Goal: Information Seeking & Learning: Check status

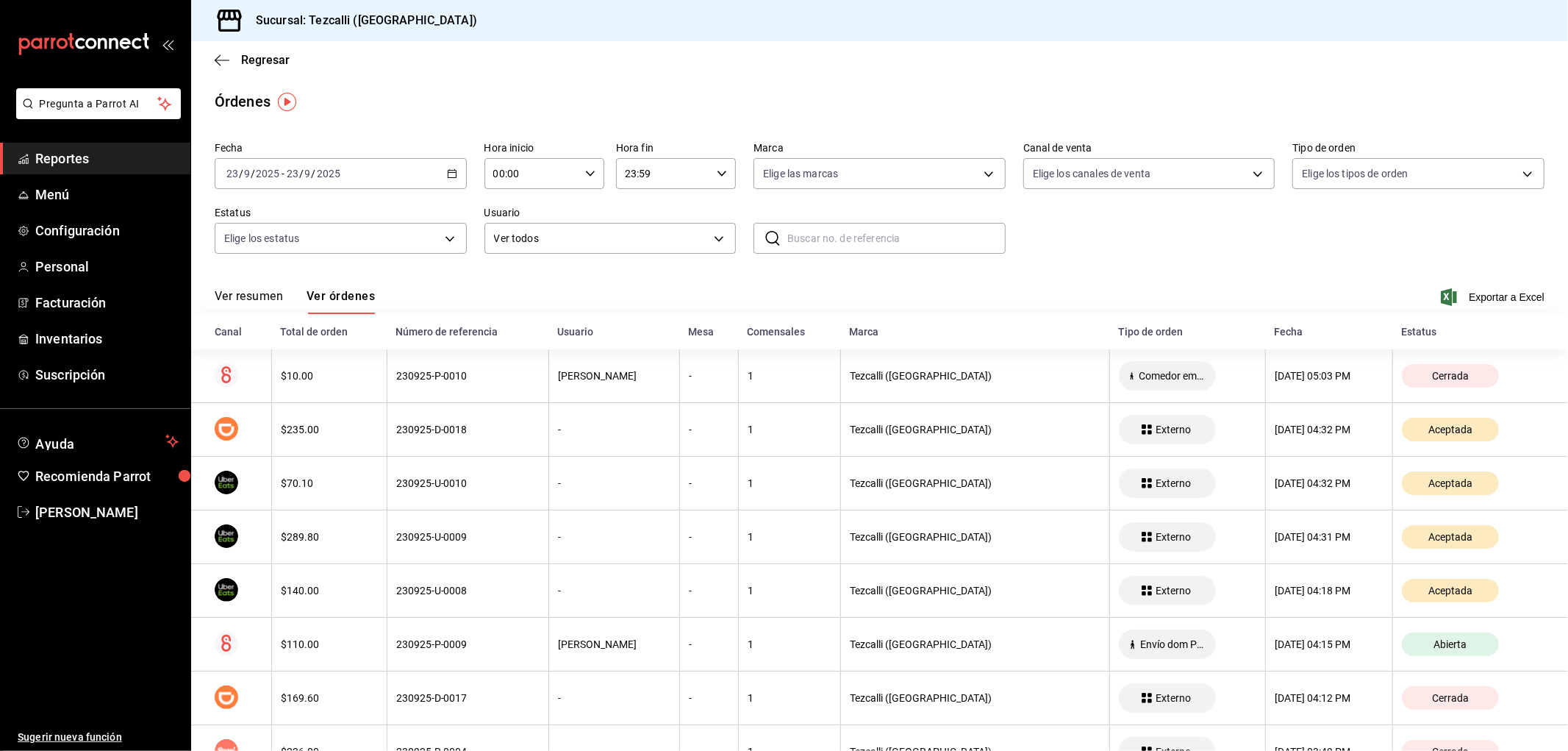
click at [257, 298] on button "Ver resumen" at bounding box center [249, 301] width 69 height 25
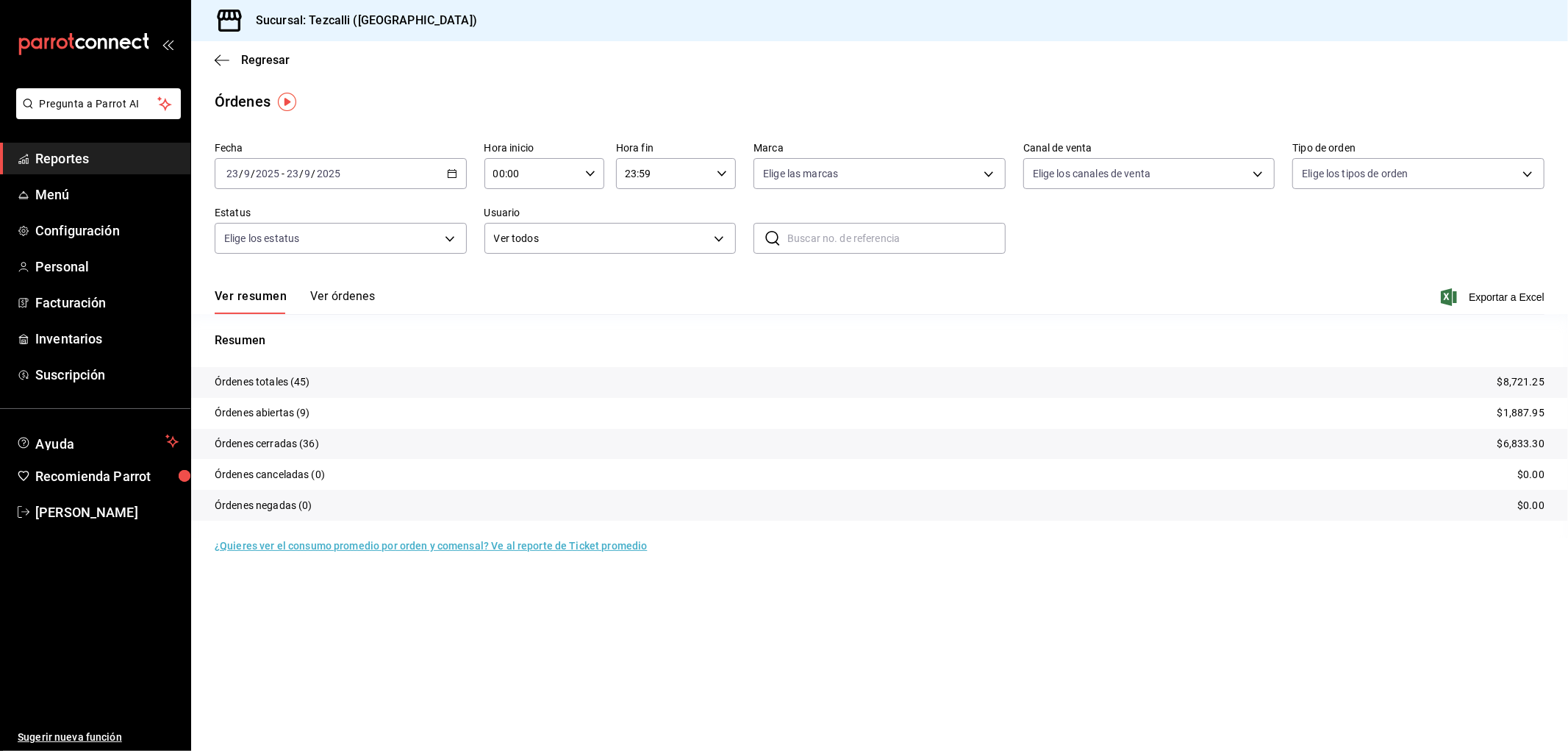
click at [356, 295] on button "Ver órdenes" at bounding box center [343, 301] width 65 height 25
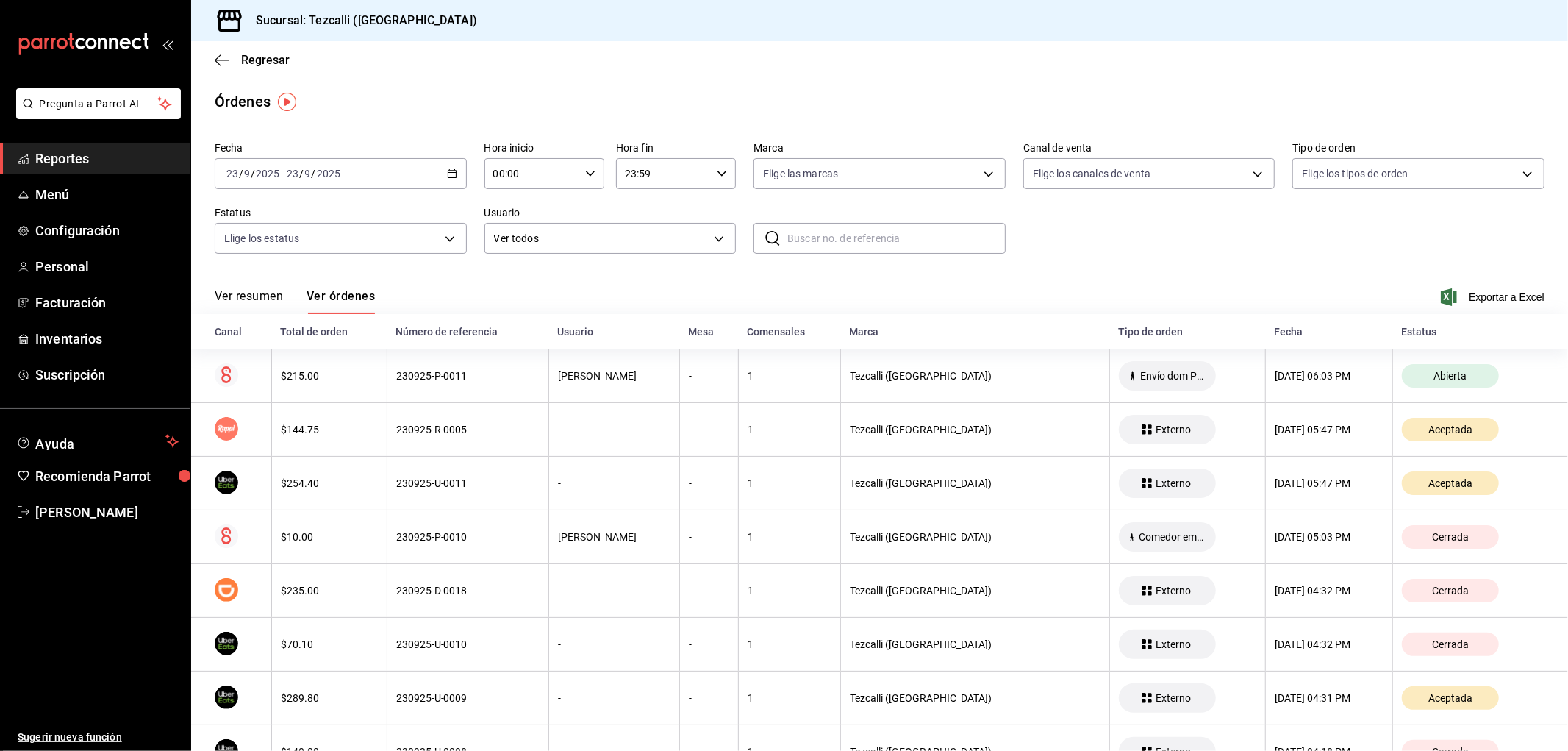
click at [260, 295] on button "Ver resumen" at bounding box center [249, 301] width 69 height 25
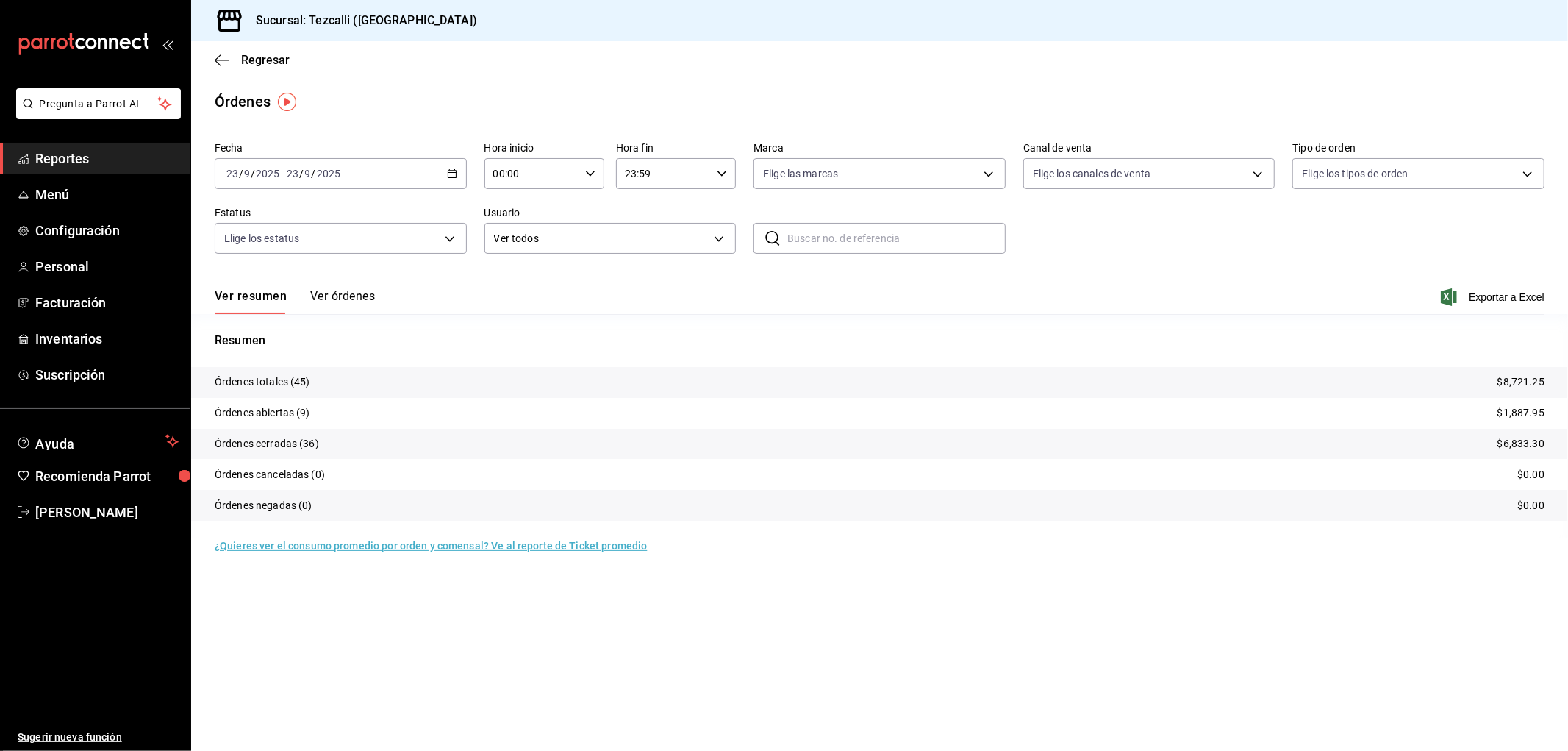
click at [352, 298] on button "Ver órdenes" at bounding box center [343, 301] width 65 height 25
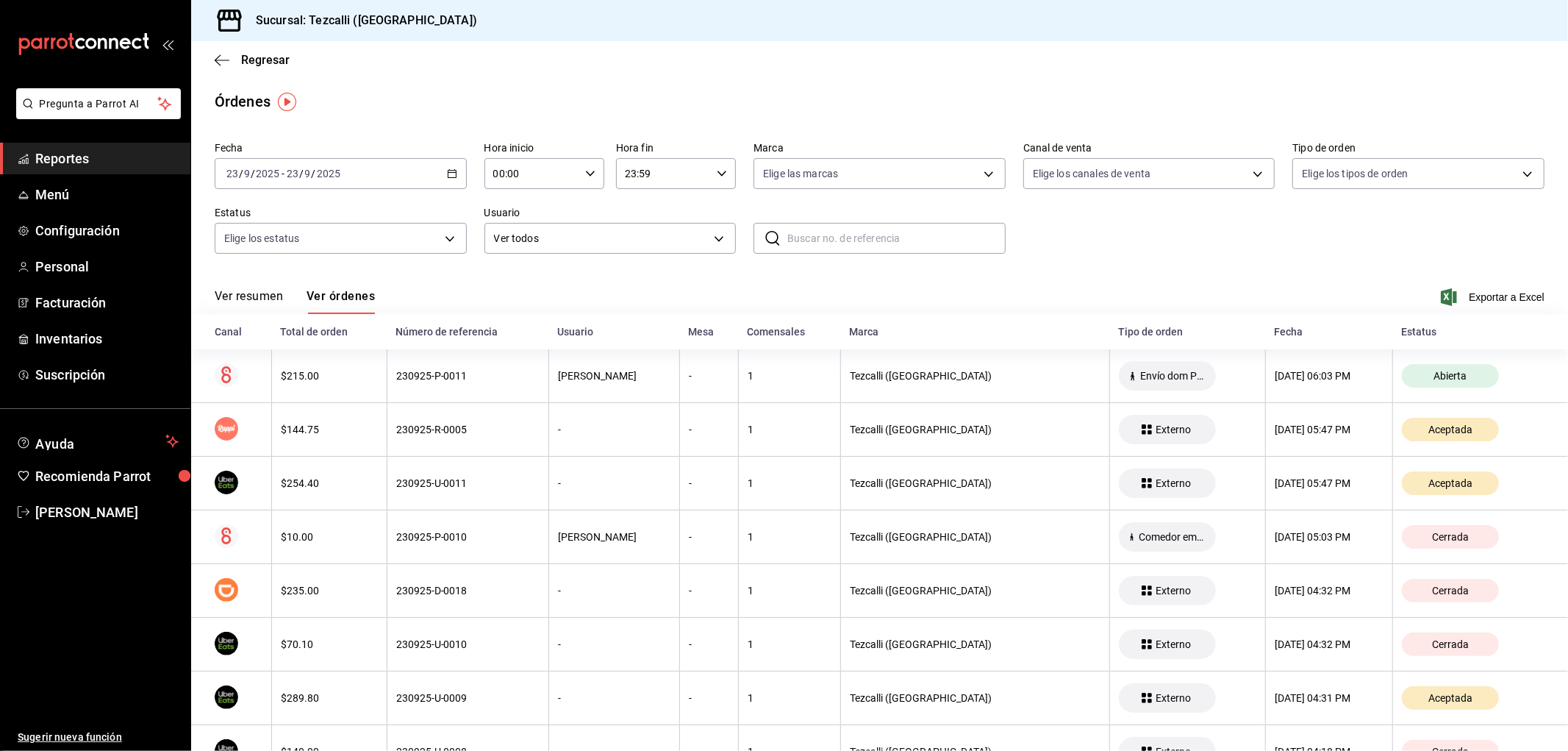
click at [115, 157] on span "Reportes" at bounding box center [107, 159] width 143 height 20
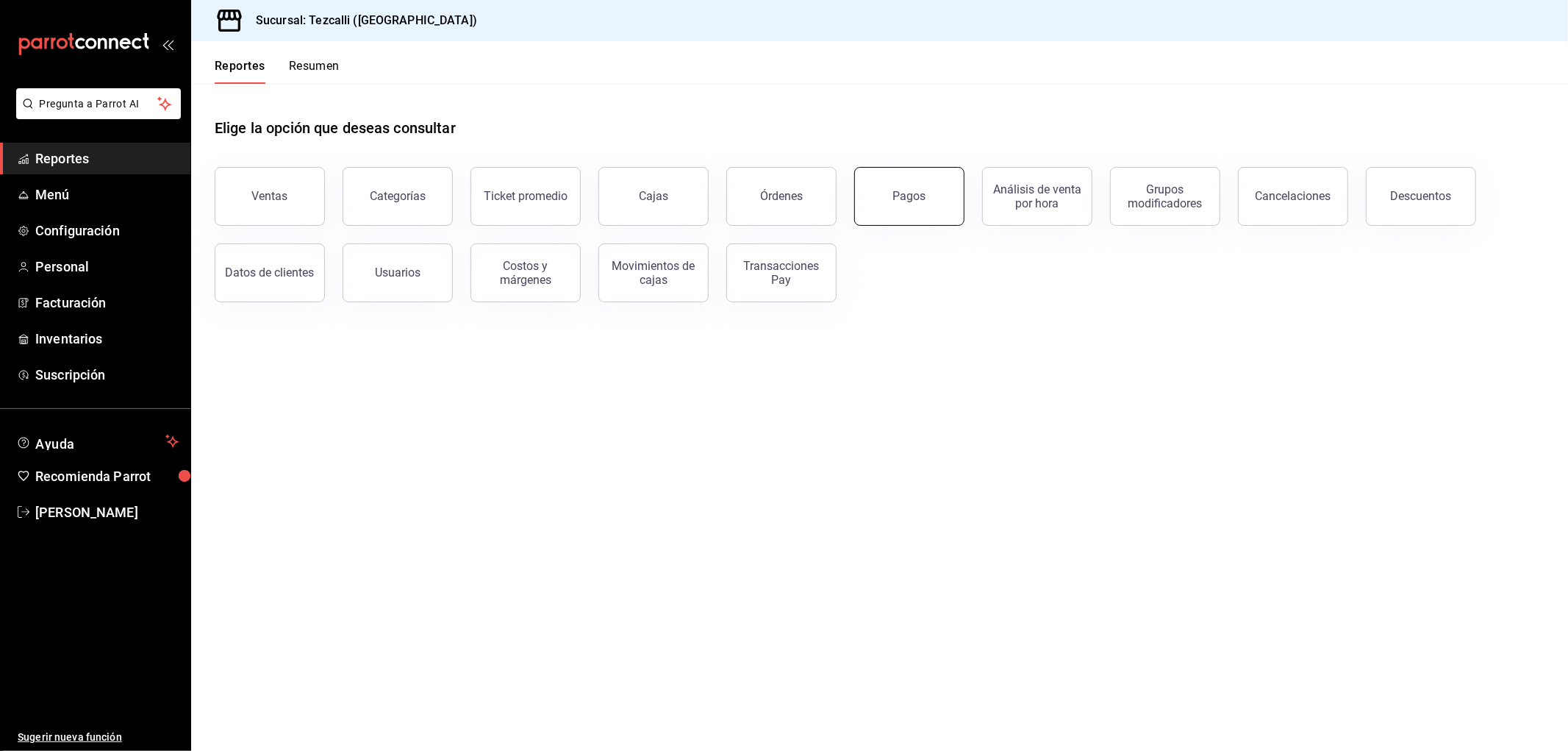
click at [944, 194] on button "Pagos" at bounding box center [910, 196] width 111 height 59
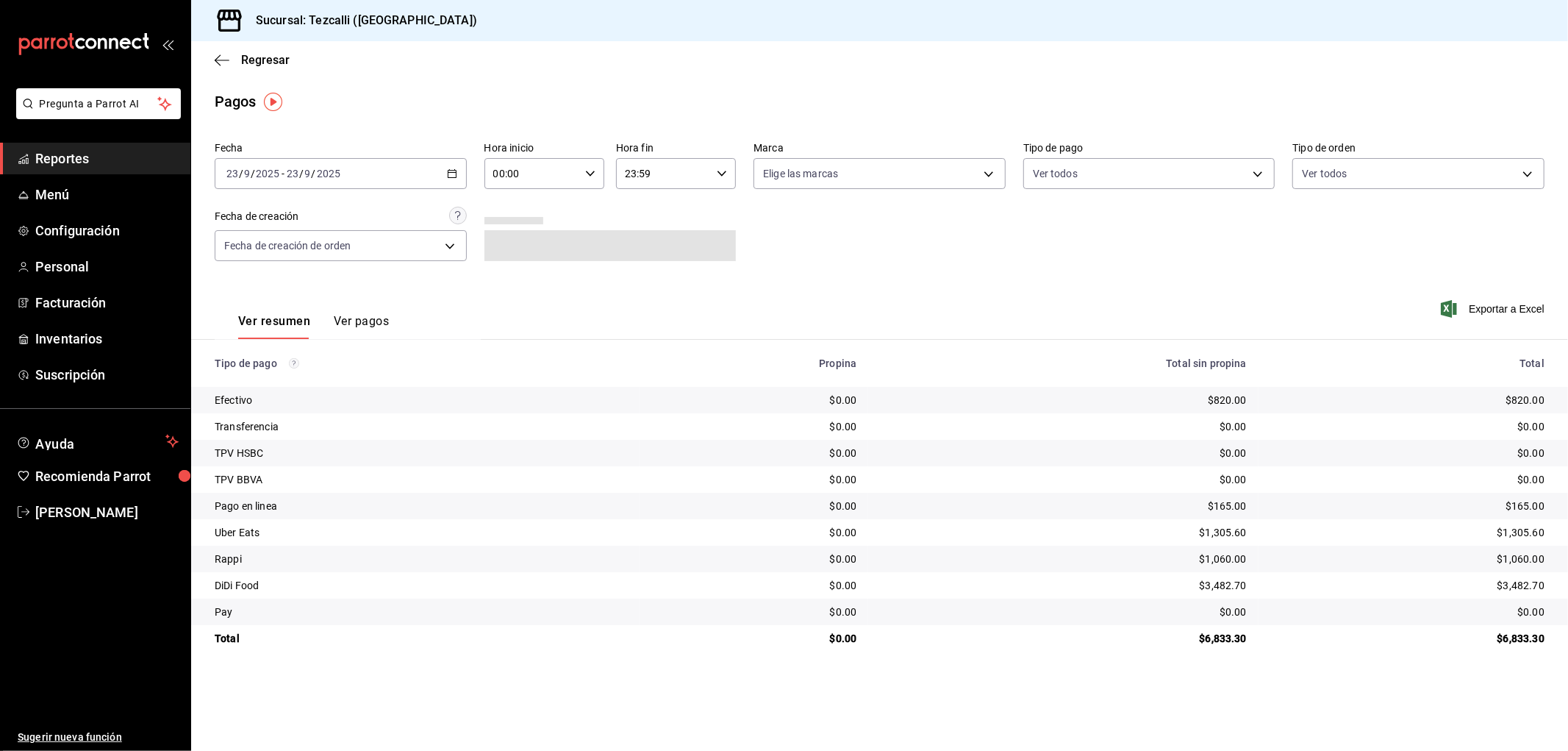
click at [311, 185] on div "[DATE] [DATE] - [DATE] [DATE]" at bounding box center [340, 173] width 253 height 31
click at [307, 390] on span "Rango de fechas" at bounding box center [284, 383] width 114 height 15
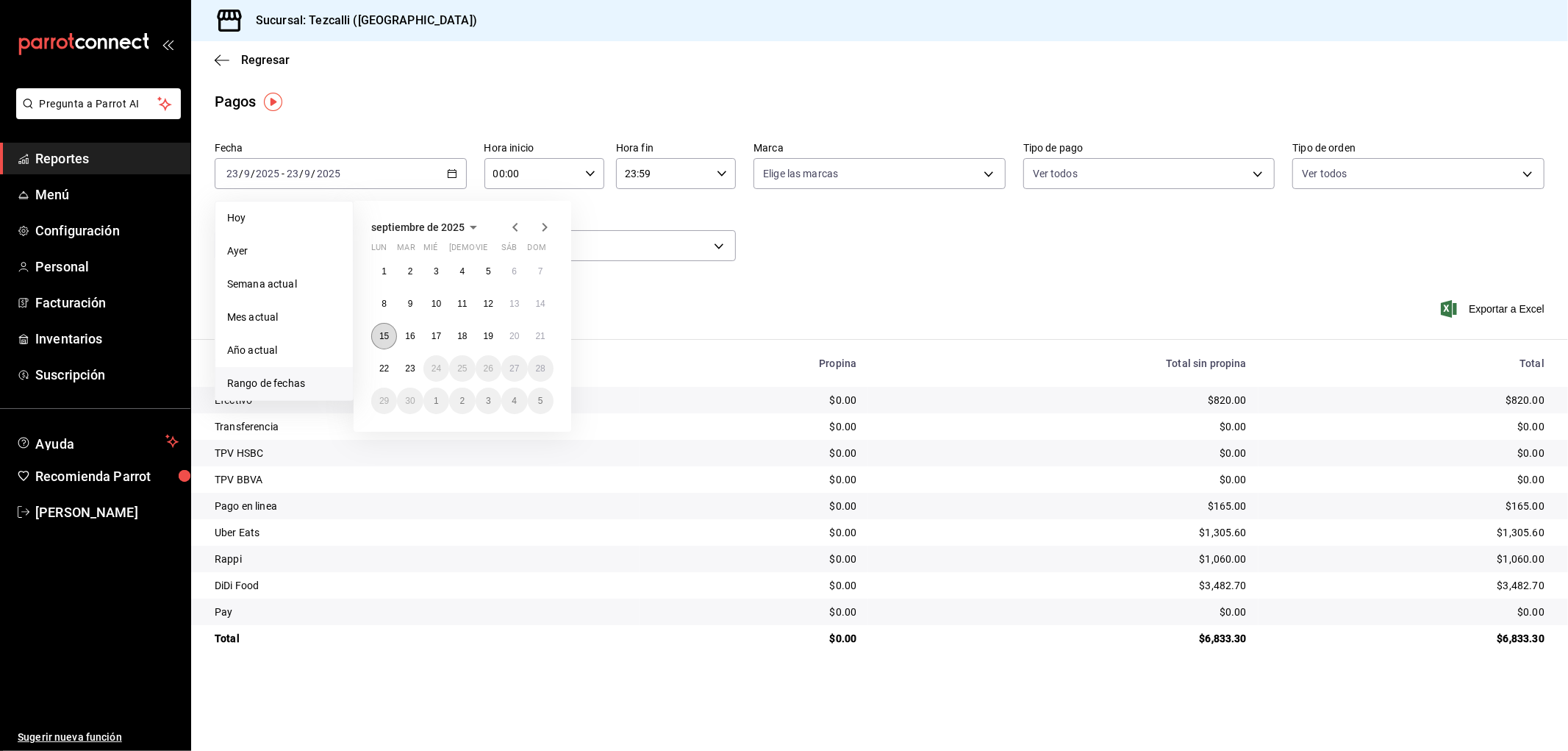
click at [387, 342] on button "15" at bounding box center [385, 336] width 26 height 27
click at [549, 337] on button "21" at bounding box center [541, 336] width 26 height 27
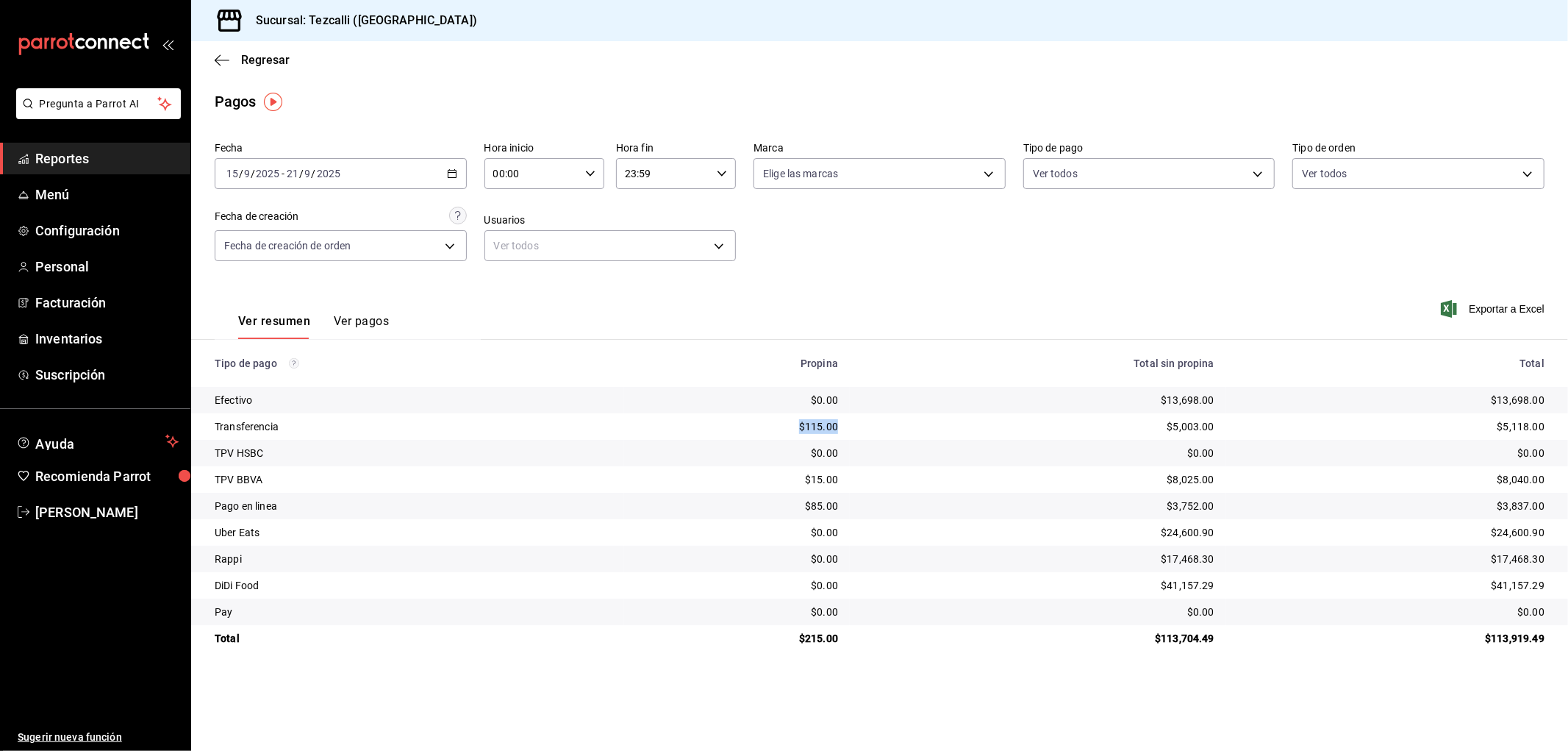
drag, startPoint x: 848, startPoint y: 431, endPoint x: 788, endPoint y: 428, distance: 60.1
click at [788, 428] on td "$115.00" at bounding box center [737, 427] width 227 height 27
click at [144, 165] on span "Reportes" at bounding box center [107, 159] width 143 height 20
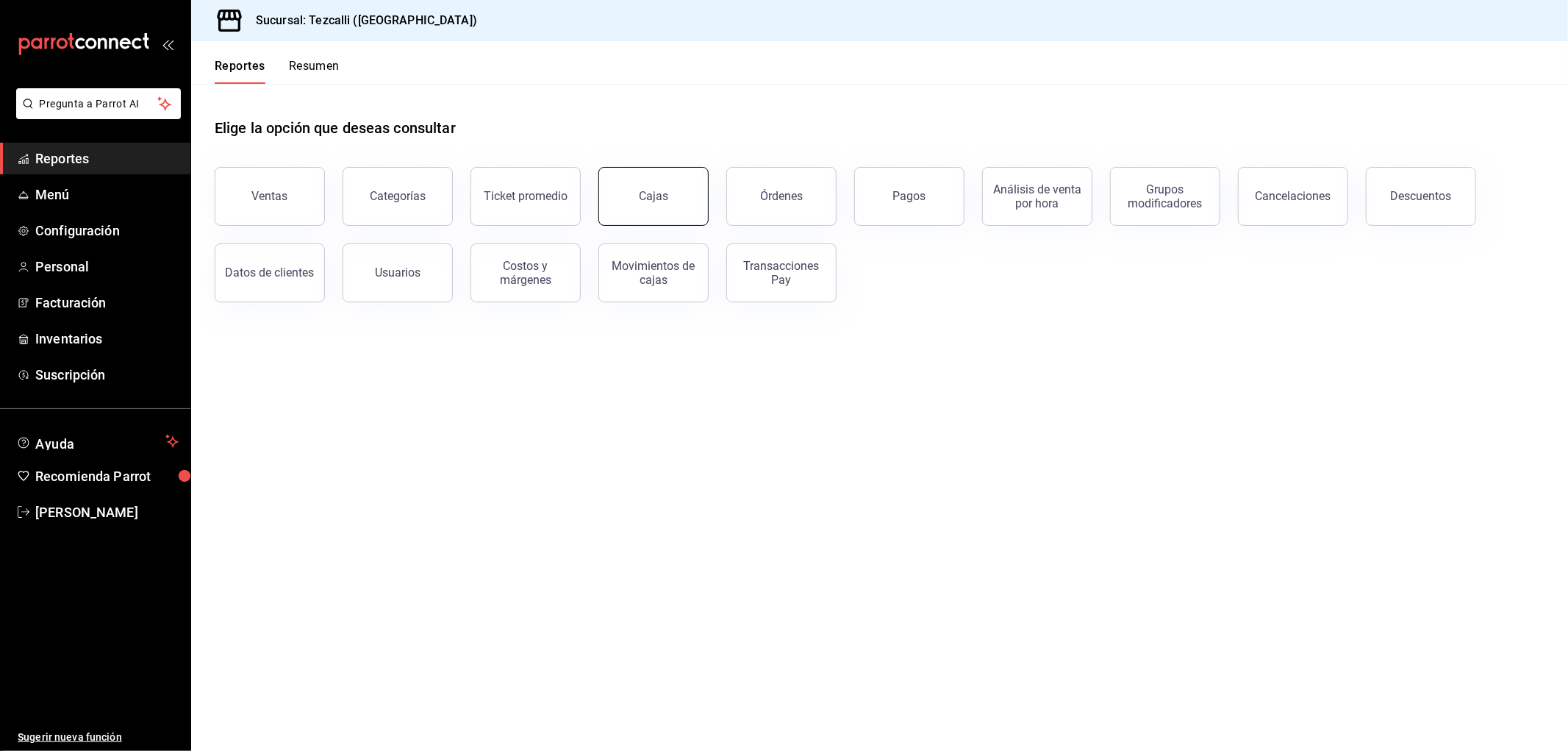
click at [649, 195] on div "Cajas" at bounding box center [654, 196] width 31 height 18
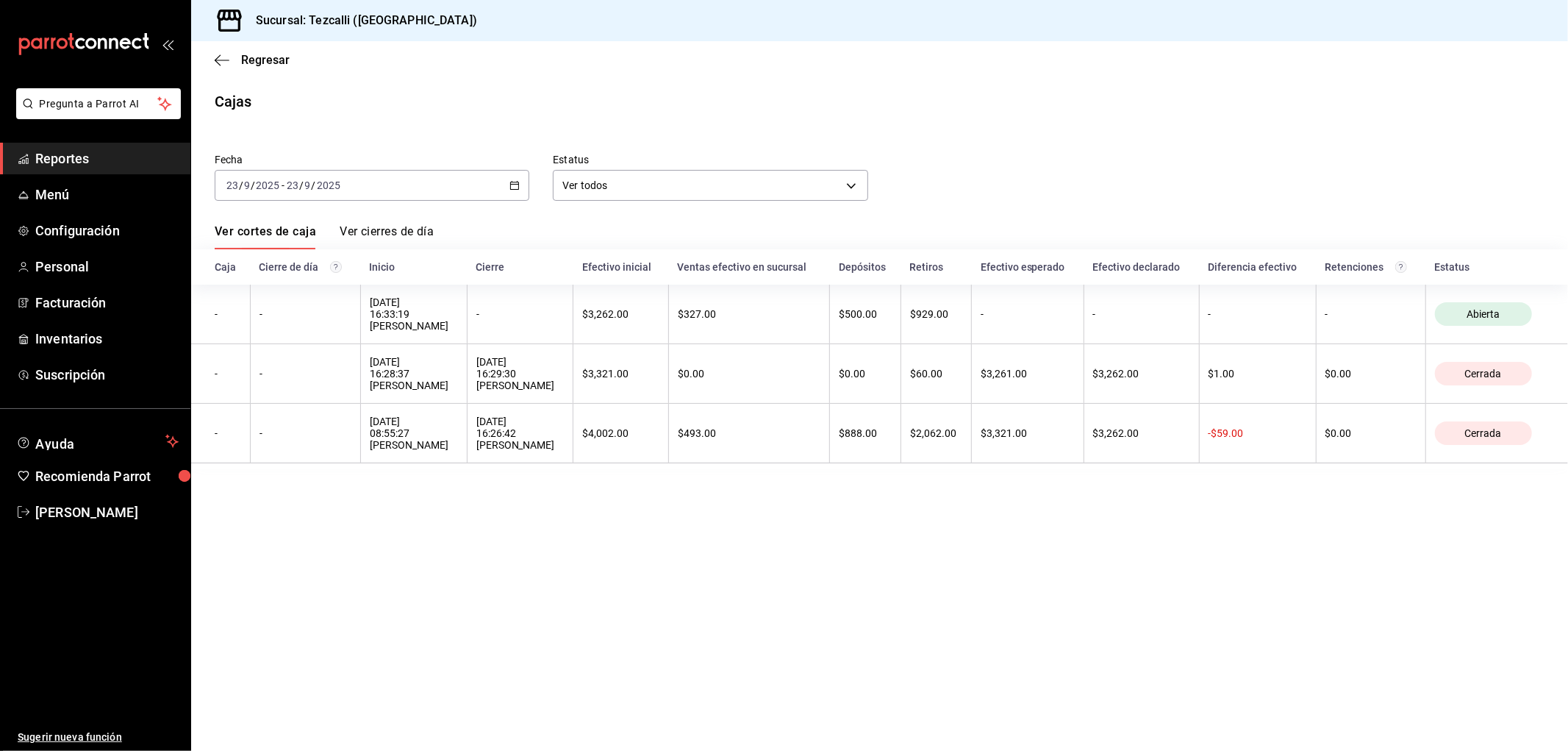
click at [359, 182] on div "[DATE] [DATE] - [DATE] [DATE]" at bounding box center [372, 185] width 314 height 31
click at [305, 388] on span "Rango de fechas" at bounding box center [284, 395] width 114 height 15
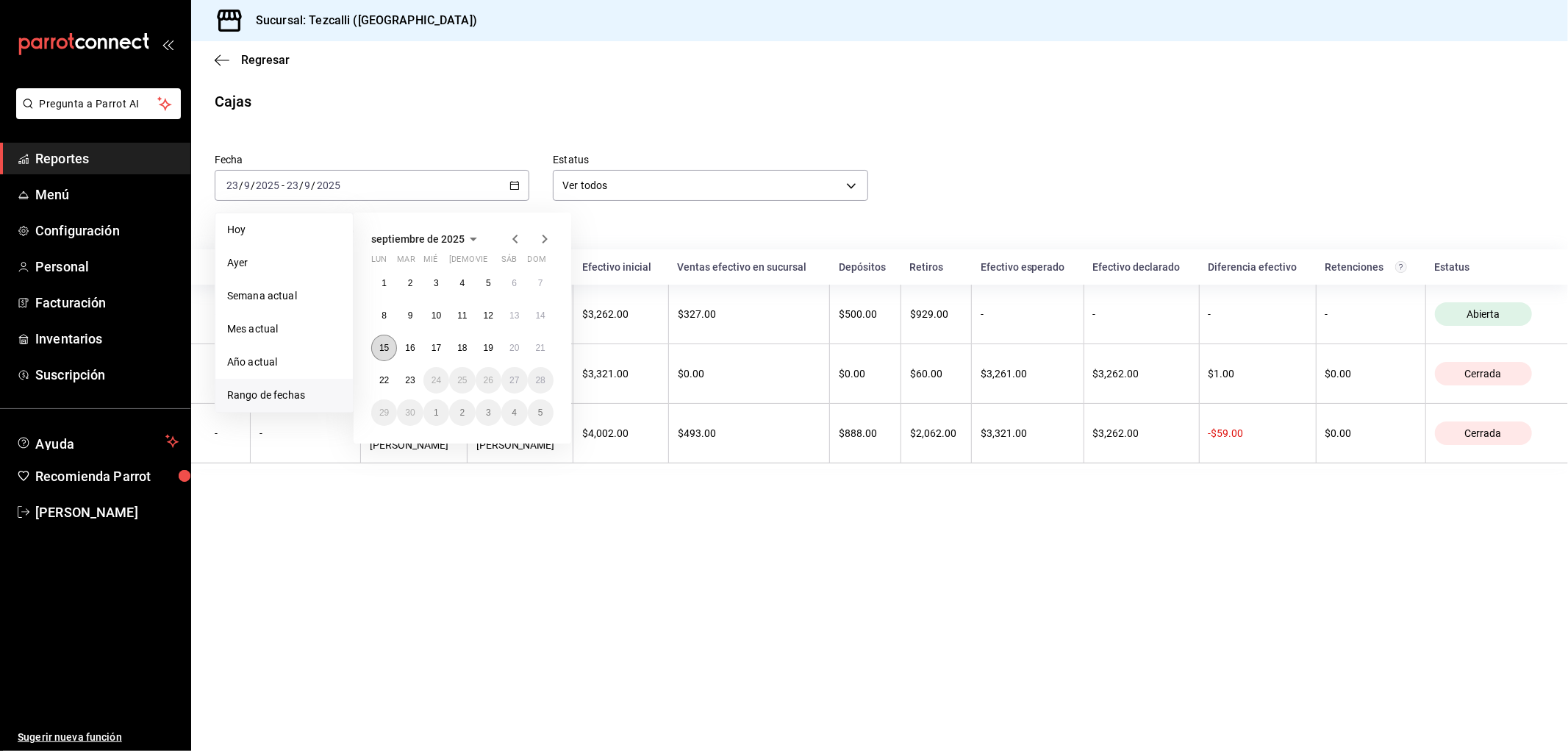
click at [375, 349] on button "15" at bounding box center [385, 347] width 26 height 27
click at [388, 350] on abbr "15" at bounding box center [384, 347] width 10 height 10
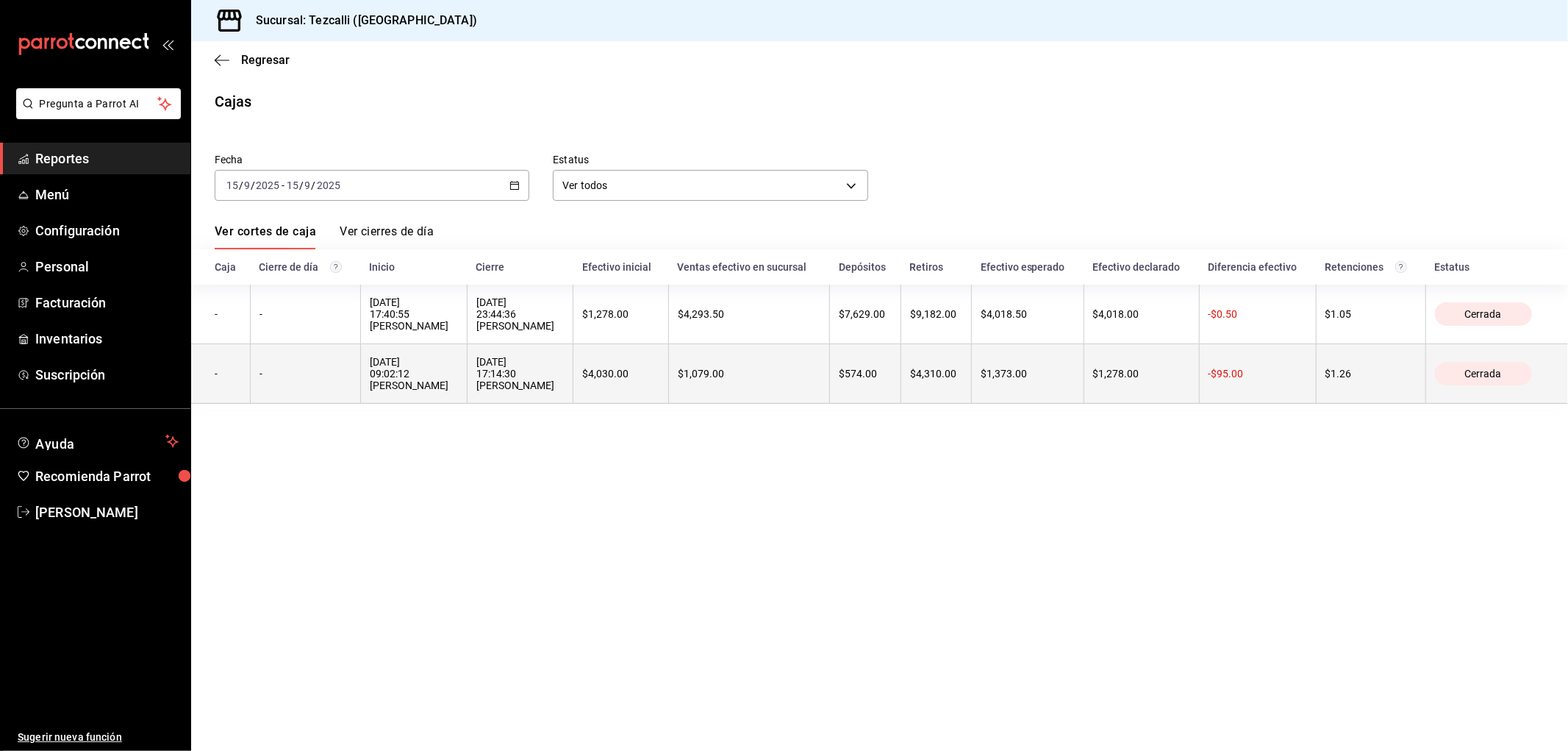
click at [565, 392] on div "[DATE] 17:14:30 [PERSON_NAME]" at bounding box center [520, 373] width 89 height 35
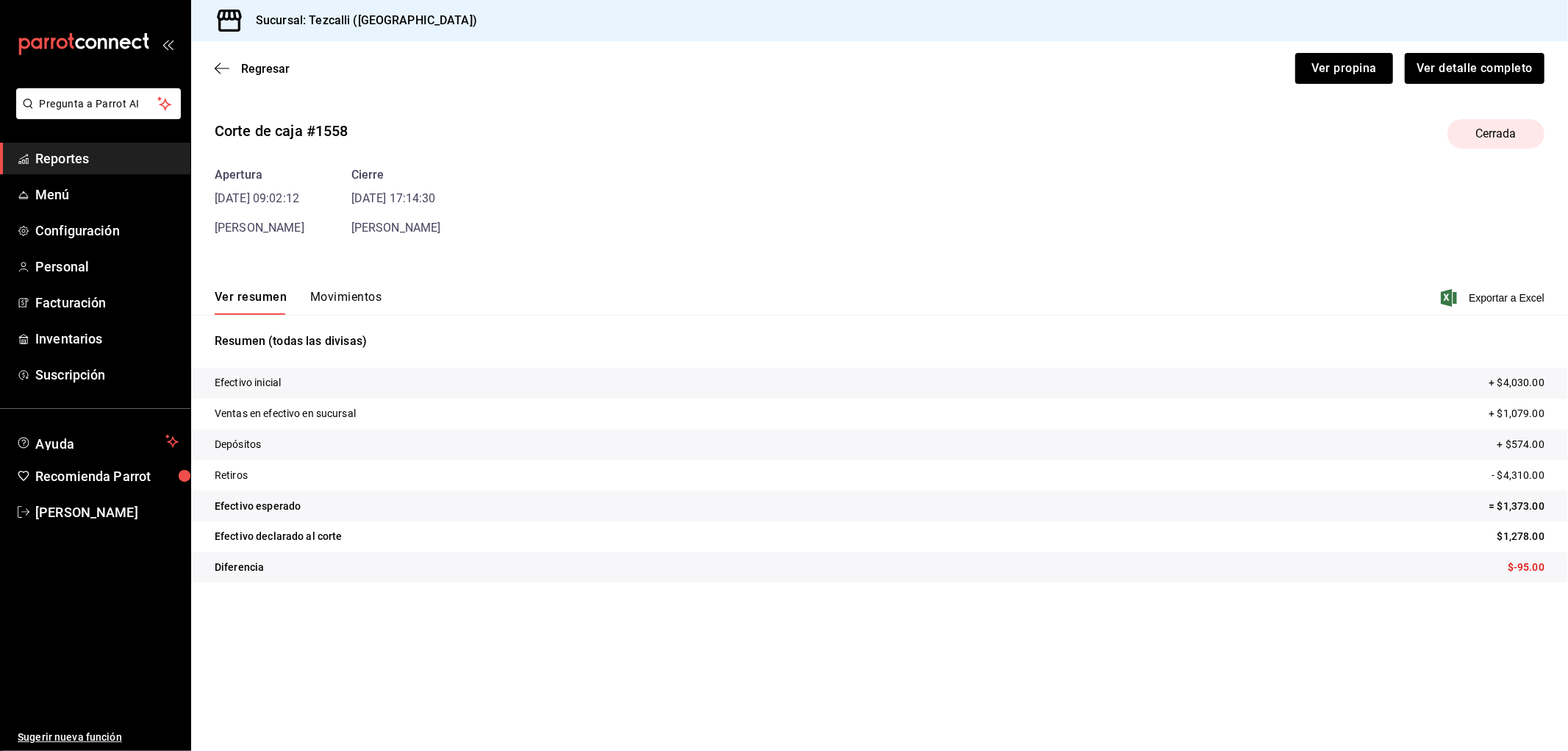
click at [320, 298] on button "Movimientos" at bounding box center [346, 302] width 71 height 25
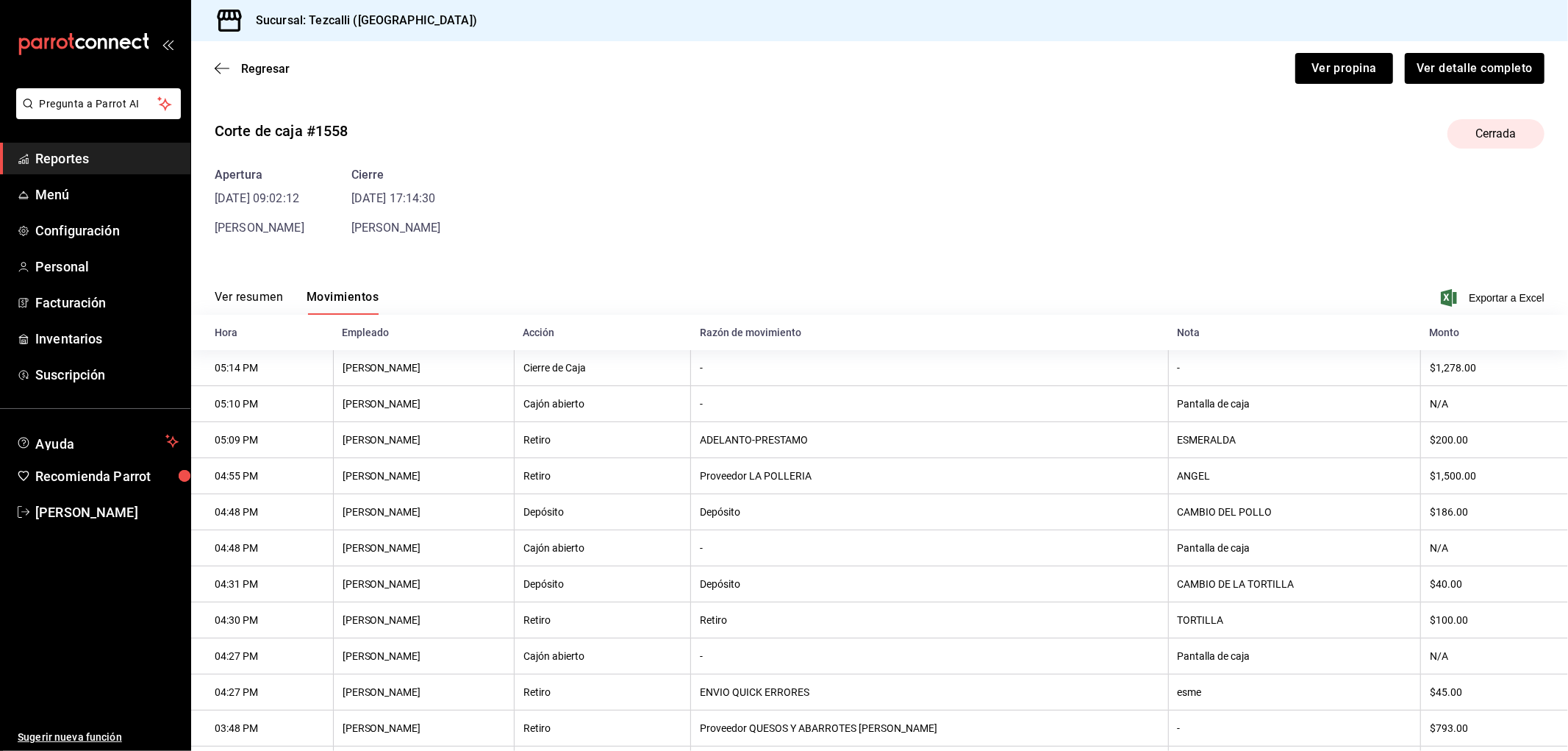
click at [277, 54] on div "Regresar Ver propina Ver detalle completo" at bounding box center [880, 68] width 1377 height 54
click at [279, 62] on span "Regresar" at bounding box center [266, 69] width 49 height 14
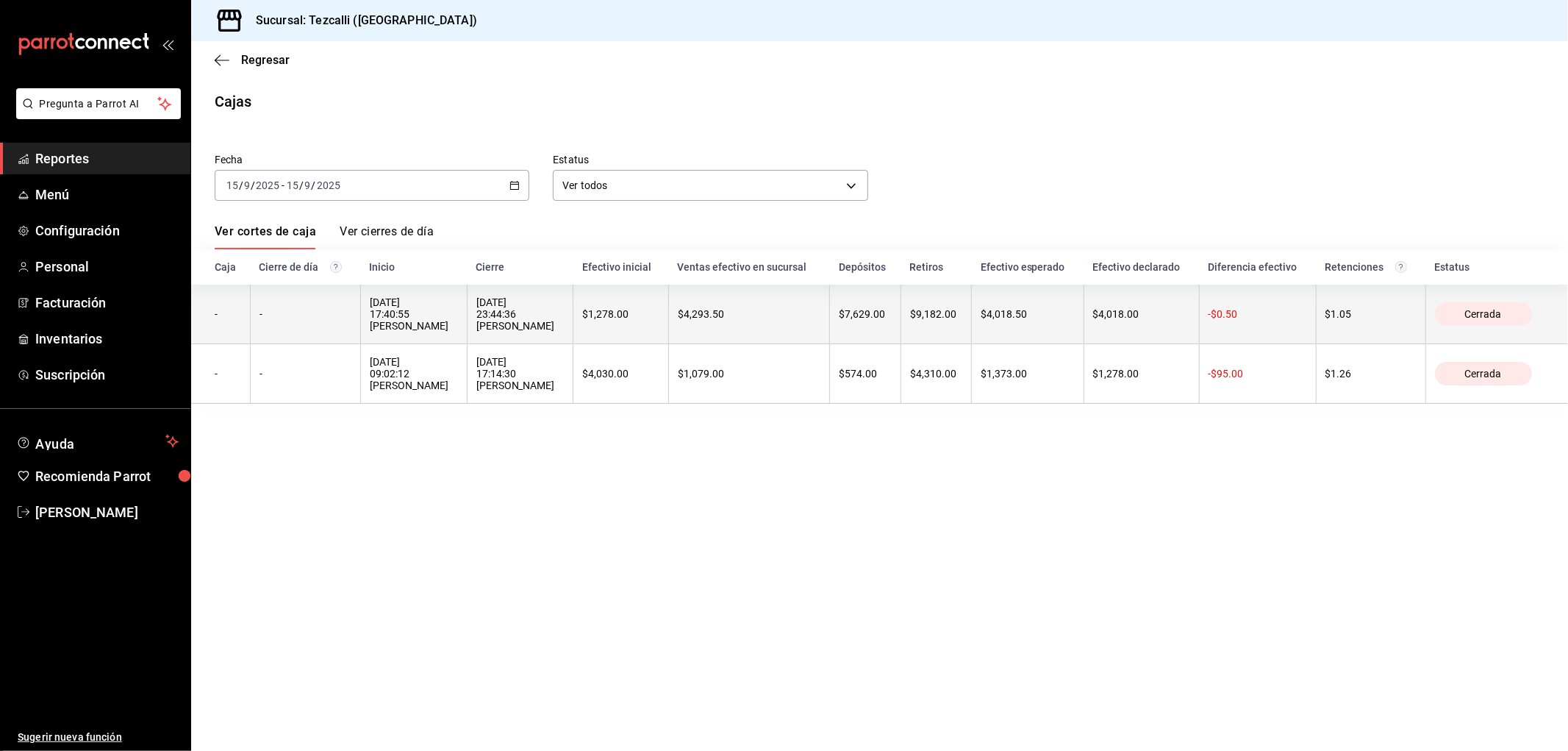
click at [512, 310] on div "[DATE] 23:44:36 [PERSON_NAME]" at bounding box center [520, 314] width 89 height 35
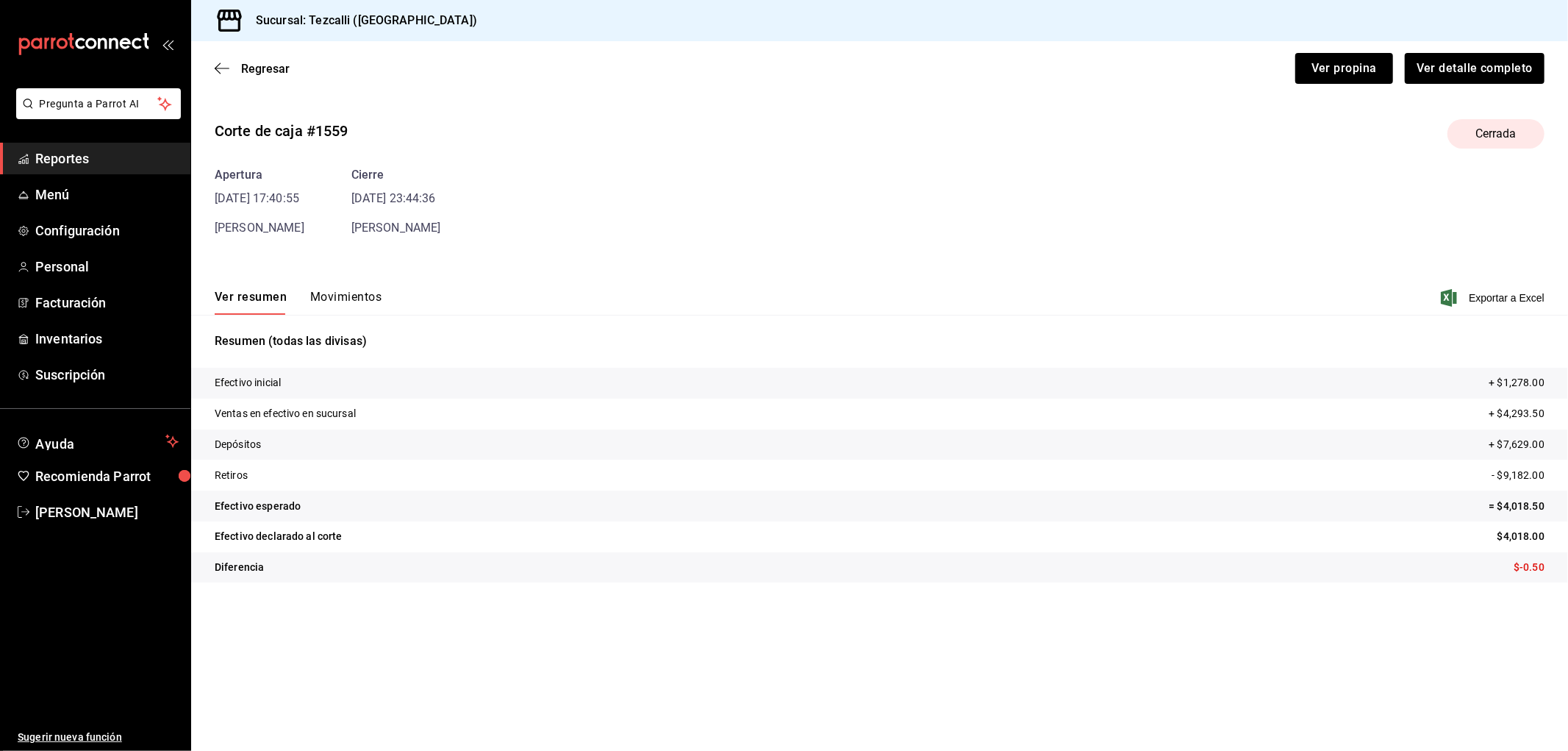
click at [372, 303] on button "Movimientos" at bounding box center [346, 302] width 71 height 25
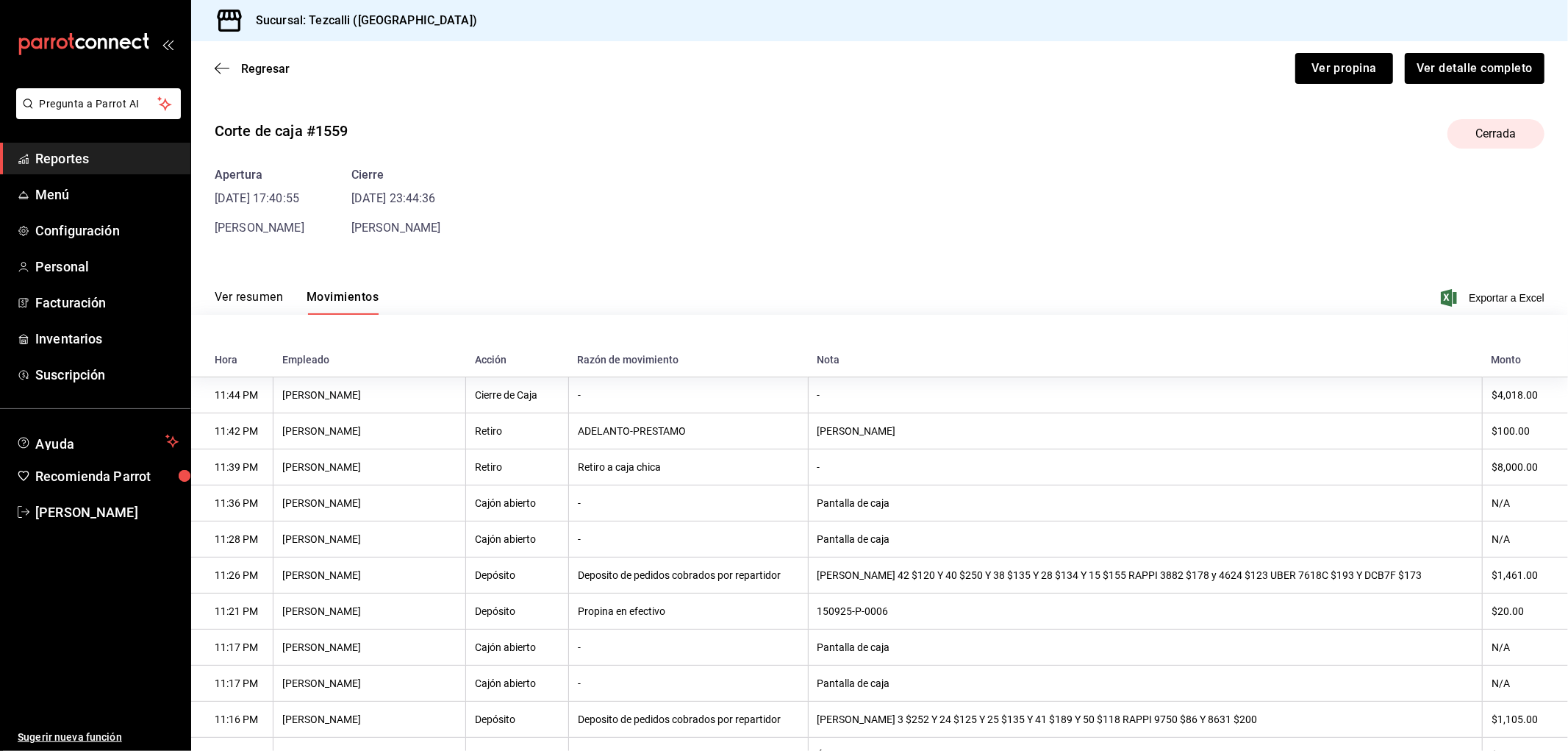
scroll to position [503, 0]
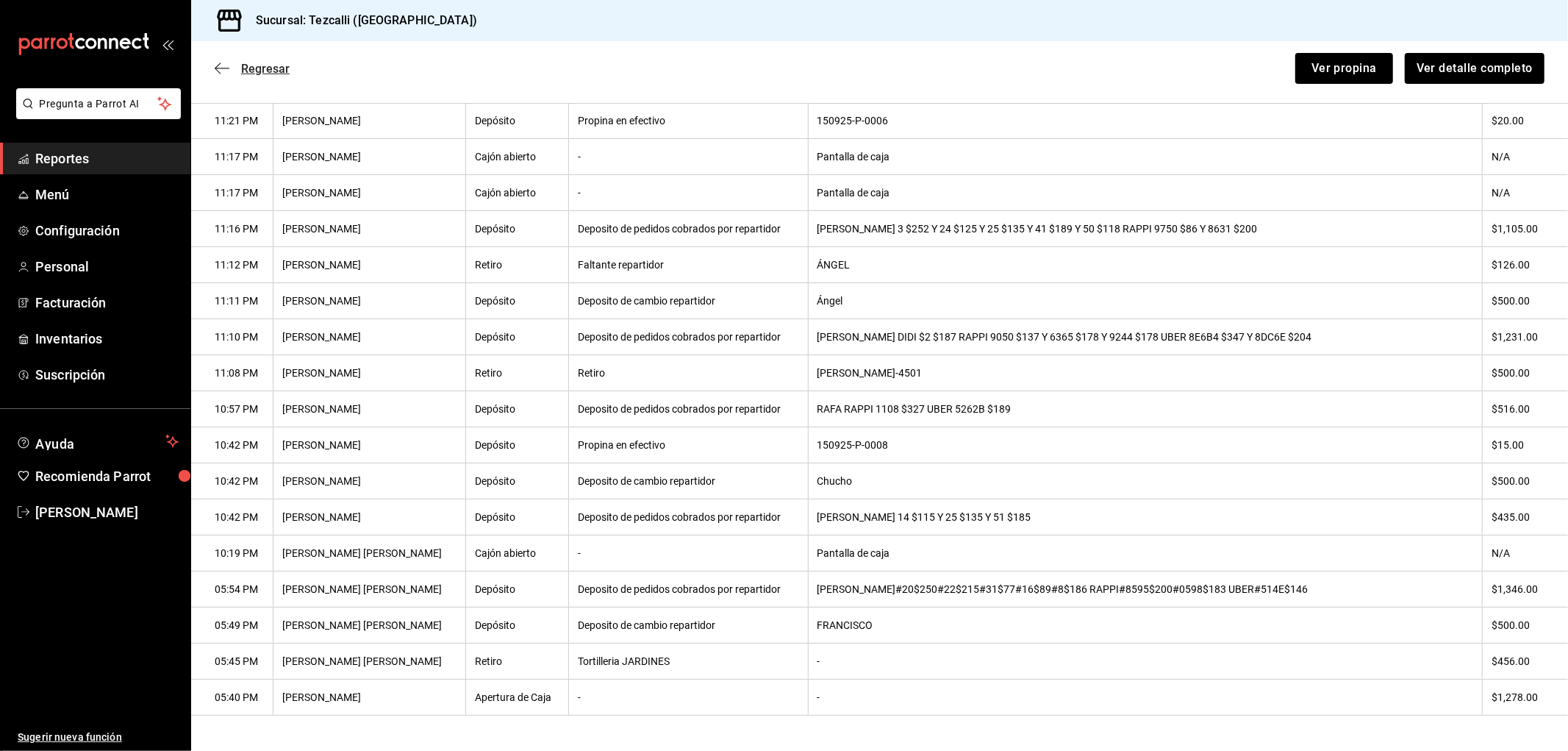
click at [245, 70] on span "Regresar" at bounding box center [266, 69] width 49 height 14
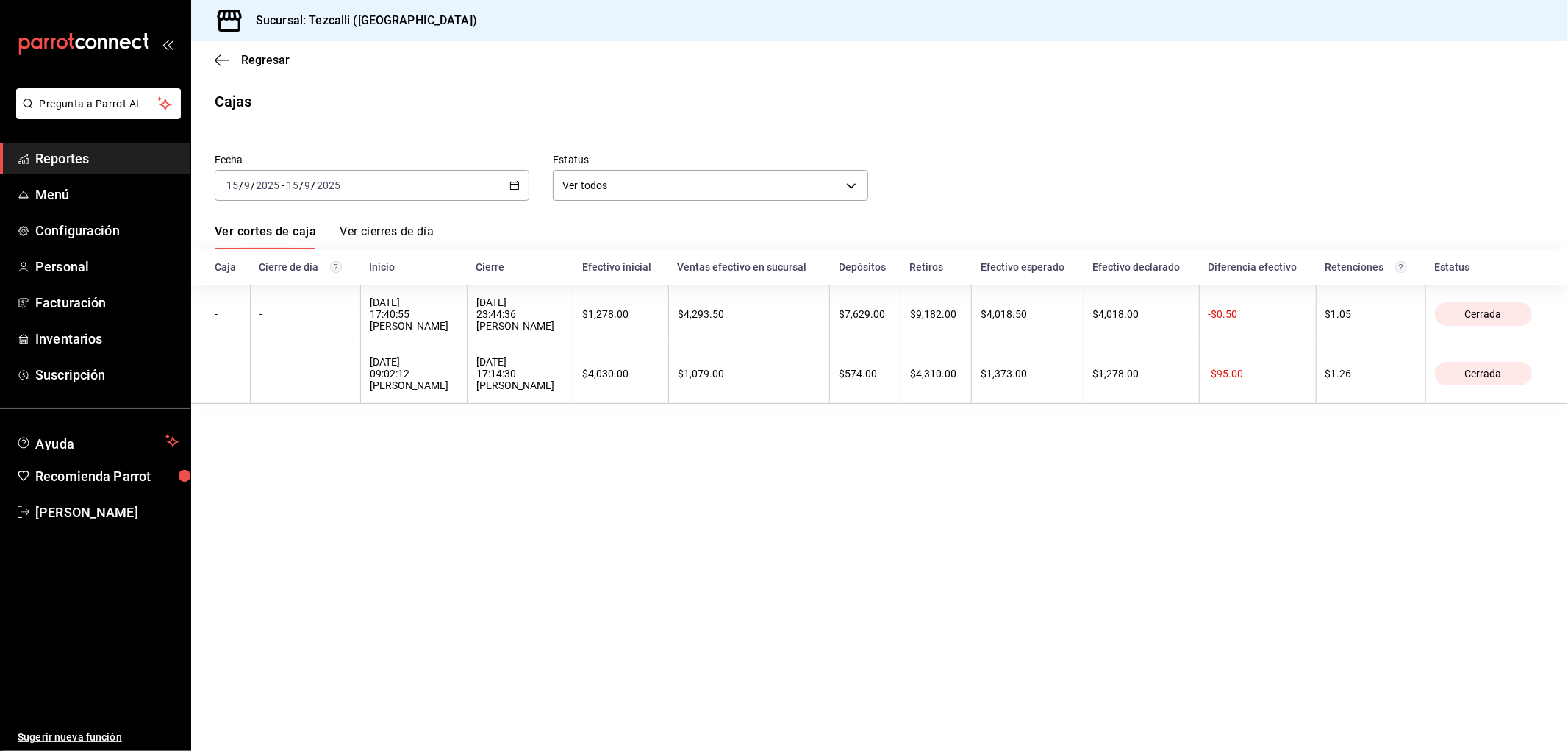
click at [442, 176] on div "[DATE] [DATE] - [DATE] [DATE]" at bounding box center [372, 185] width 314 height 31
click at [301, 386] on li "Rango de fechas" at bounding box center [284, 395] width 137 height 33
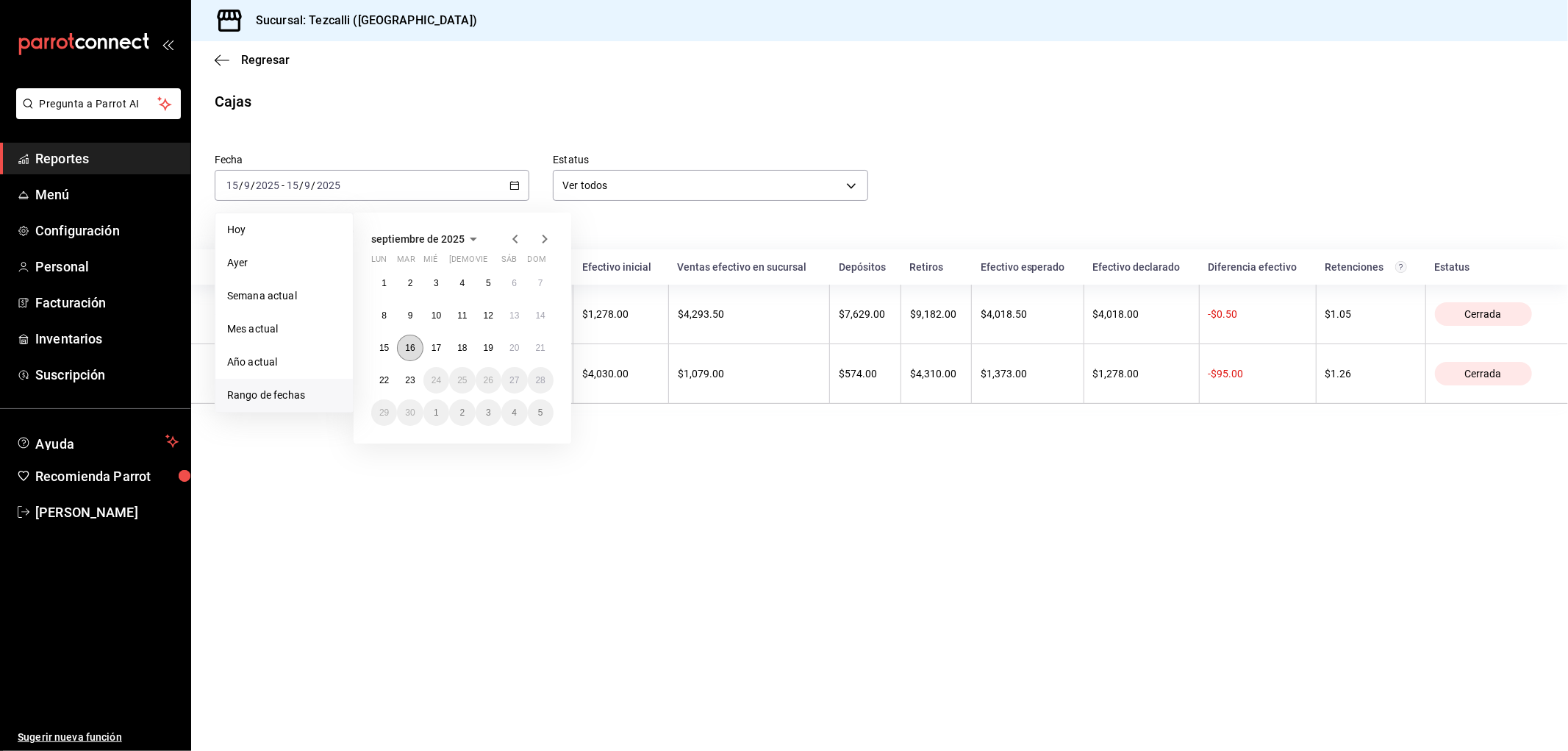
click at [414, 353] on button "16" at bounding box center [410, 347] width 26 height 27
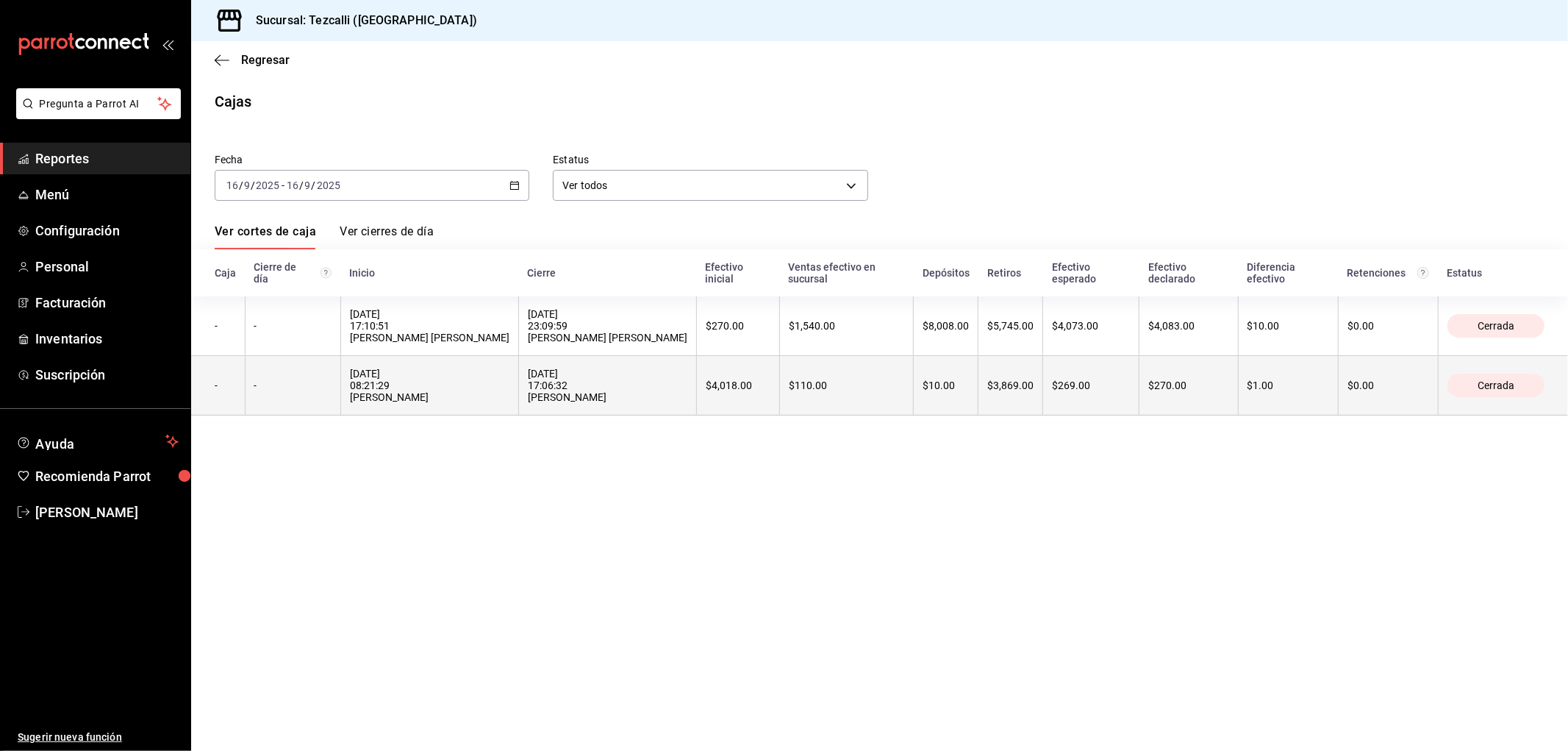
click at [627, 398] on div "[DATE] 17:06:32 [PERSON_NAME]" at bounding box center [607, 385] width 159 height 35
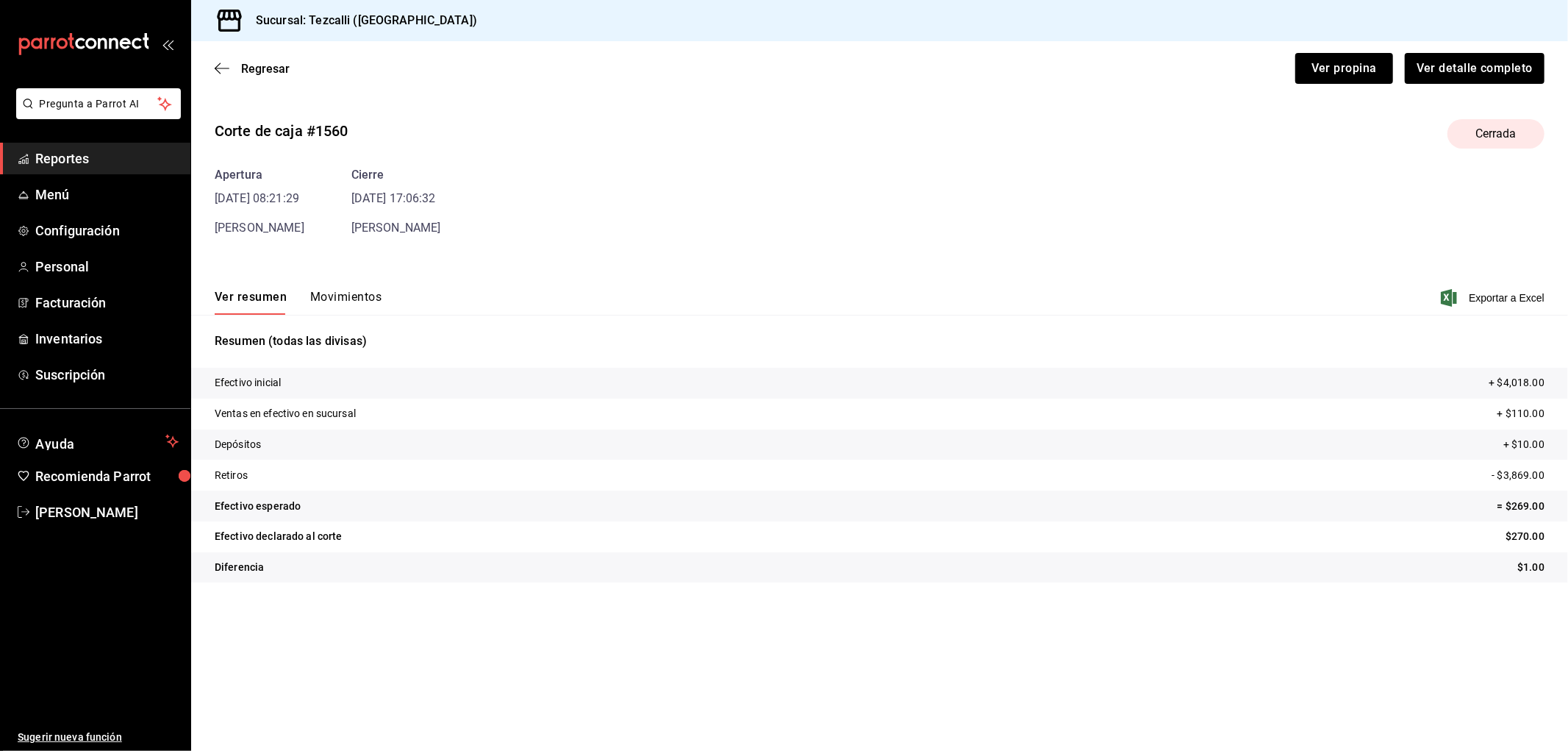
click at [364, 313] on button "Movimientos" at bounding box center [346, 302] width 71 height 25
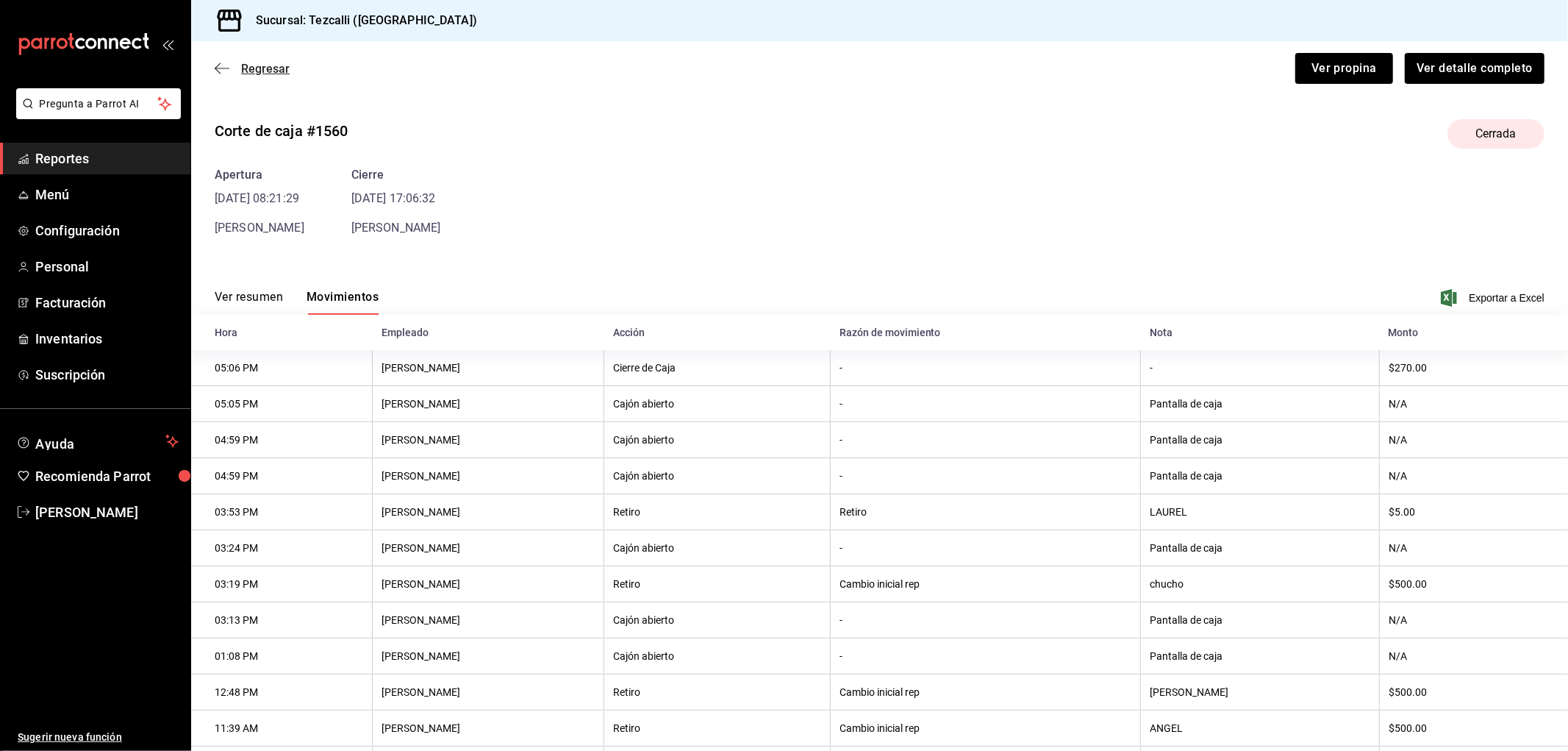
click at [278, 65] on span "Regresar" at bounding box center [266, 69] width 49 height 14
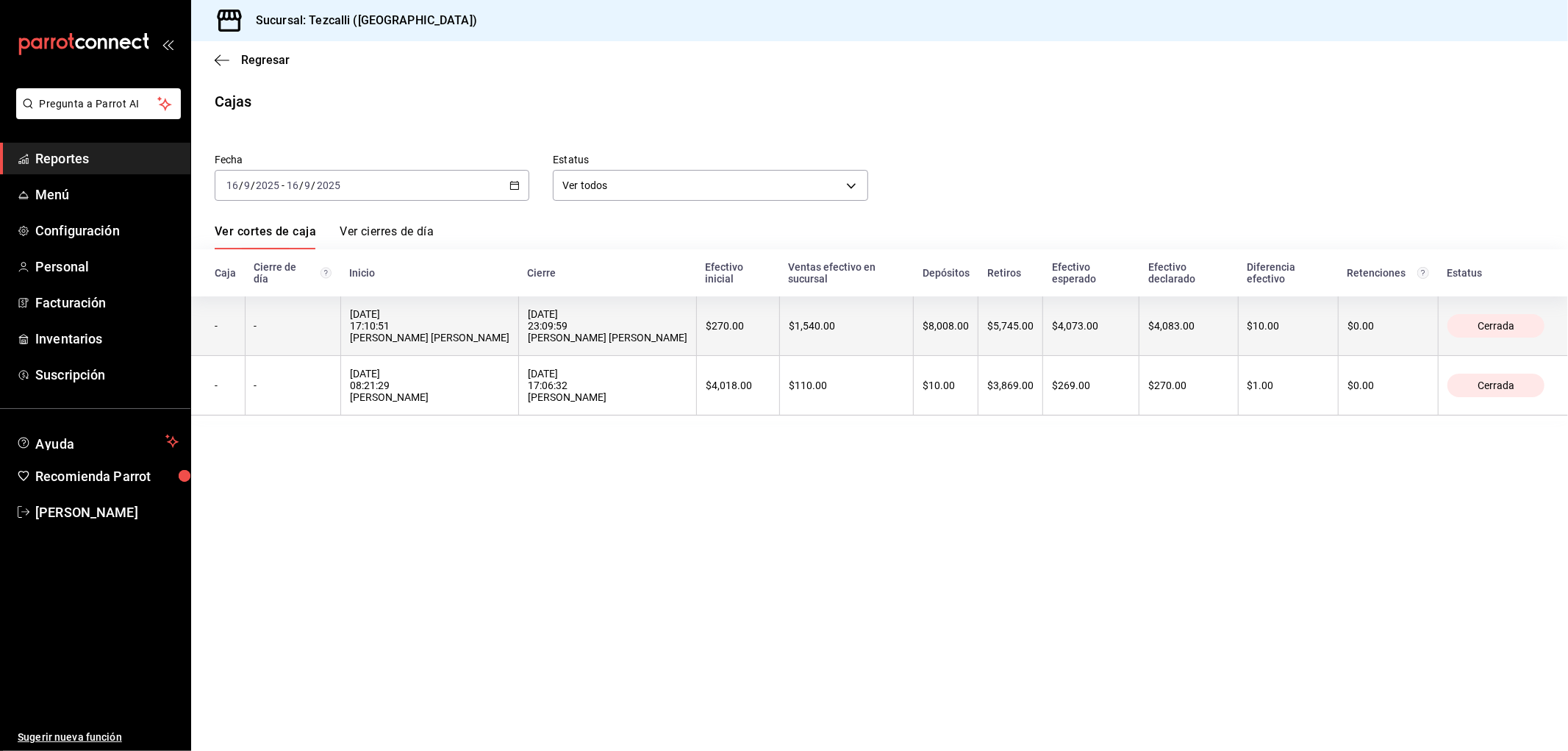
click at [388, 324] on div "[DATE] 17:10:51 [PERSON_NAME] [PERSON_NAME]" at bounding box center [430, 326] width 159 height 35
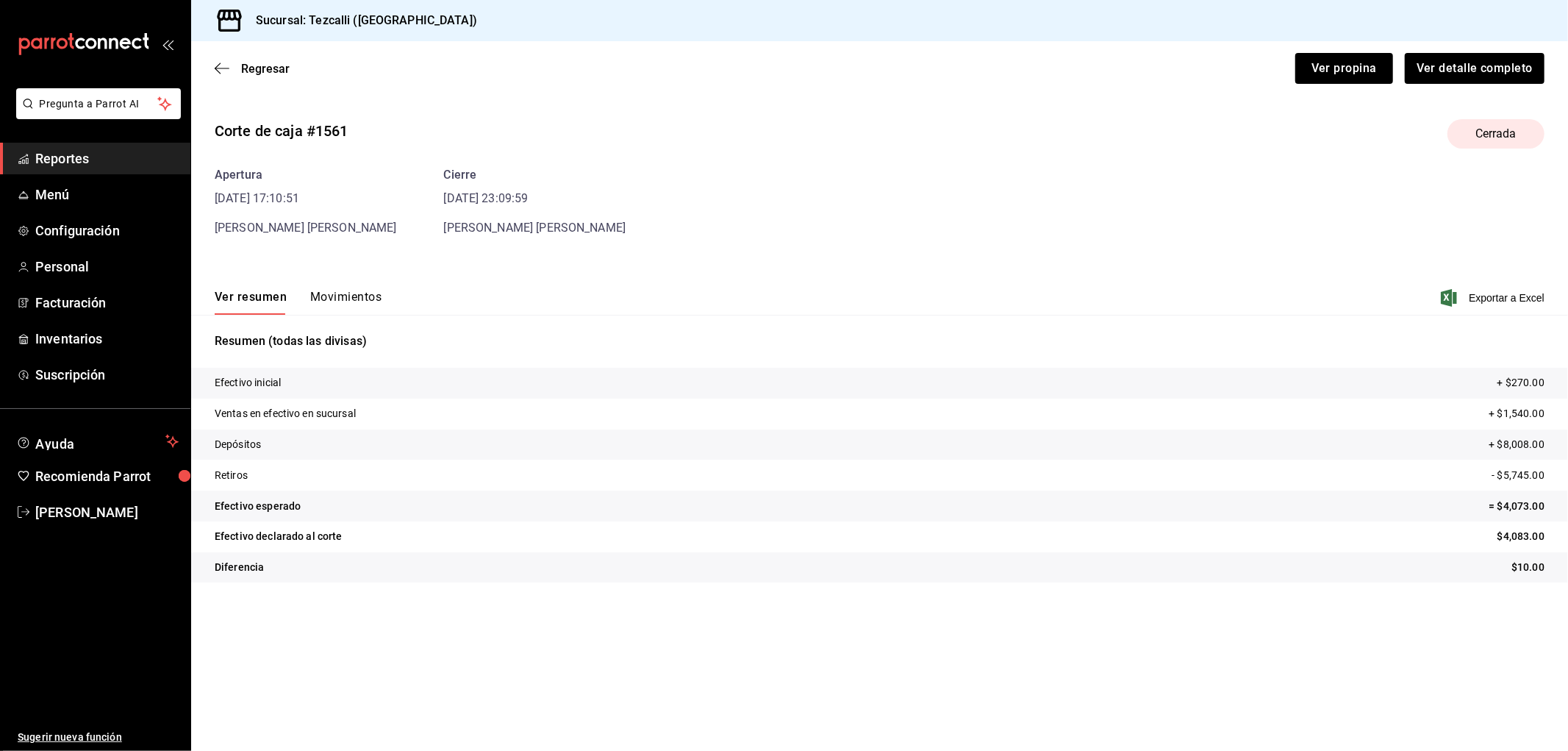
click at [353, 297] on button "Movimientos" at bounding box center [346, 302] width 71 height 25
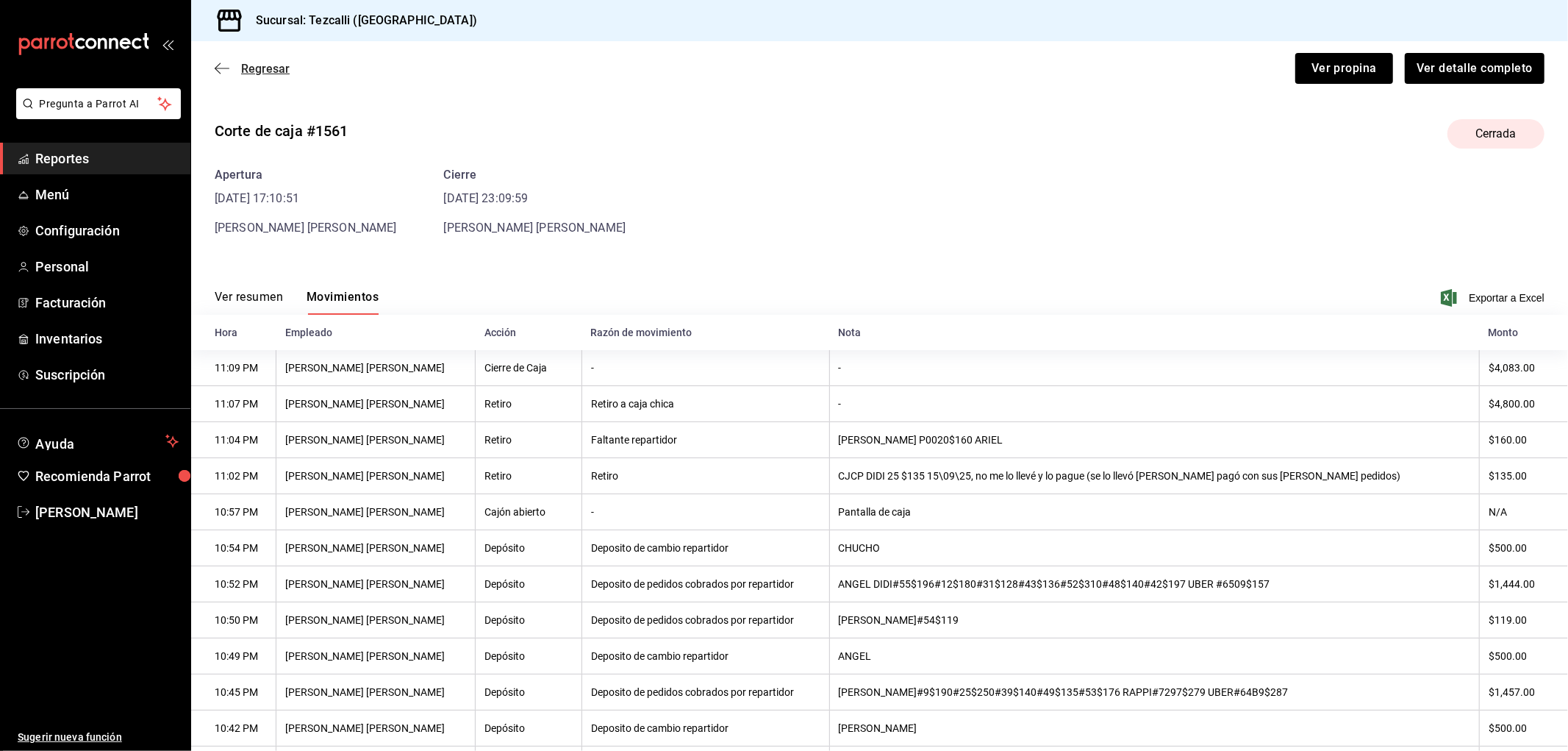
click at [251, 71] on span "Regresar" at bounding box center [266, 69] width 49 height 14
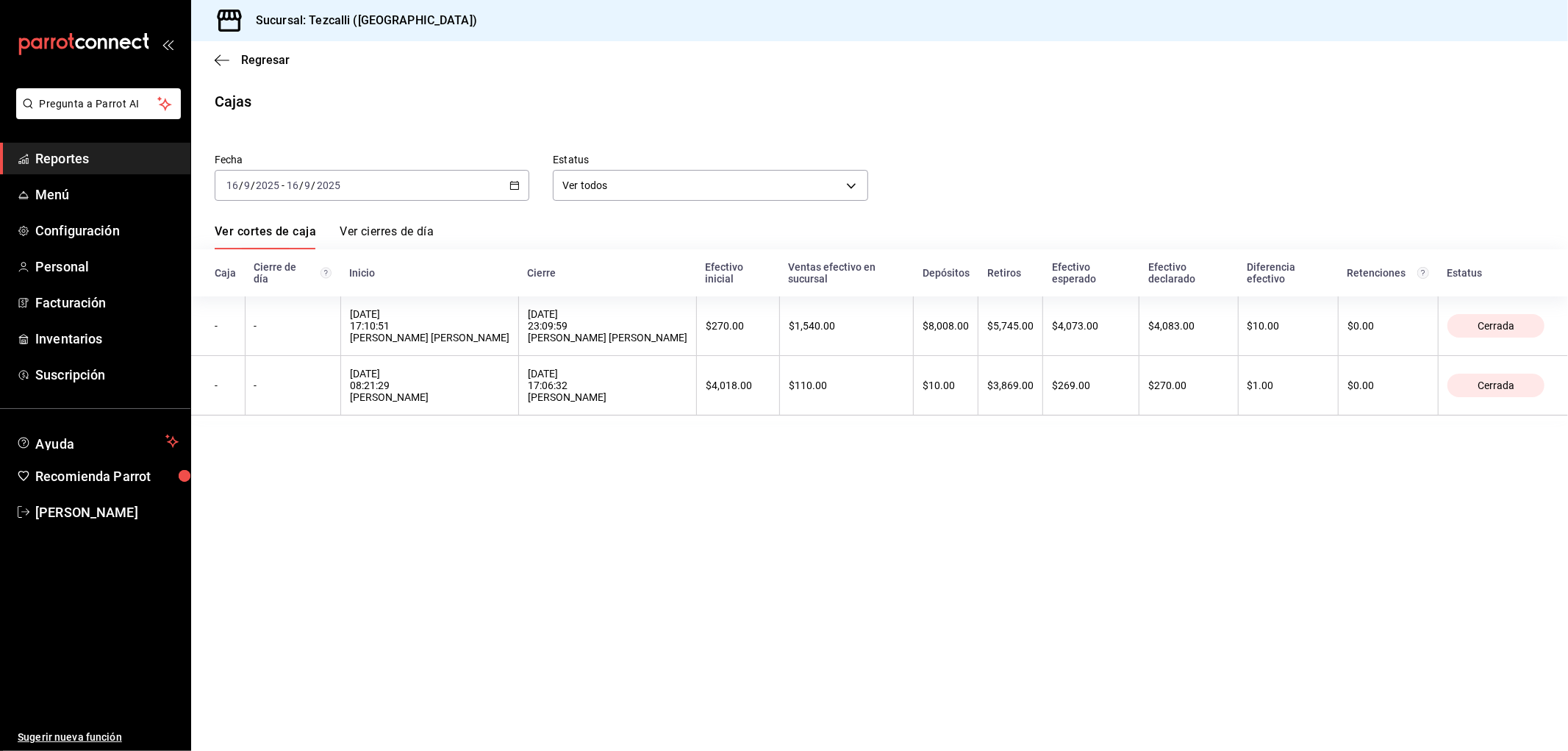
click at [350, 189] on div "[DATE] [DATE] - [DATE] [DATE]" at bounding box center [372, 185] width 314 height 31
click at [327, 398] on span "Rango de fechas" at bounding box center [284, 395] width 114 height 15
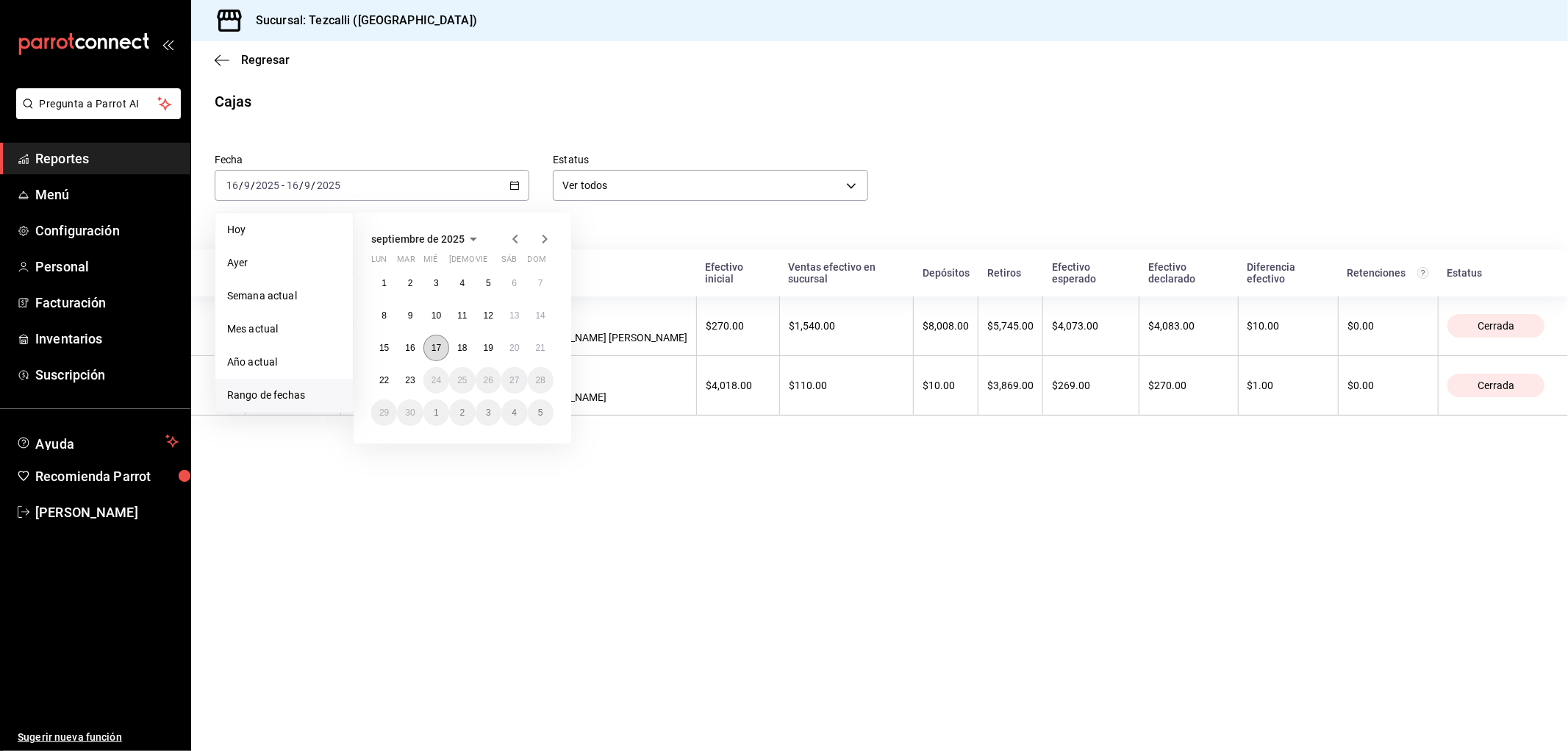
click at [437, 353] on button "17" at bounding box center [436, 347] width 26 height 27
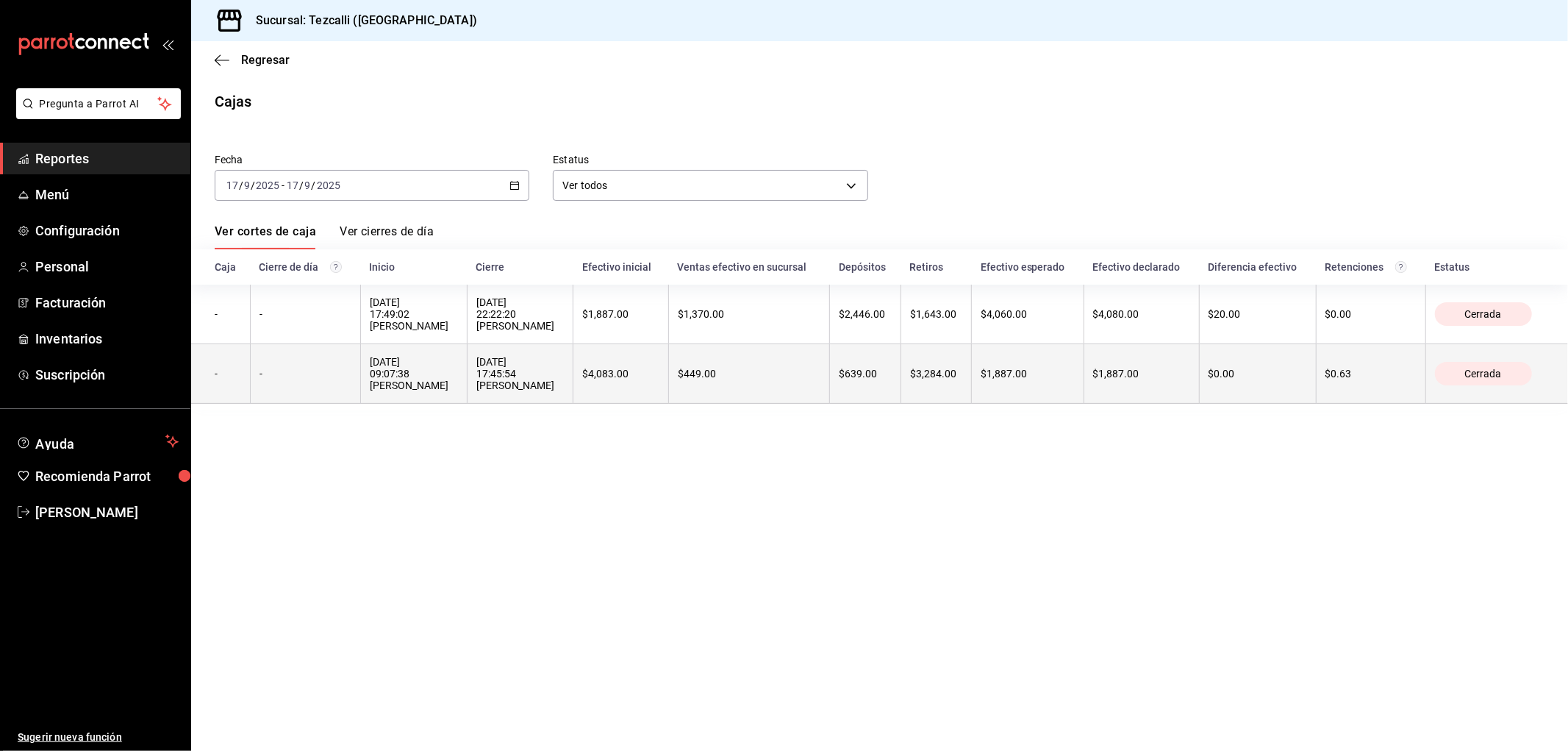
click at [459, 388] on th "[DATE] 09:07:38 [PERSON_NAME]" at bounding box center [414, 374] width 107 height 60
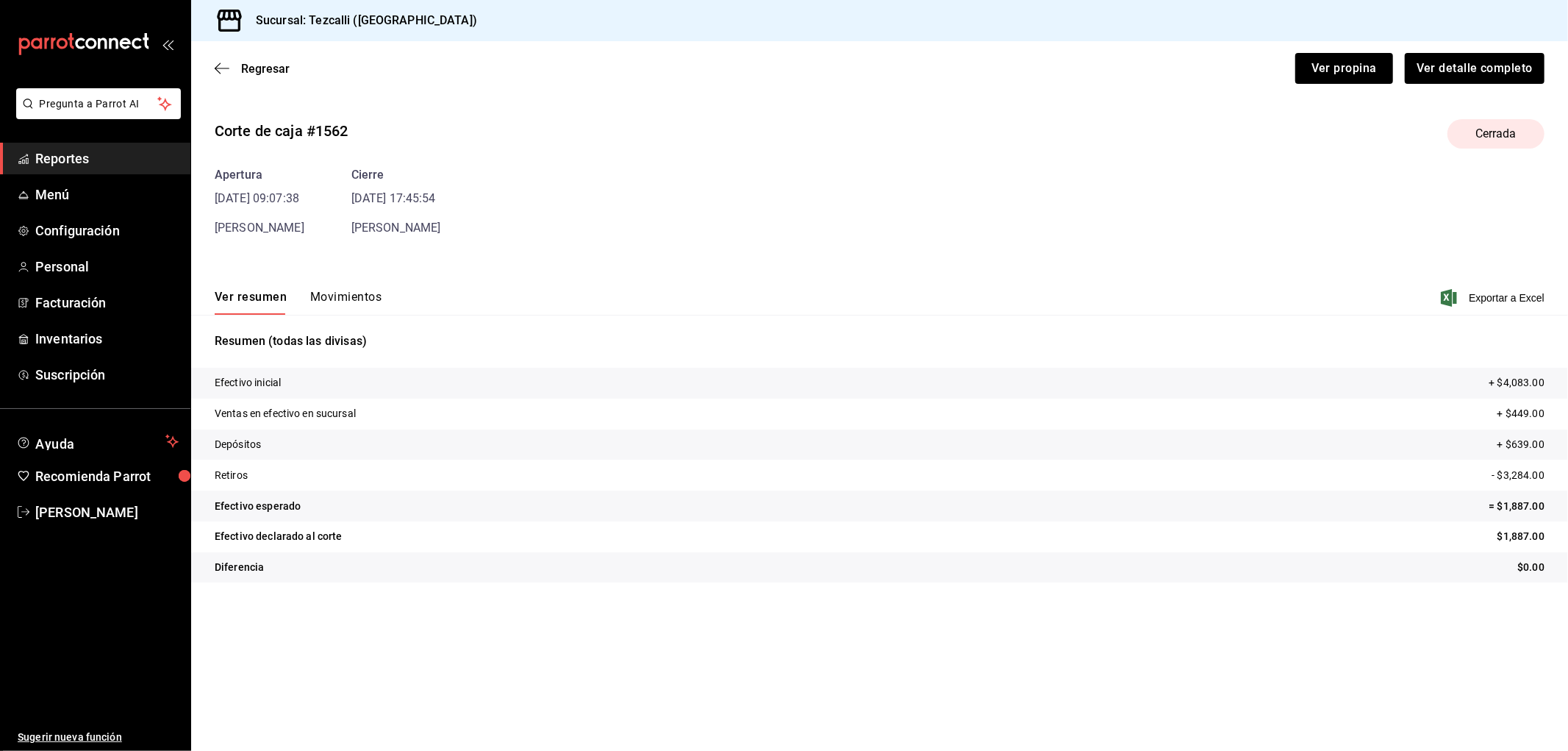
click at [362, 305] on button "Movimientos" at bounding box center [346, 302] width 71 height 25
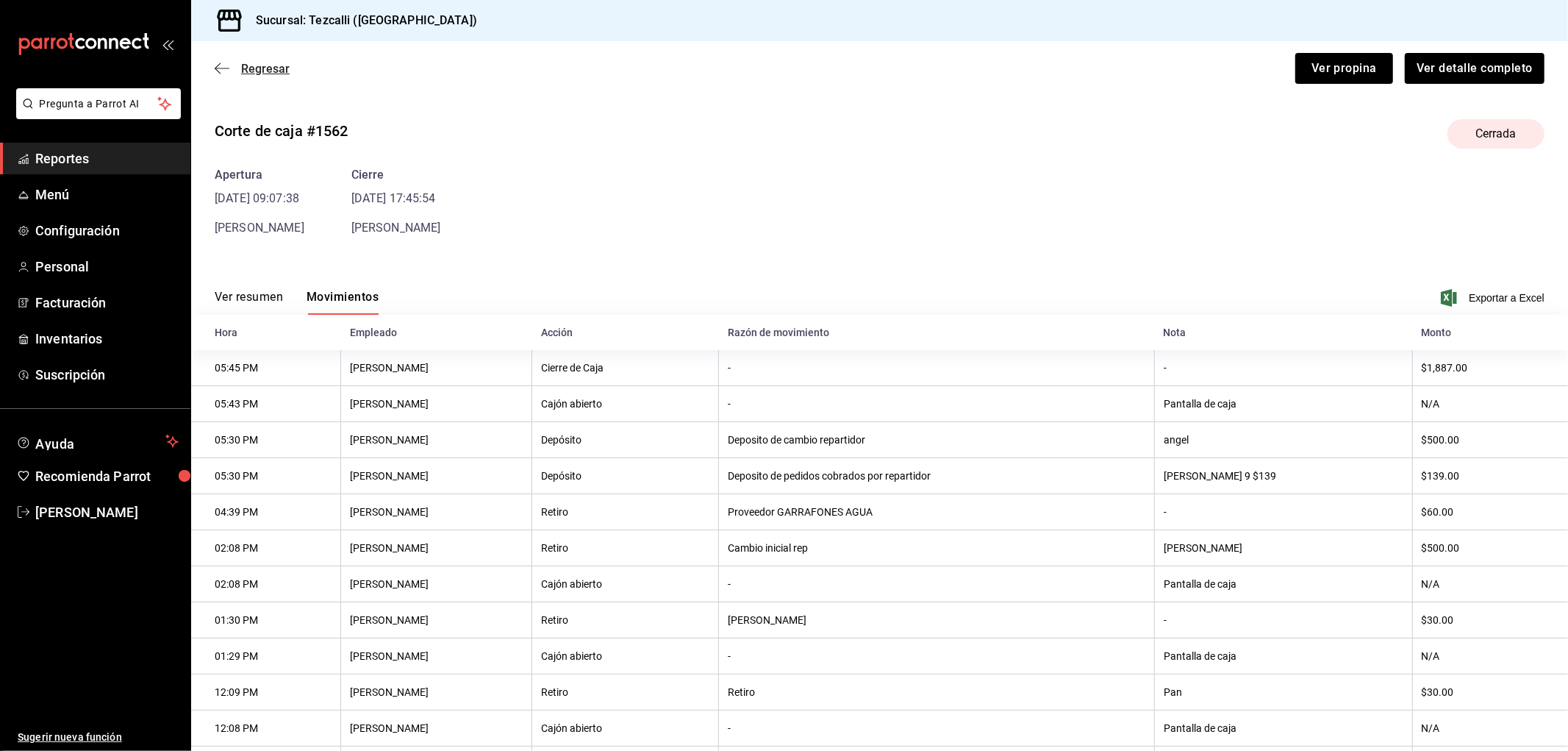
click at [259, 62] on span "Regresar" at bounding box center [266, 69] width 49 height 14
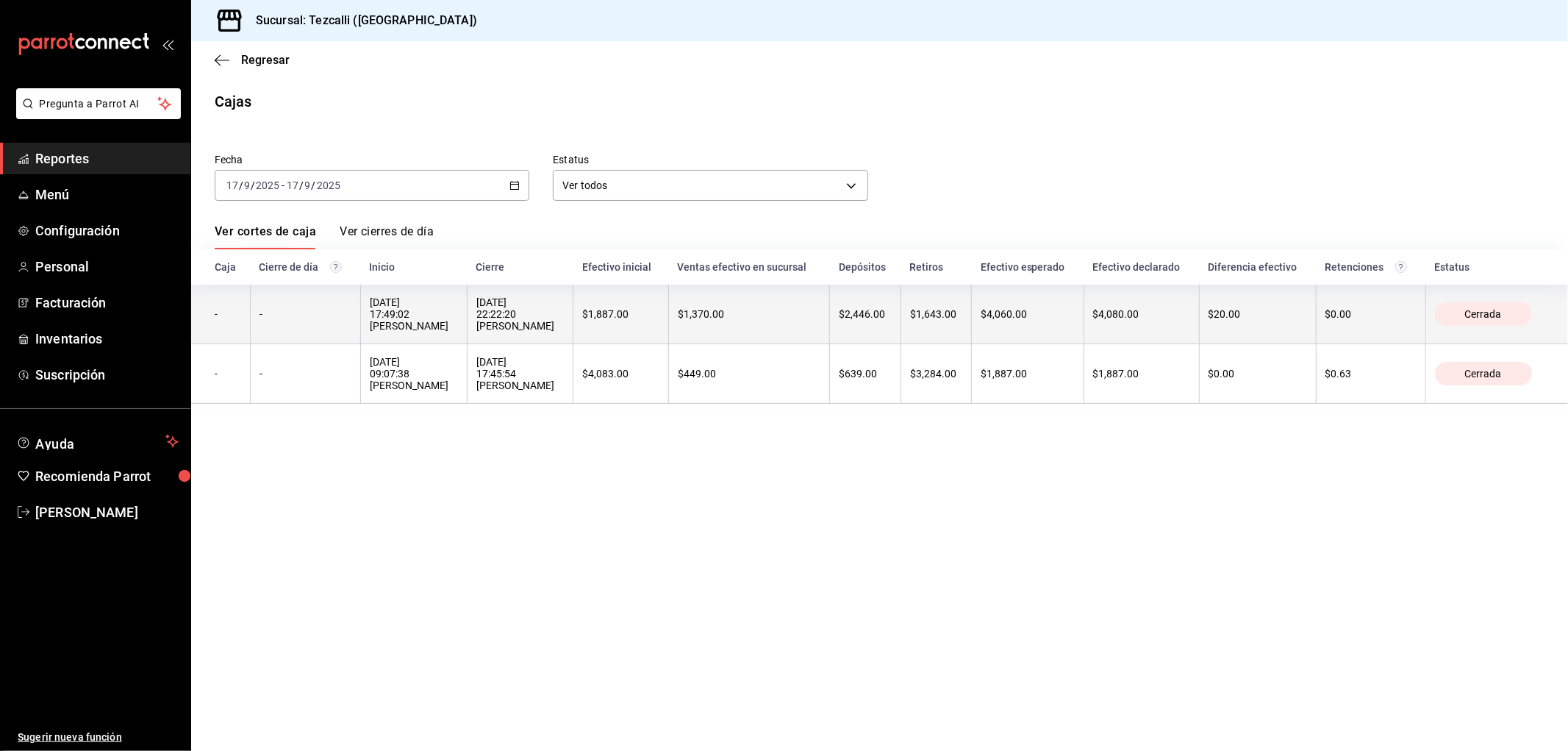
click at [524, 334] on th "[DATE] 22:22:20 [PERSON_NAME]" at bounding box center [520, 314] width 107 height 60
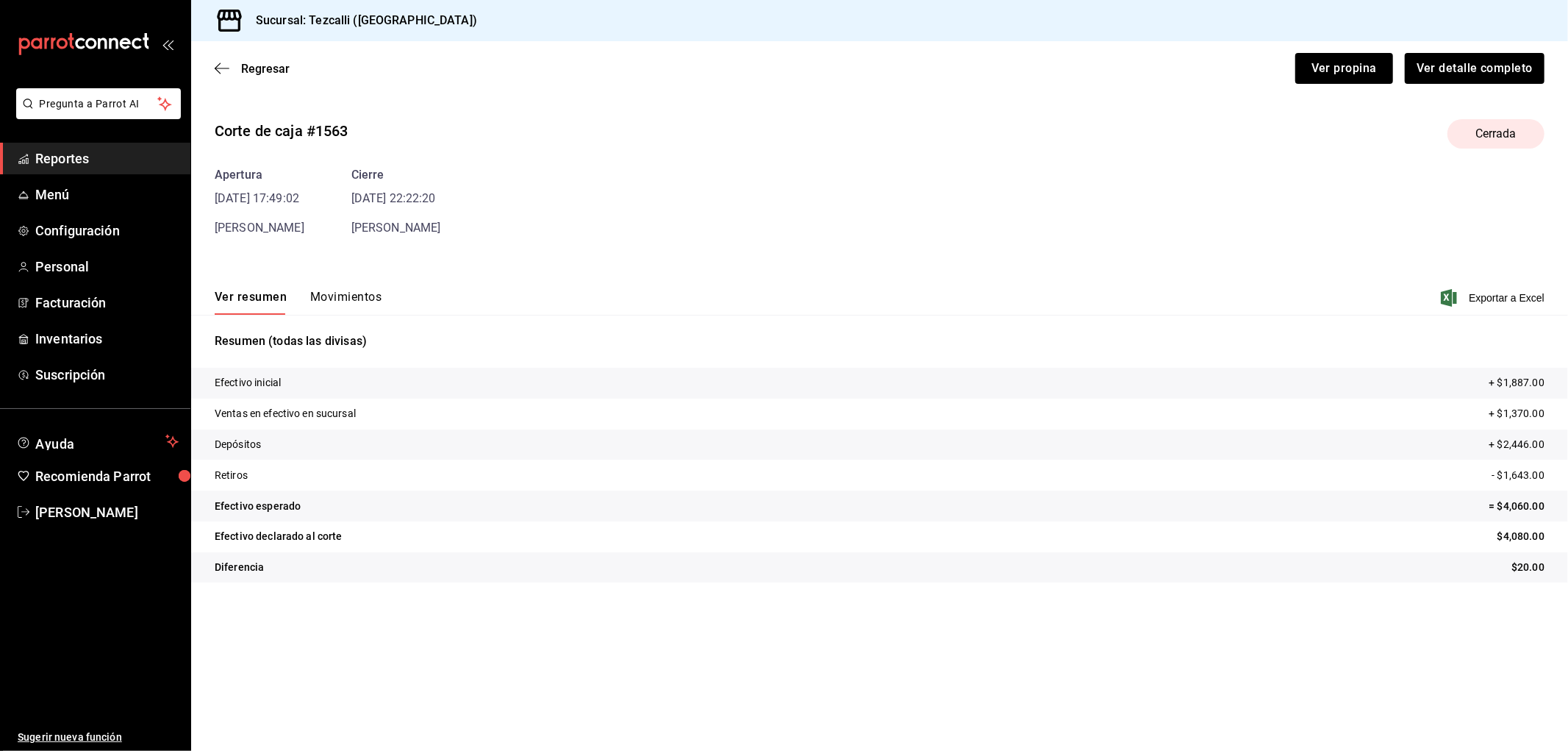
click at [376, 291] on button "Movimientos" at bounding box center [346, 302] width 71 height 25
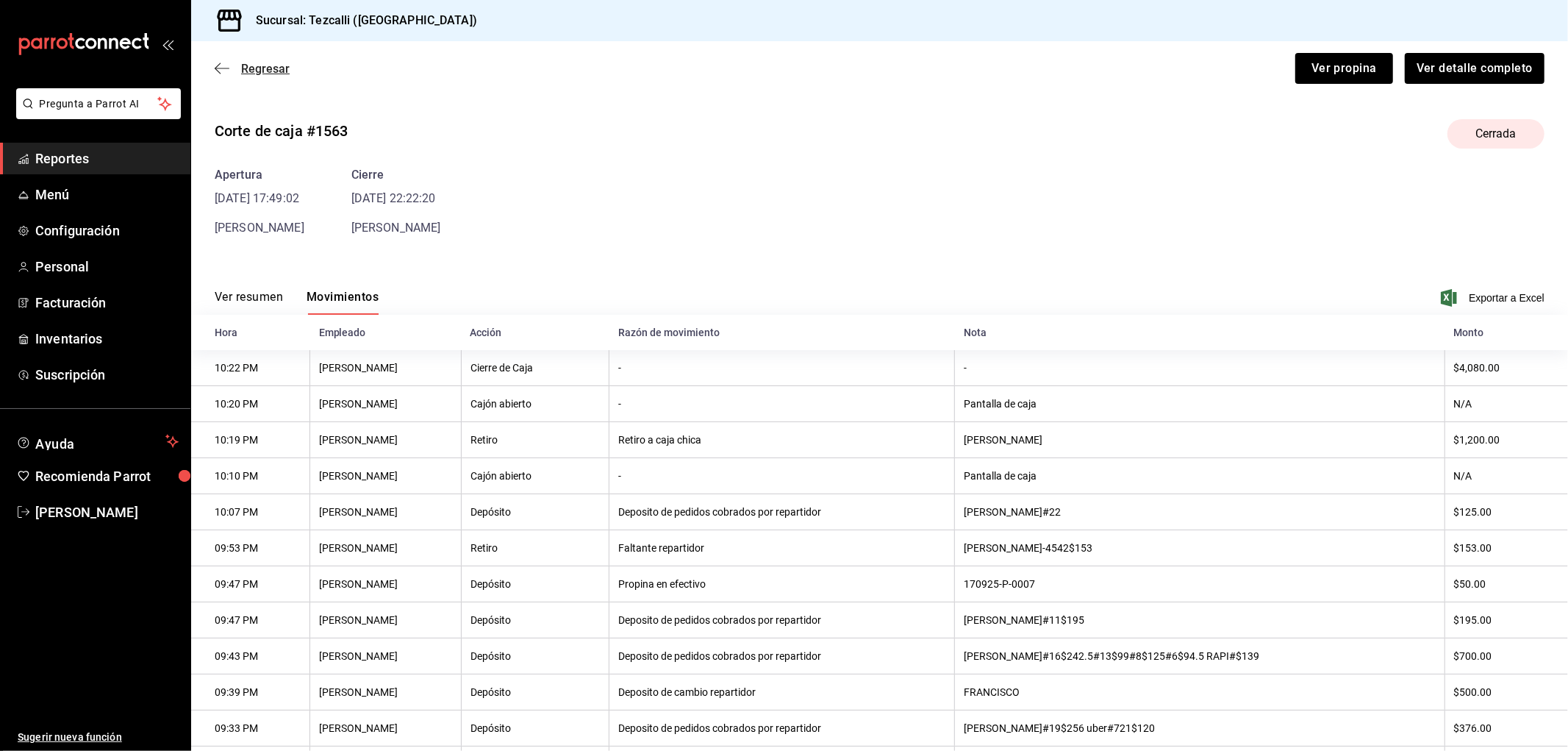
click at [274, 69] on span "Regresar" at bounding box center [266, 69] width 49 height 14
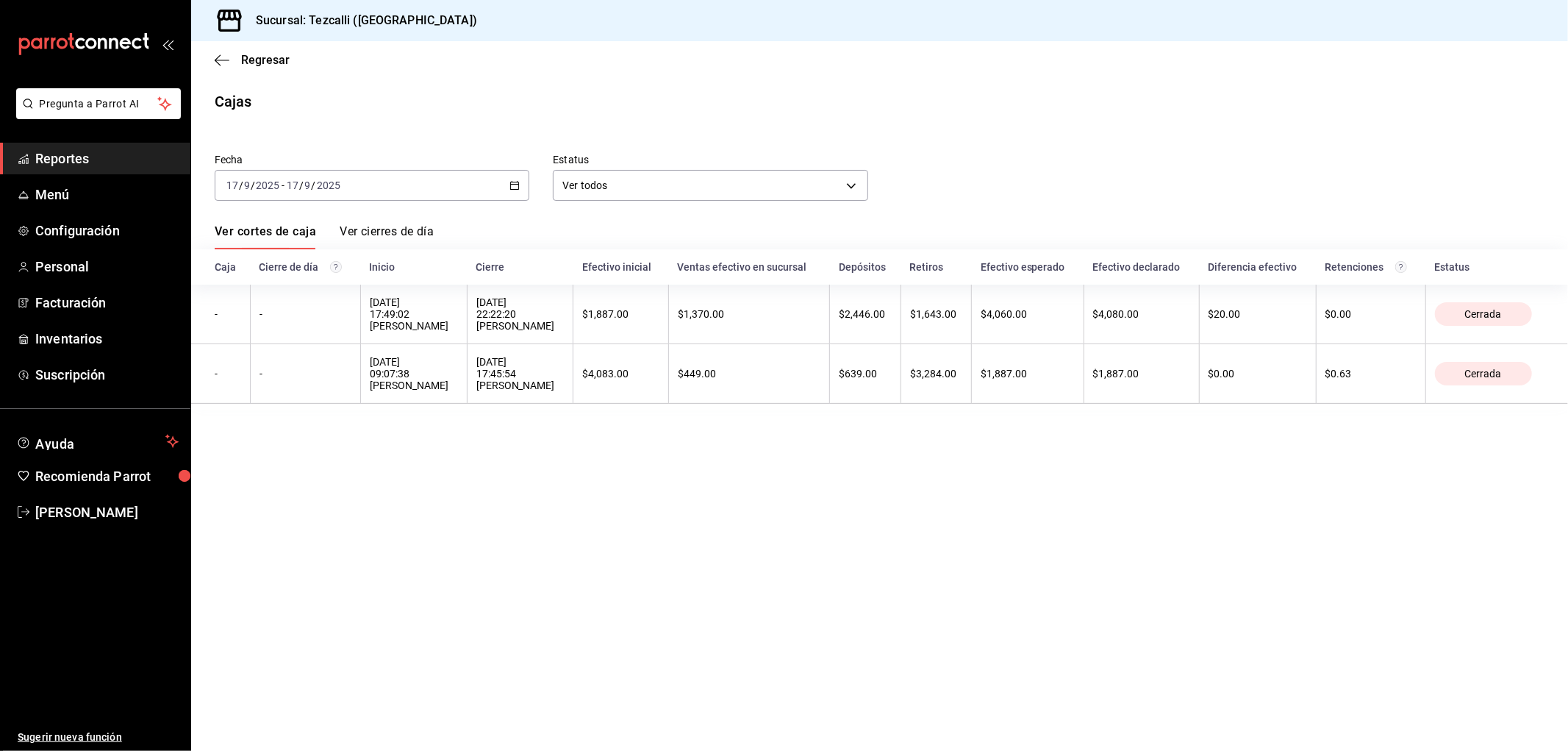
click at [289, 180] on input "17" at bounding box center [292, 185] width 13 height 11
click at [307, 394] on span "Rango de fechas" at bounding box center [284, 395] width 114 height 15
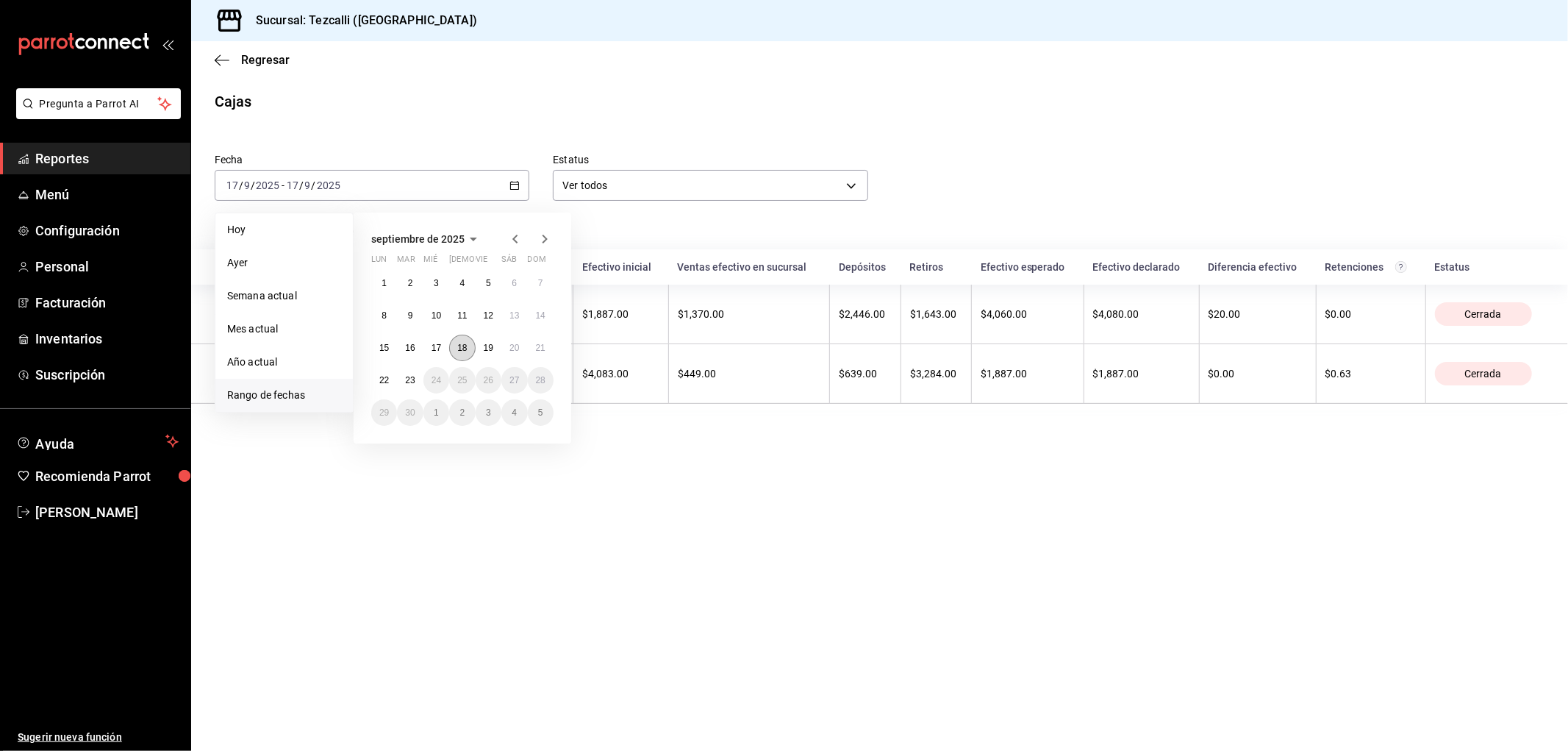
click at [463, 350] on abbr "18" at bounding box center [462, 347] width 10 height 10
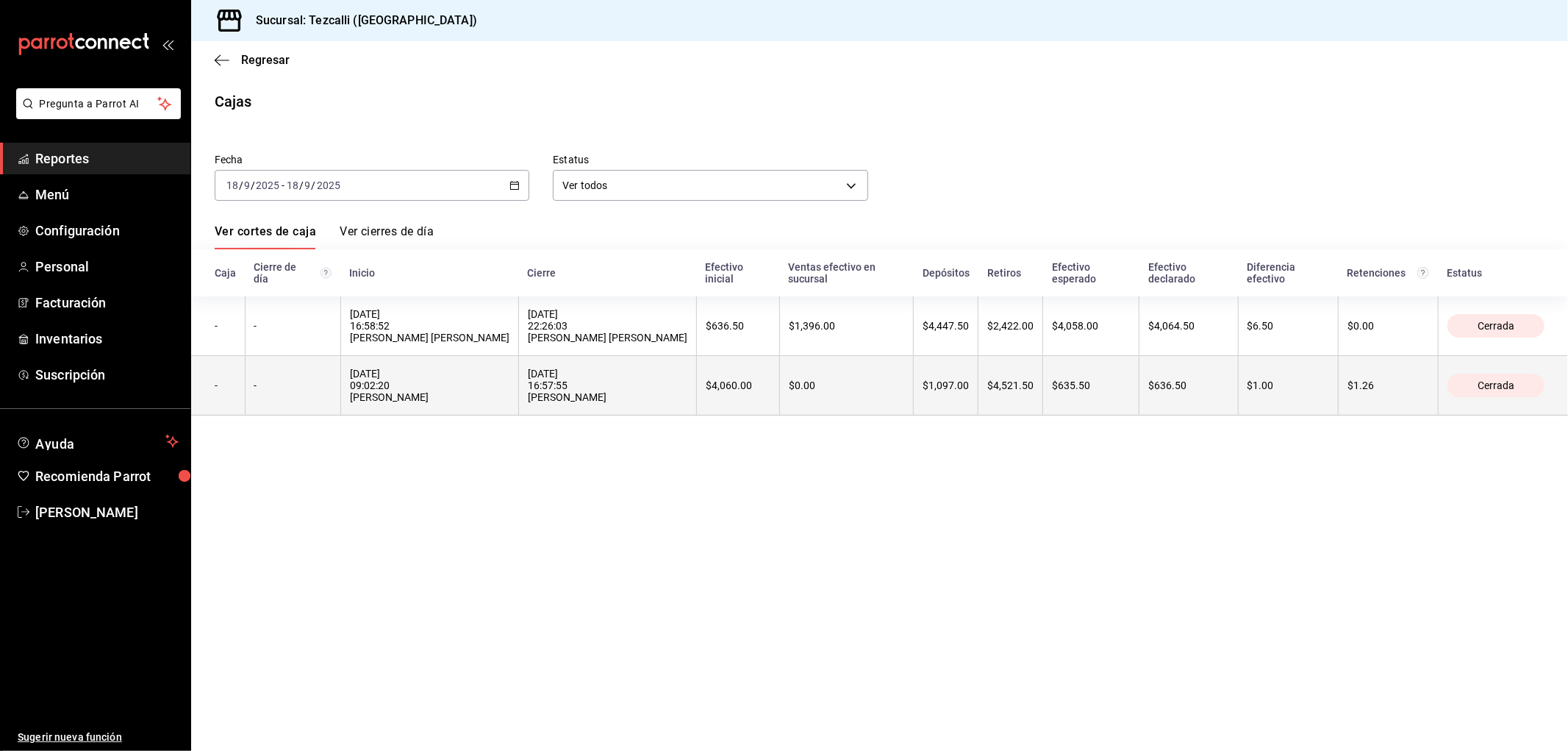
click at [481, 390] on div "[DATE] 09:02:20 [PERSON_NAME]" at bounding box center [430, 385] width 159 height 35
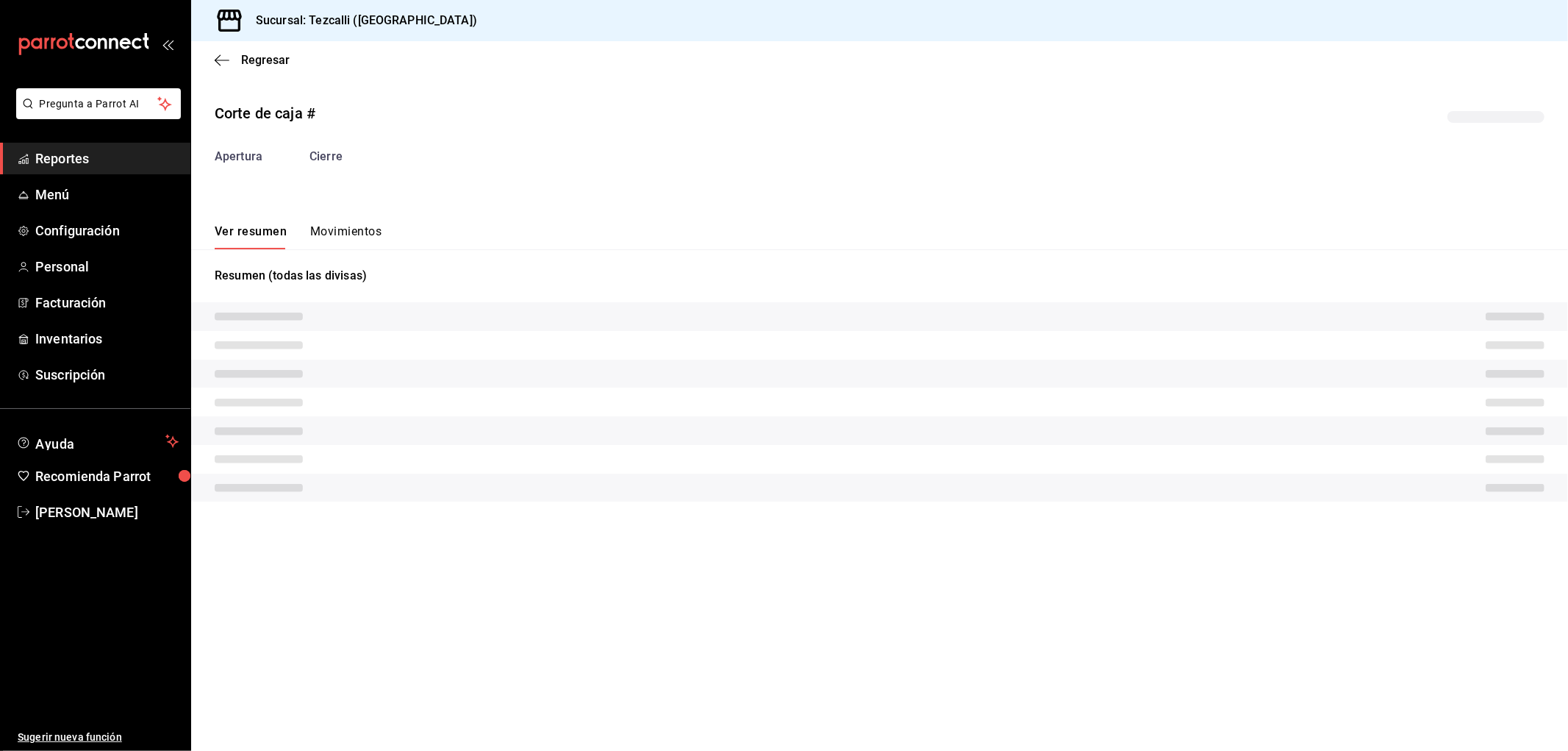
click at [354, 249] on div "Corte de caja # Apertura Cierre Ver resumen Movimientos Resumen (todas las divi…" at bounding box center [880, 305] width 1377 height 429
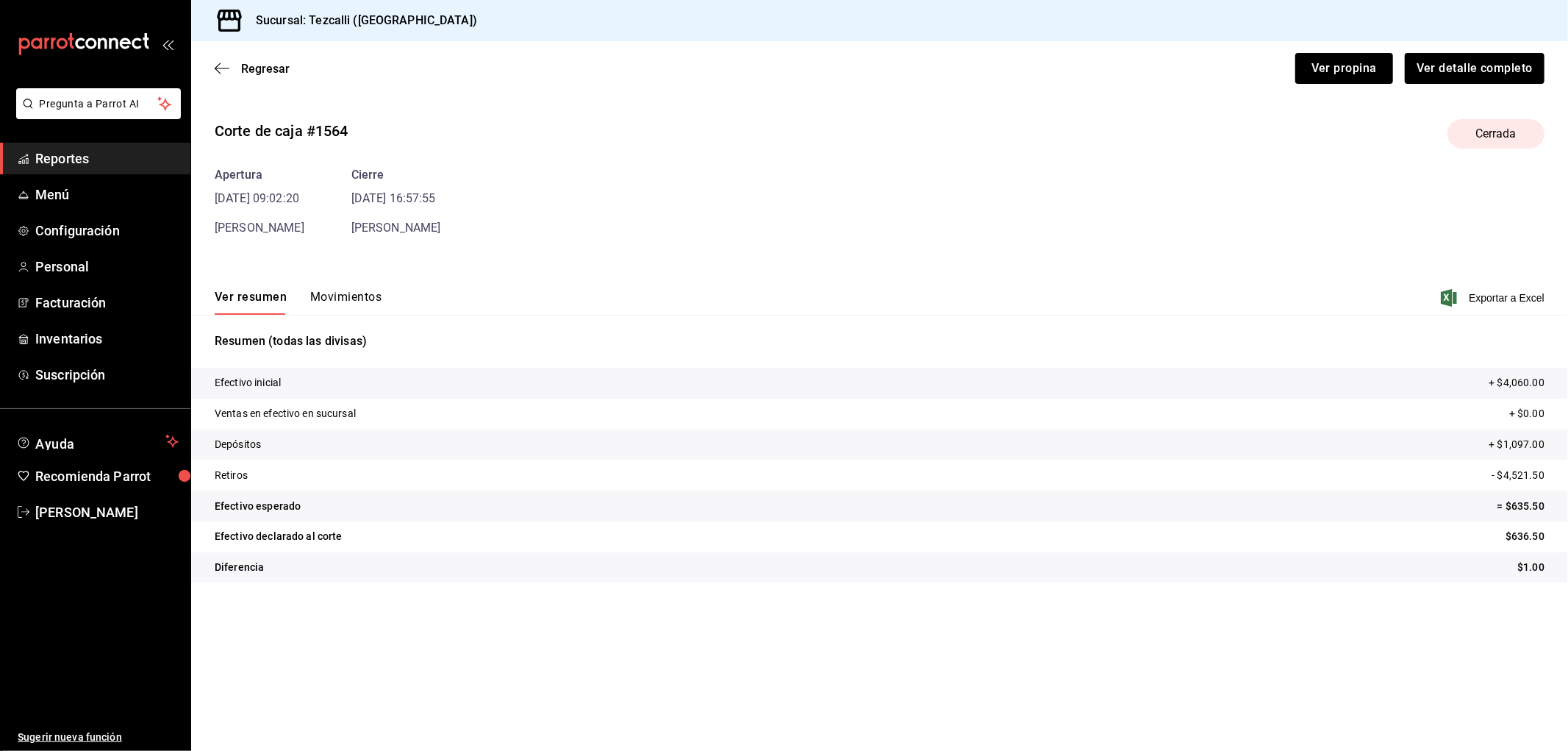
click at [362, 304] on button "Movimientos" at bounding box center [346, 302] width 71 height 25
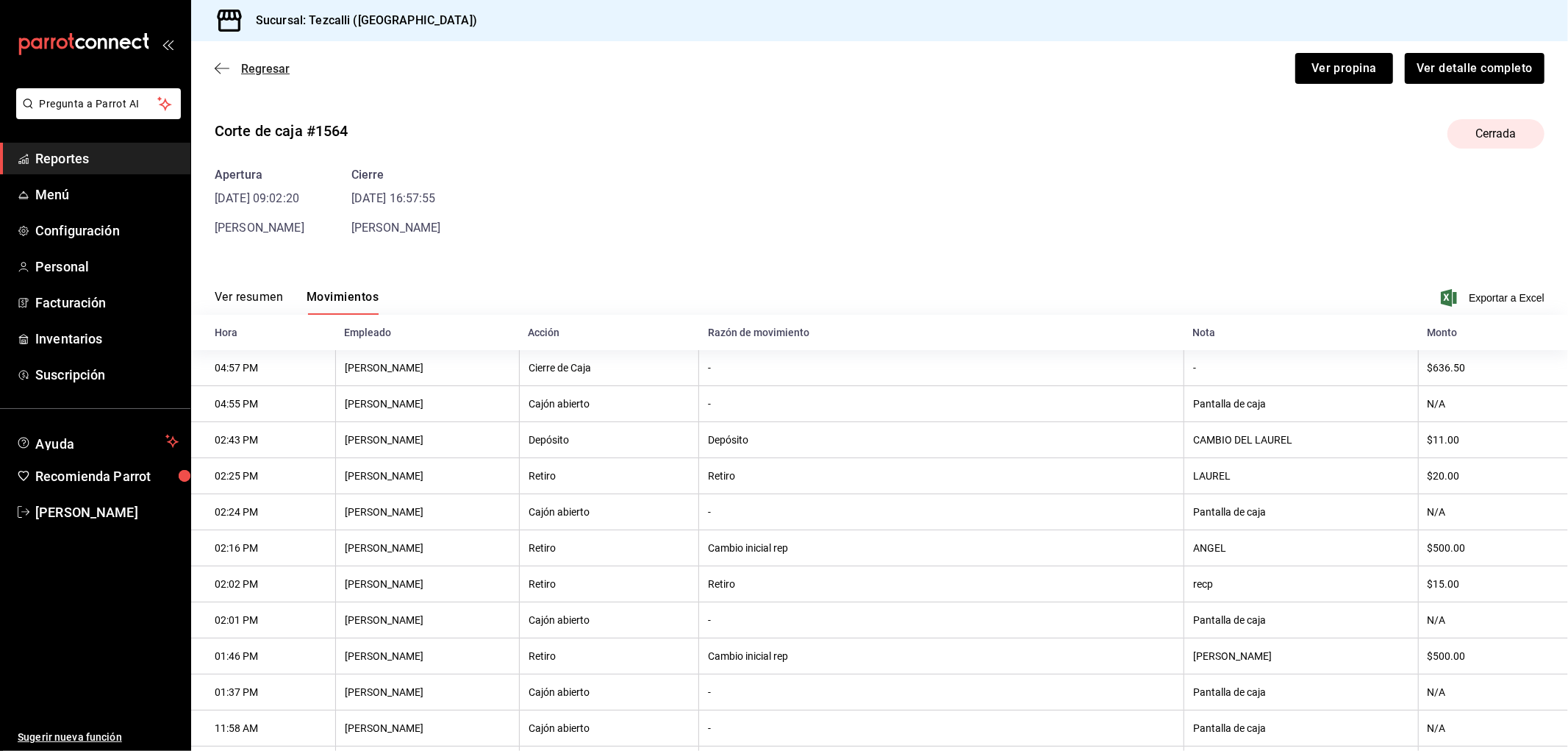
click at [272, 75] on span "Regresar" at bounding box center [266, 69] width 49 height 14
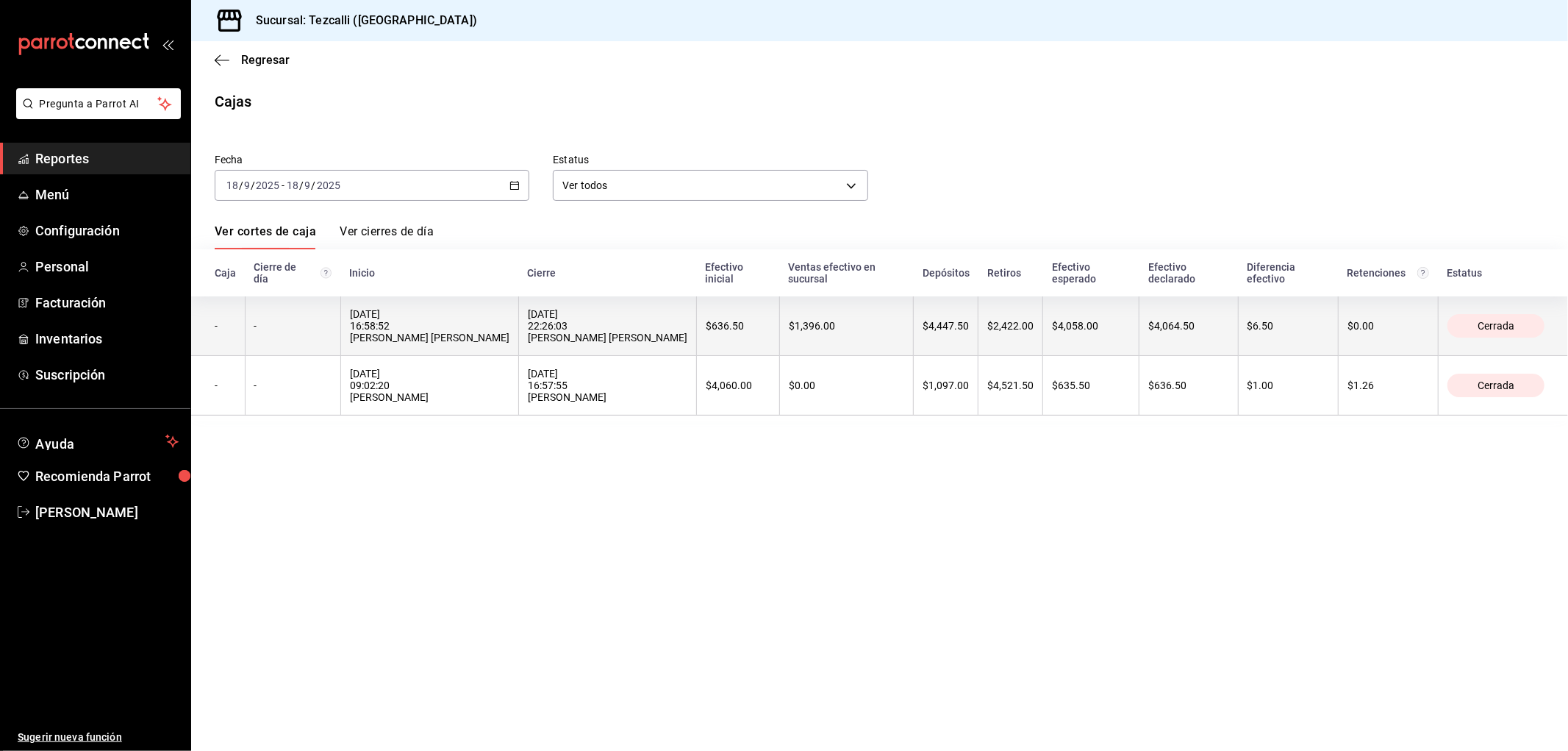
click at [437, 327] on div "[DATE] 16:58:52 [PERSON_NAME] [PERSON_NAME]" at bounding box center [430, 326] width 159 height 35
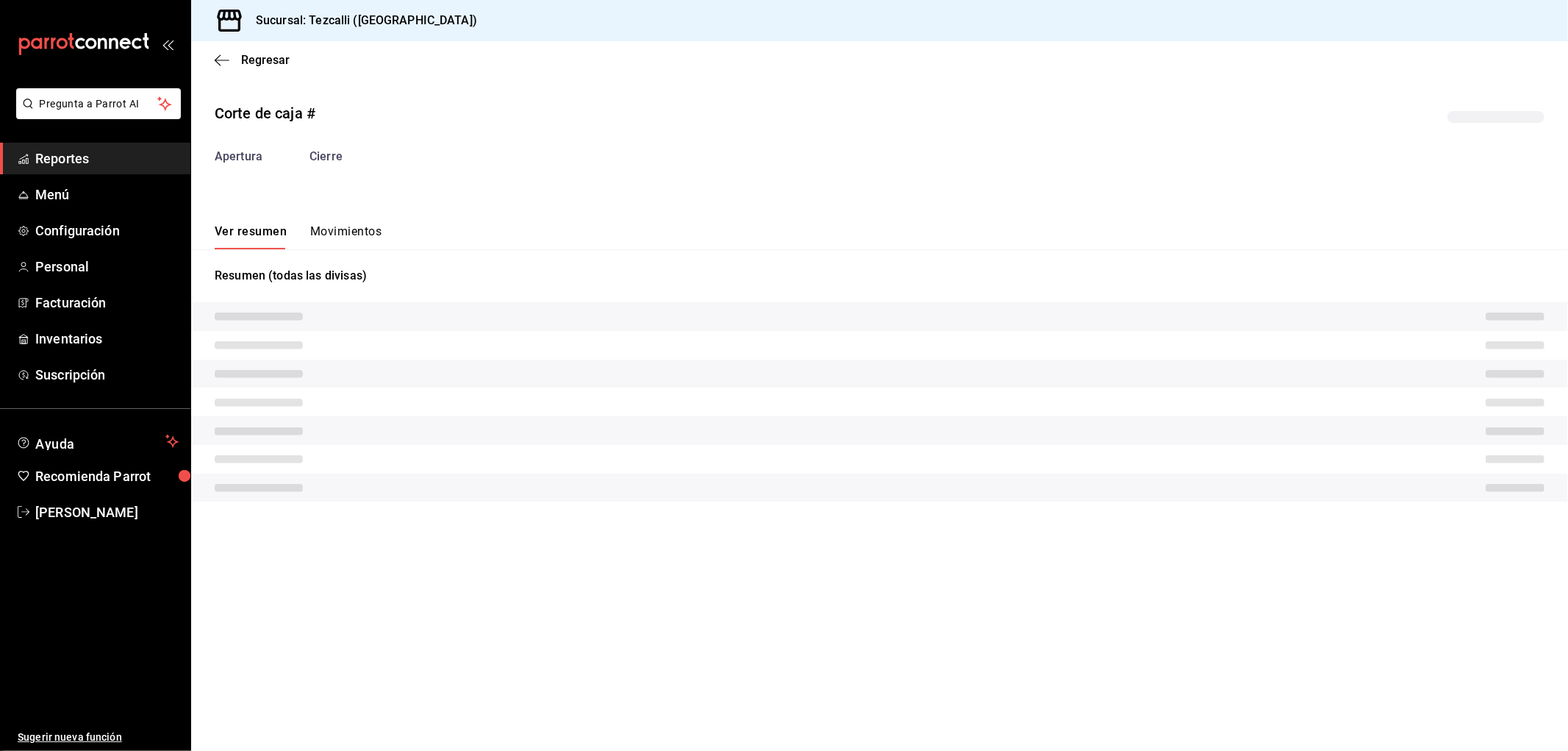
click at [353, 245] on button "Movimientos" at bounding box center [346, 237] width 71 height 25
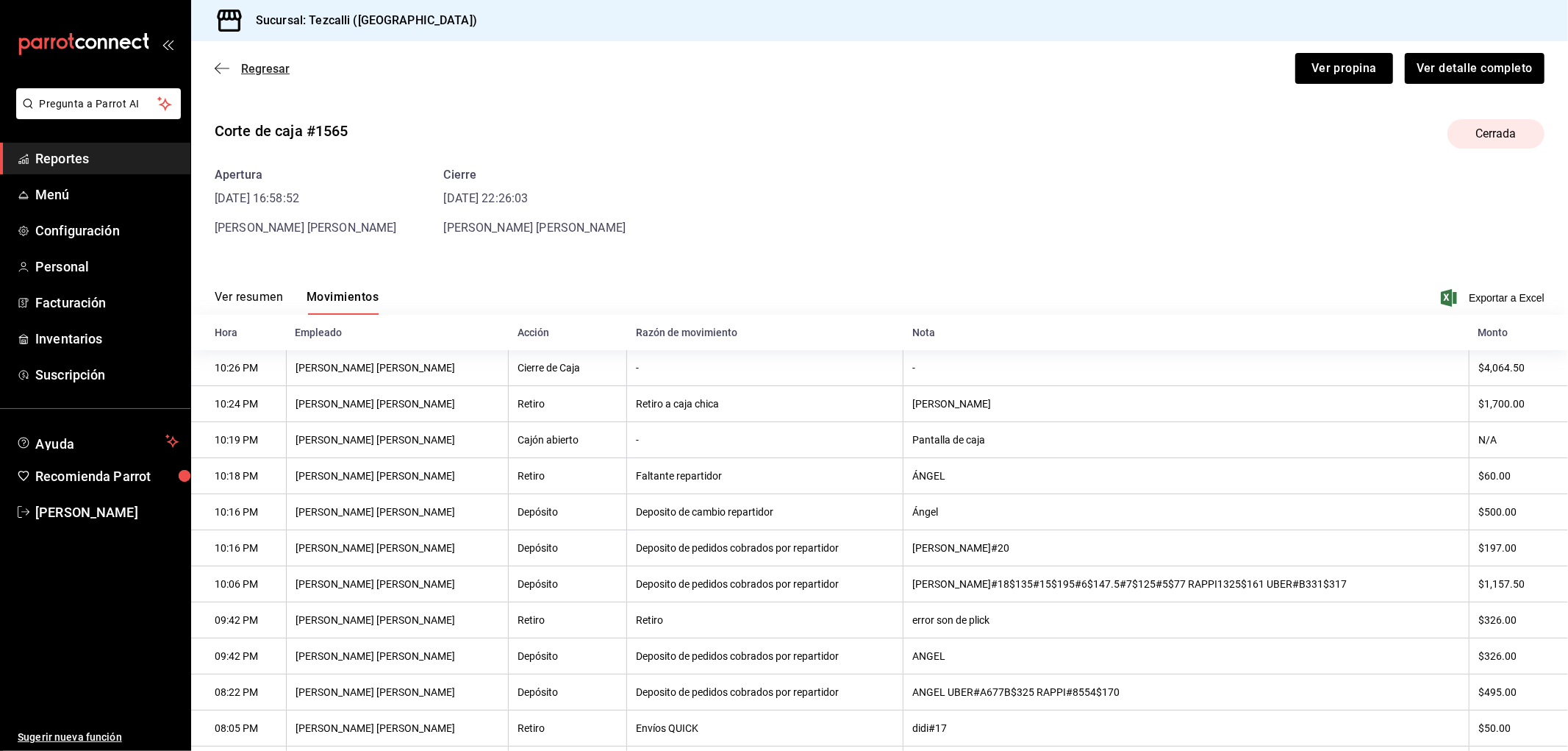
click at [258, 68] on span "Regresar" at bounding box center [266, 69] width 49 height 14
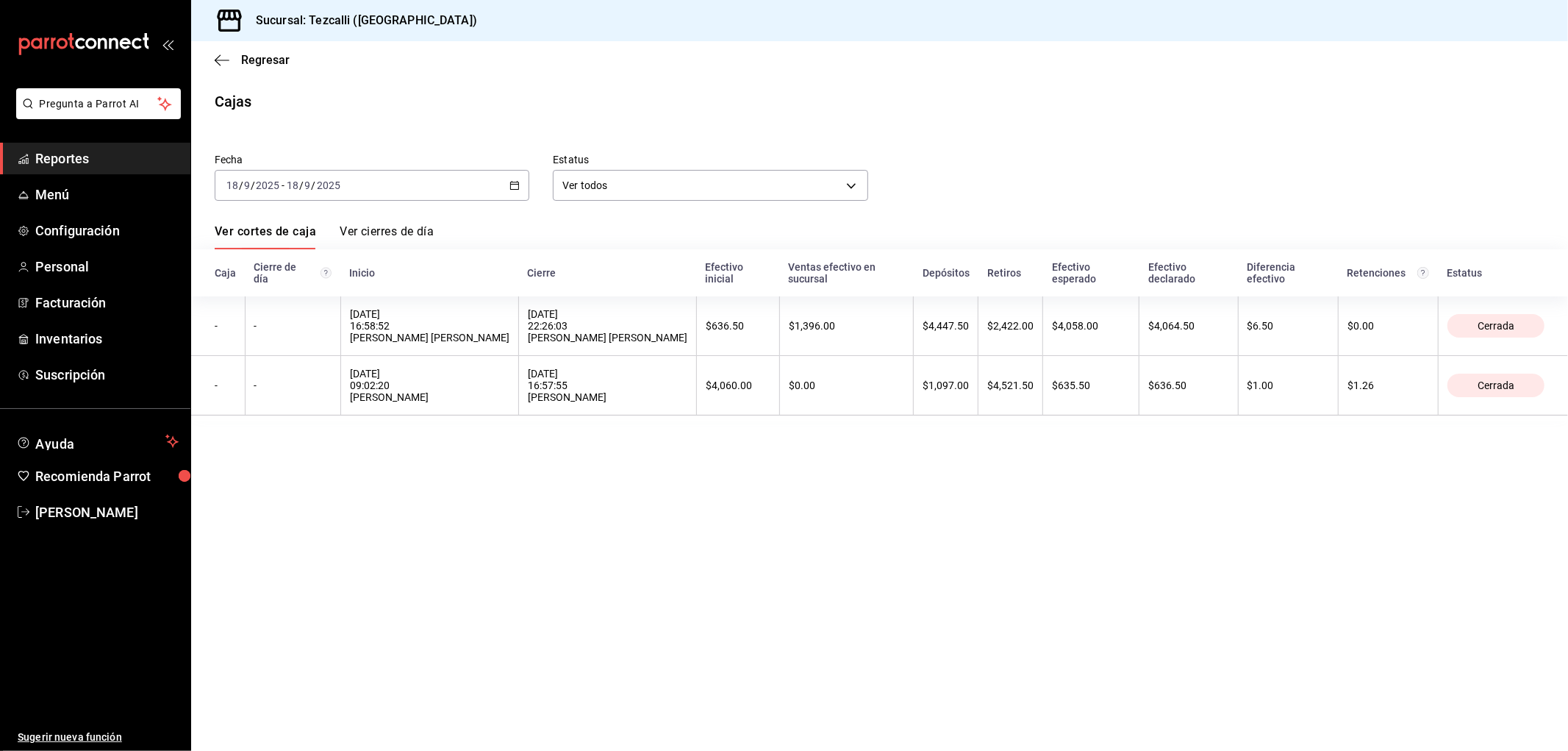
click at [359, 194] on div "[DATE] [DATE] - [DATE] [DATE]" at bounding box center [372, 185] width 314 height 31
click at [302, 399] on span "Rango de fechas" at bounding box center [284, 395] width 114 height 15
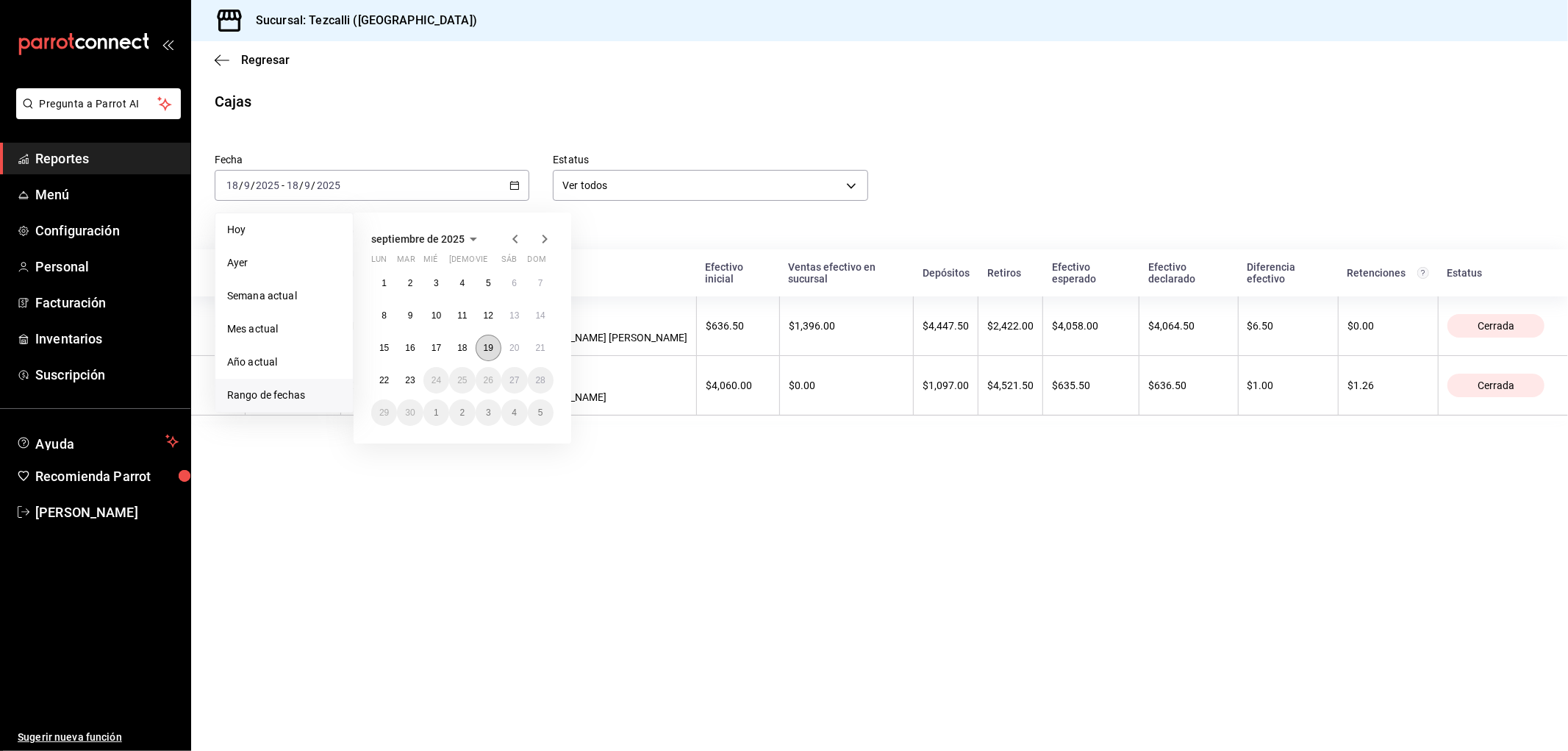
click at [488, 352] on abbr "19" at bounding box center [488, 347] width 10 height 10
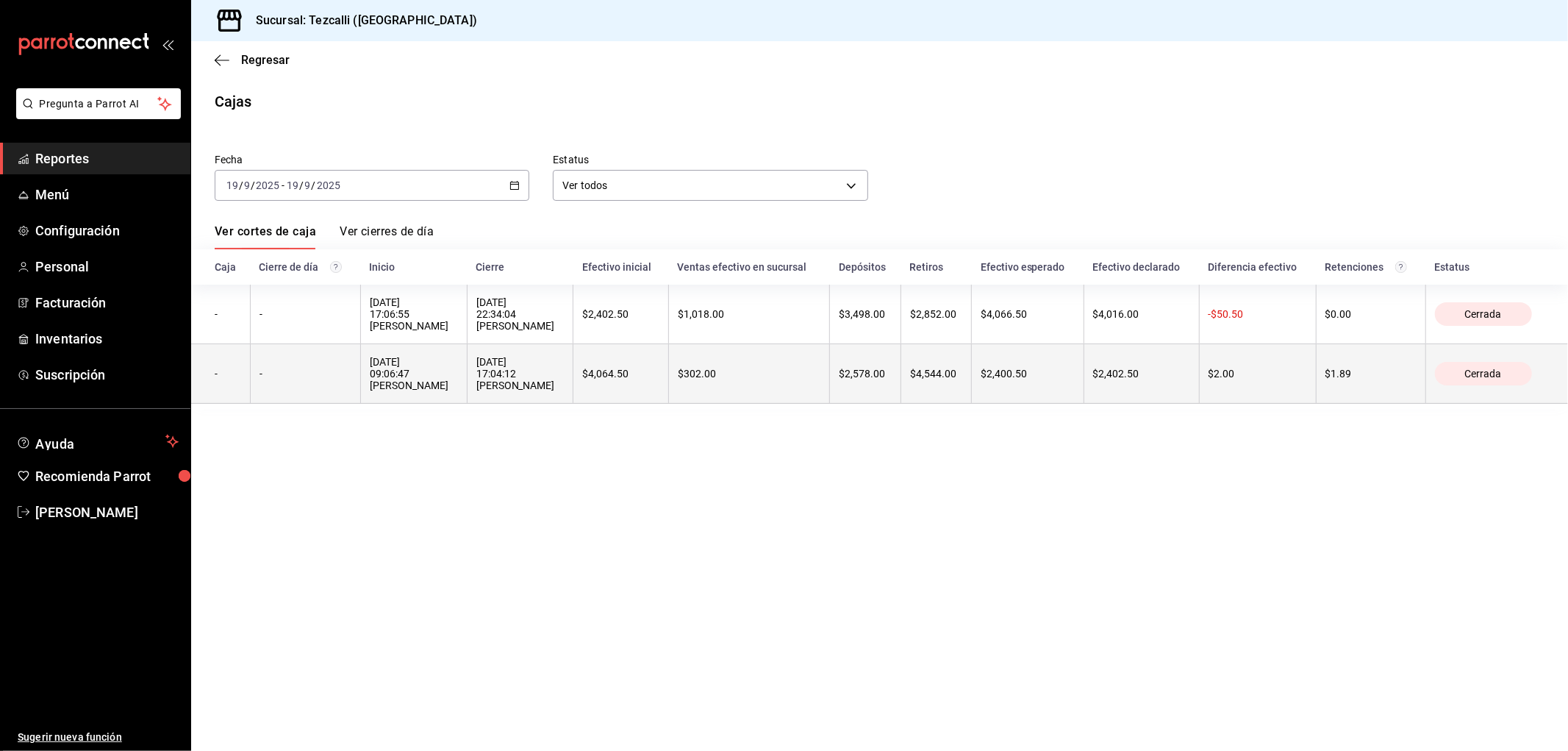
click at [415, 373] on div "[DATE] 09:06:47 [PERSON_NAME]" at bounding box center [414, 373] width 89 height 35
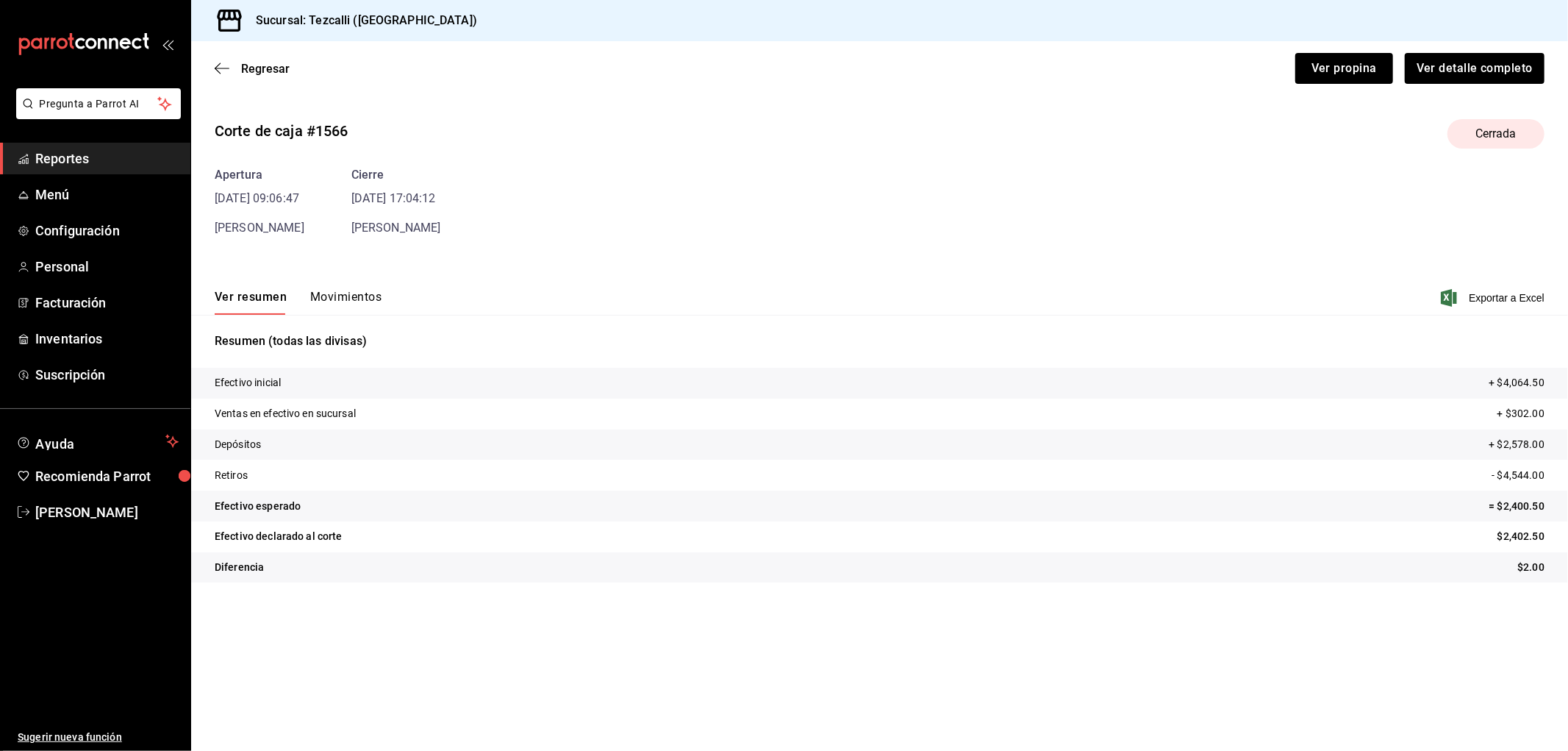
click at [346, 298] on button "Movimientos" at bounding box center [346, 302] width 71 height 25
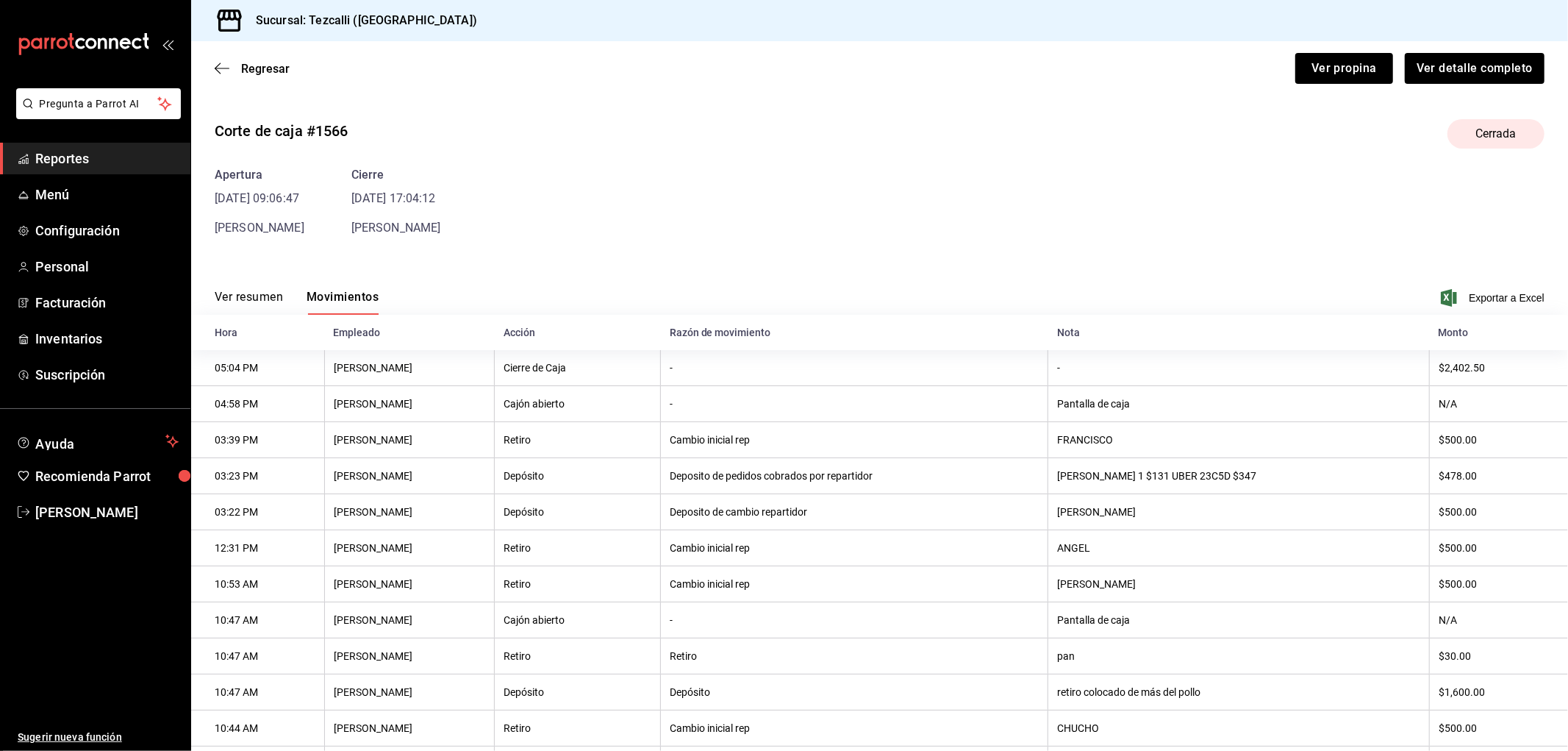
click at [258, 78] on div "Regresar Ver propina Ver detalle completo" at bounding box center [880, 68] width 1377 height 54
click at [259, 75] on span "Regresar" at bounding box center [266, 69] width 49 height 14
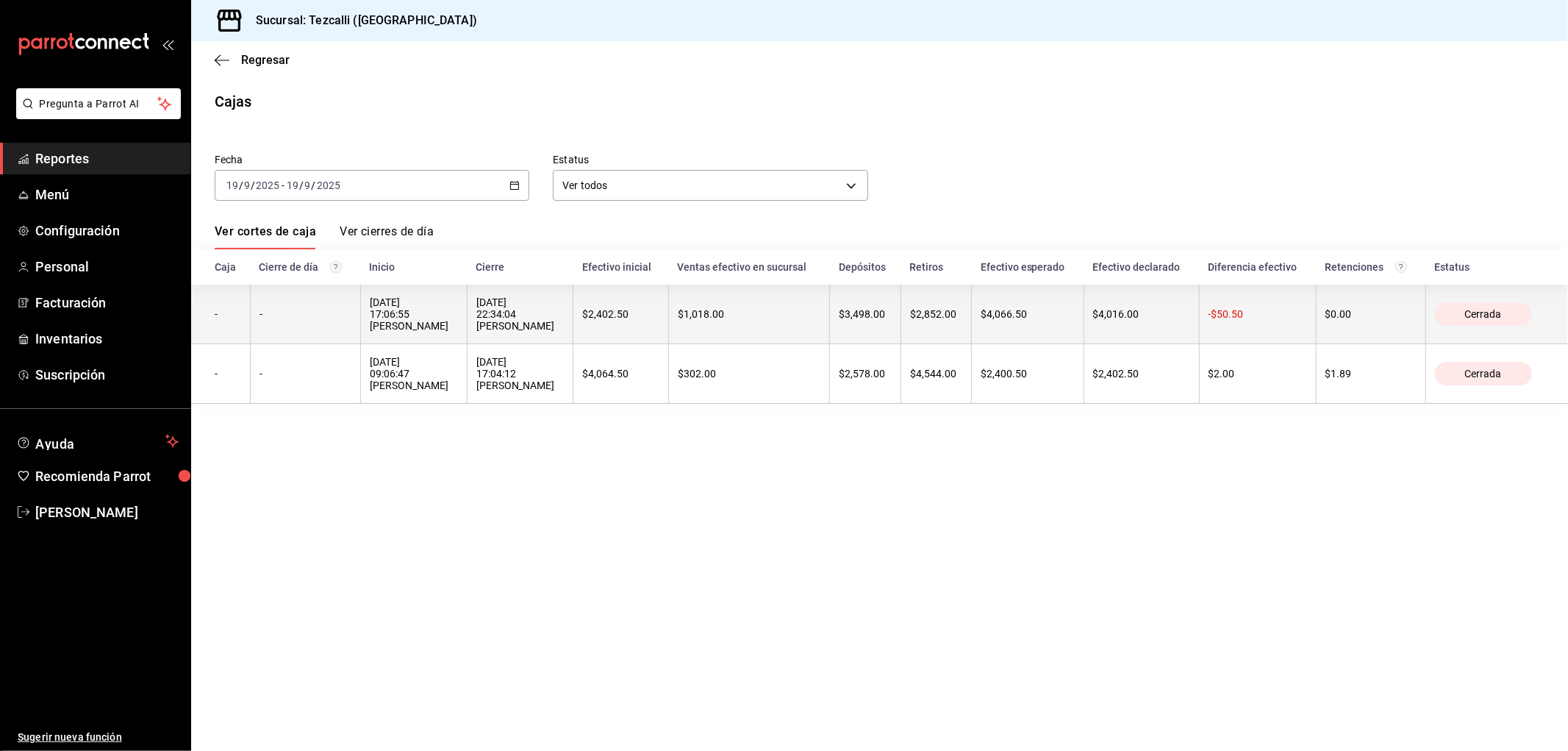
click at [385, 308] on div "[DATE] 17:06:55 [PERSON_NAME]" at bounding box center [414, 314] width 89 height 35
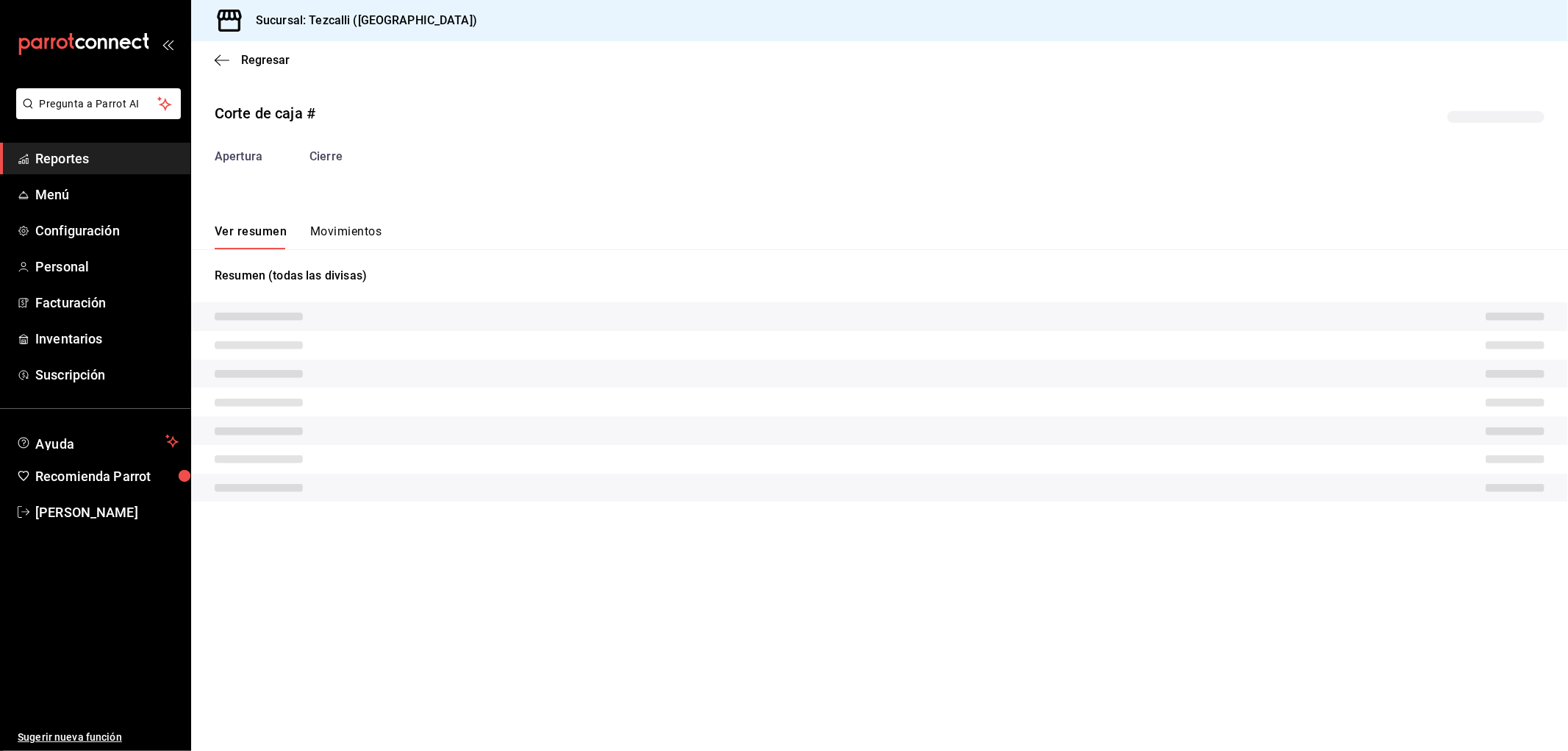
click at [343, 240] on div "Corte de caja # Apertura Cierre Ver resumen Movimientos Resumen (todas las divi…" at bounding box center [880, 305] width 1377 height 429
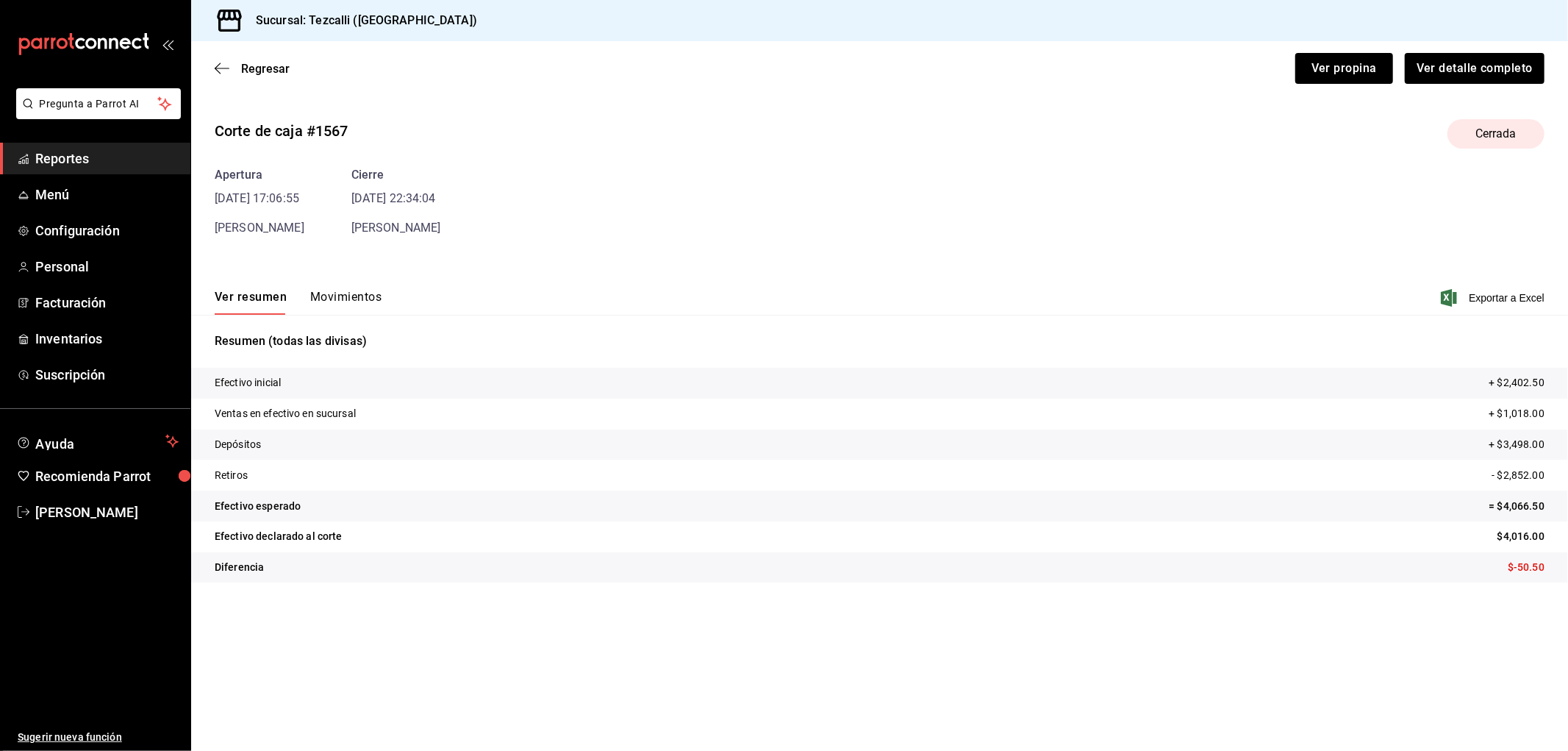
click at [352, 295] on button "Movimientos" at bounding box center [346, 302] width 71 height 25
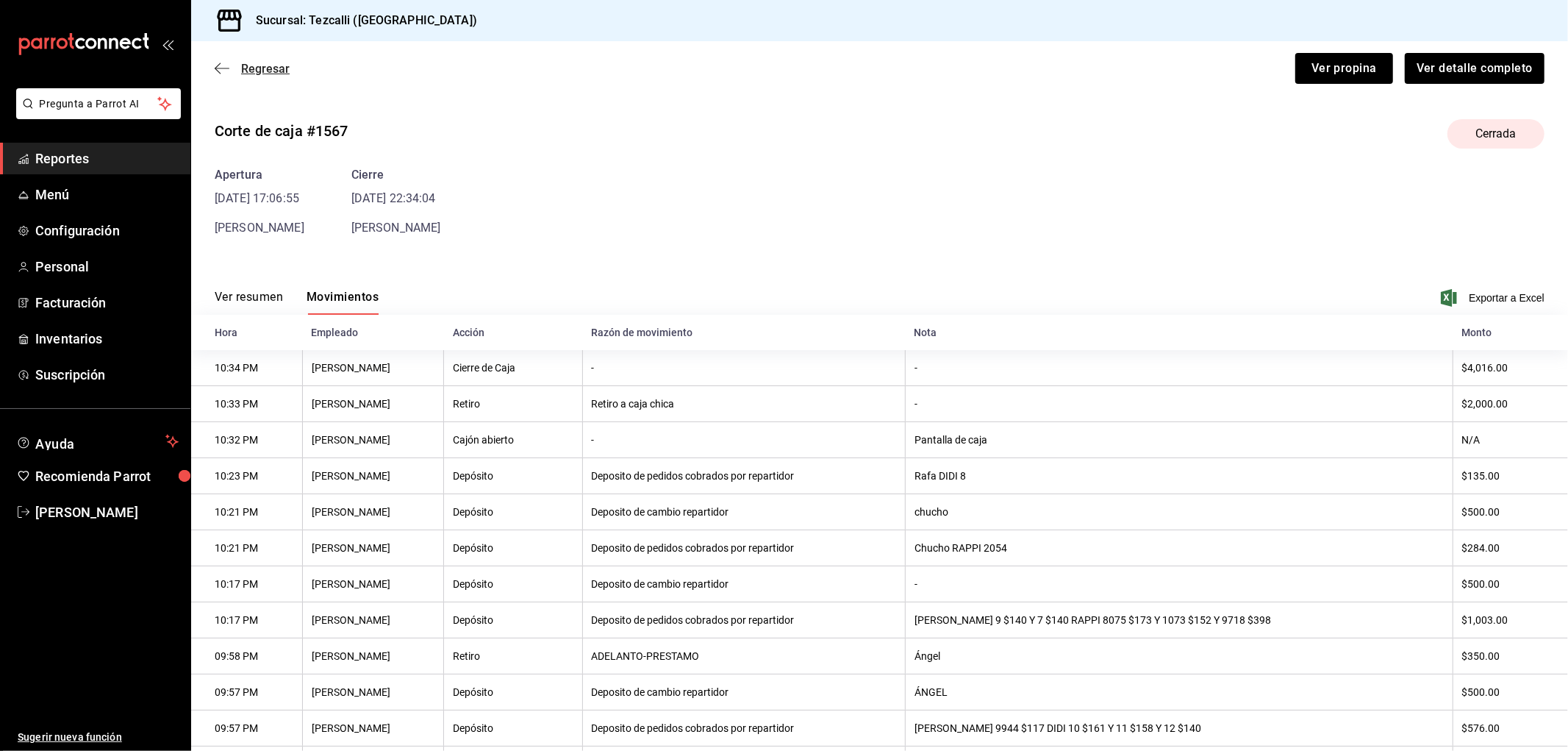
click at [261, 75] on span "Regresar" at bounding box center [266, 69] width 49 height 14
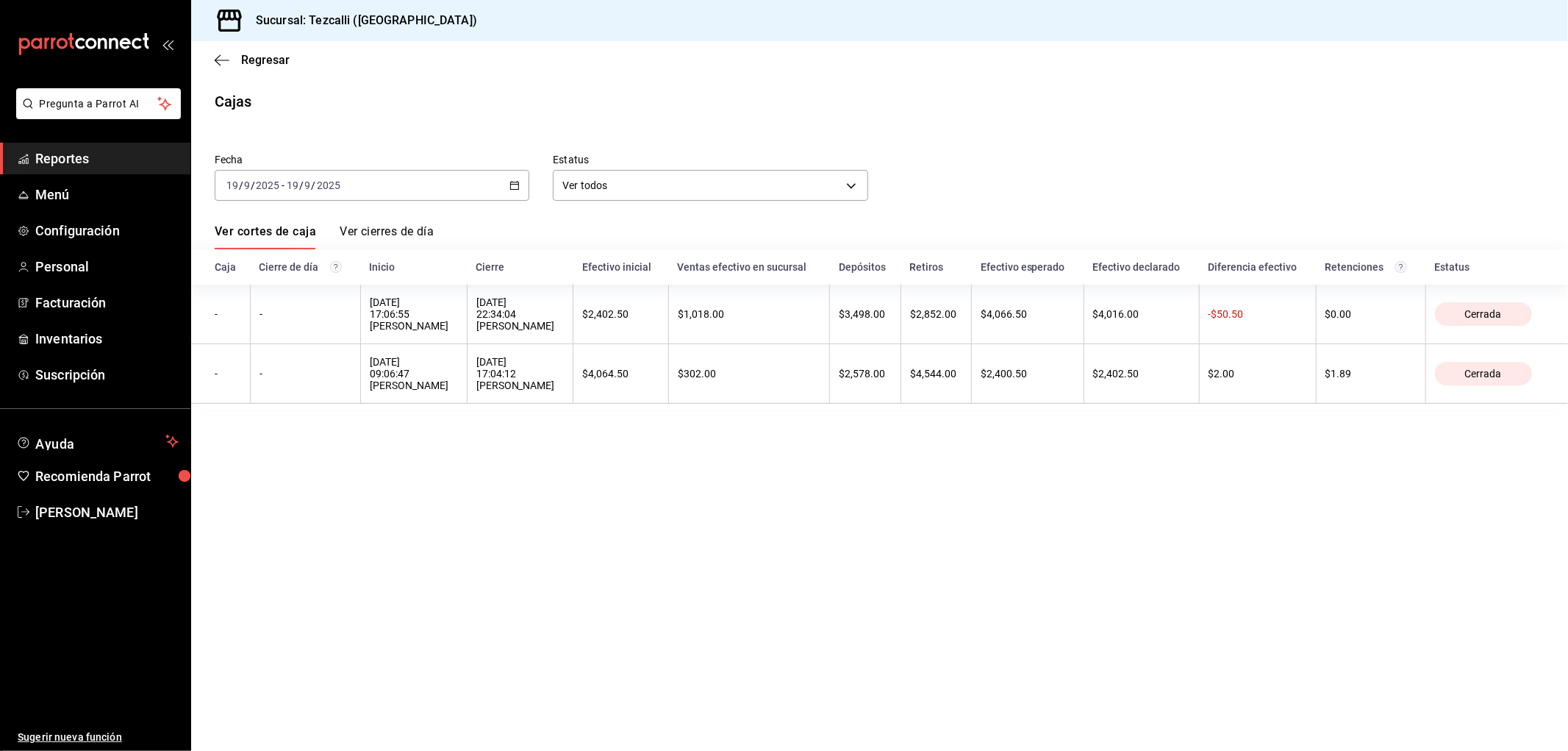
click at [356, 166] on div "Fecha [DATE] [DATE] - [DATE] [DATE]" at bounding box center [360, 166] width 338 height 71
click at [362, 182] on div "[DATE] [DATE] - [DATE] [DATE]" at bounding box center [372, 185] width 314 height 31
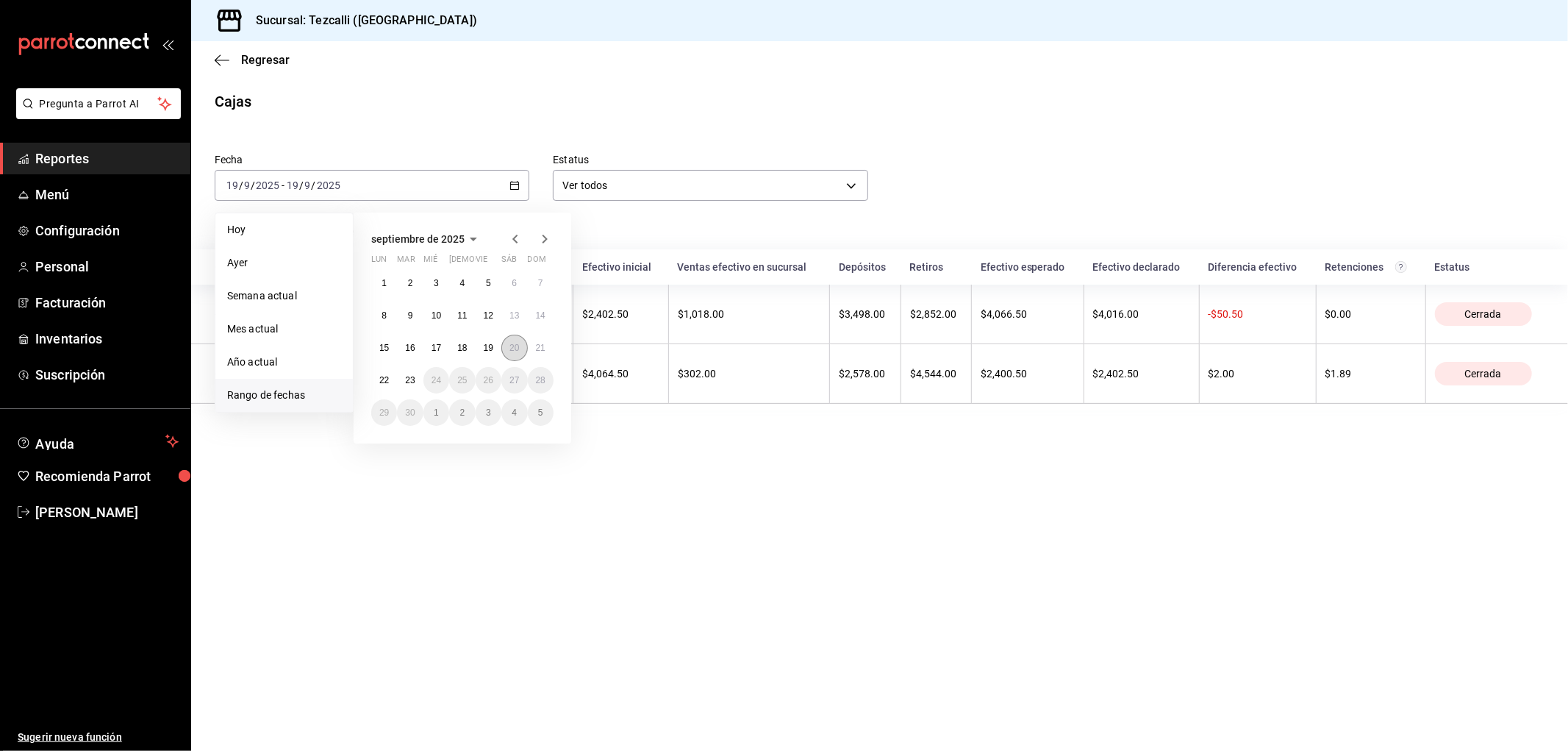
click at [510, 352] on abbr "20" at bounding box center [514, 347] width 10 height 10
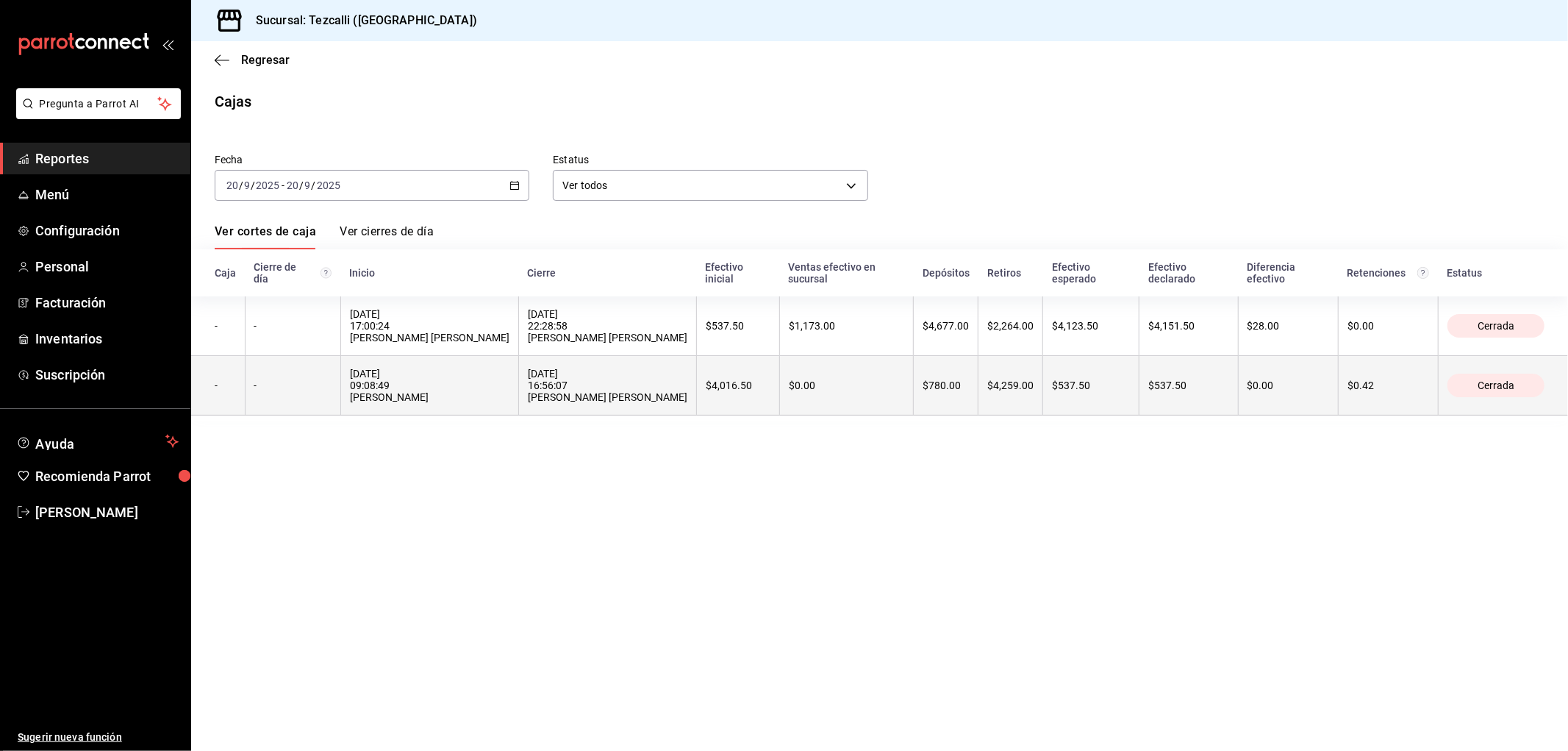
click at [394, 390] on div "[DATE] 09:08:49 [PERSON_NAME]" at bounding box center [430, 385] width 159 height 35
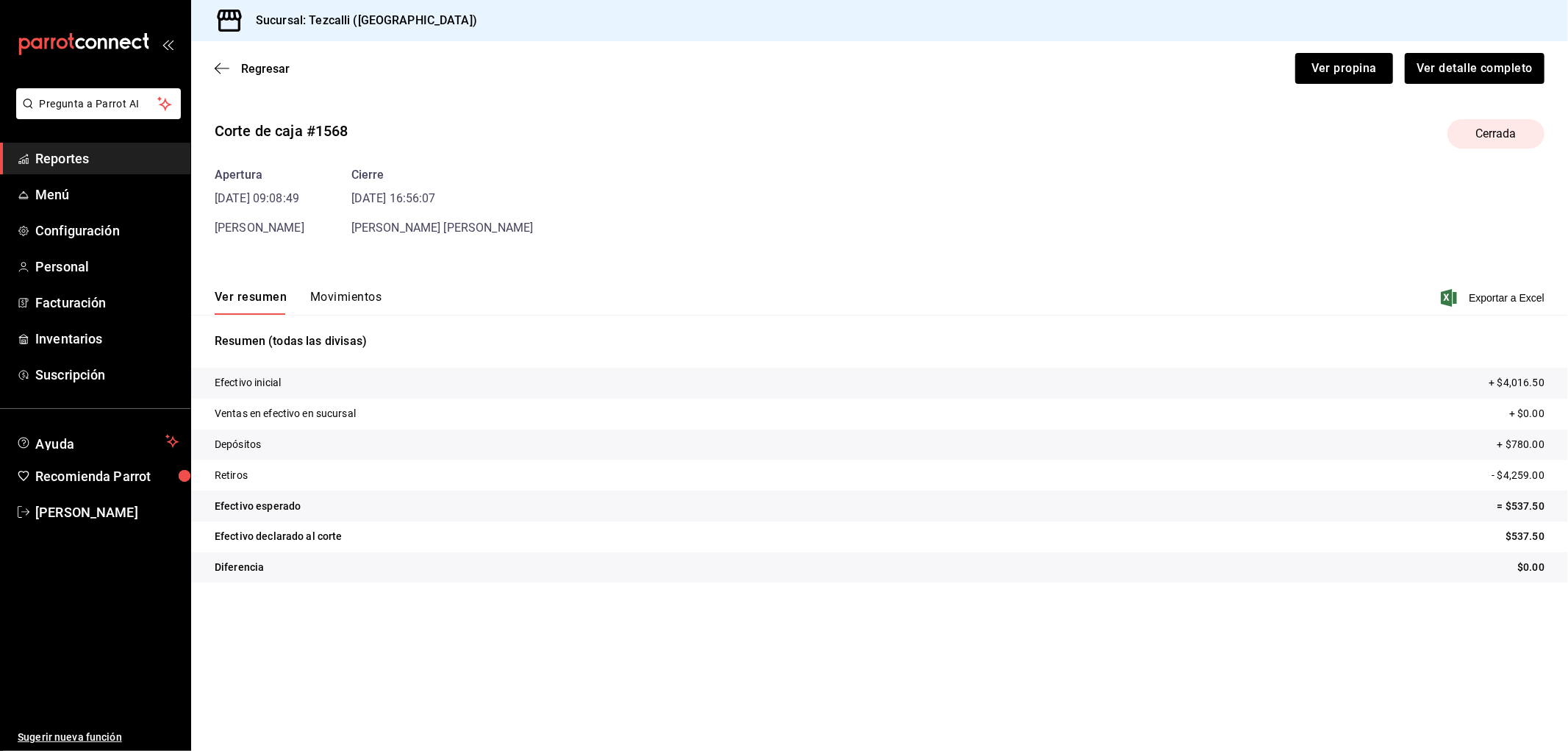
click at [354, 295] on button "Movimientos" at bounding box center [346, 302] width 71 height 25
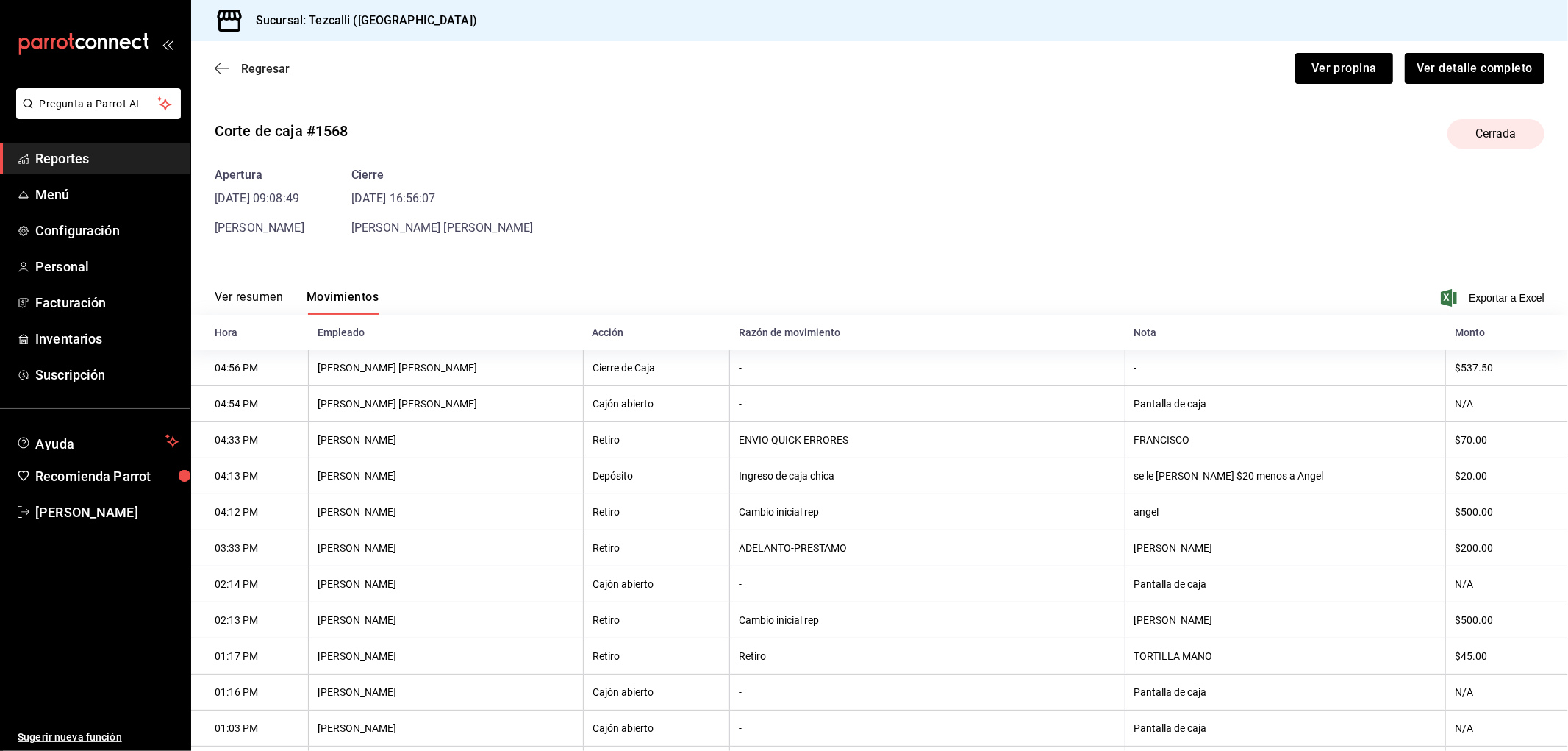
click at [276, 72] on span "Regresar" at bounding box center [266, 69] width 49 height 14
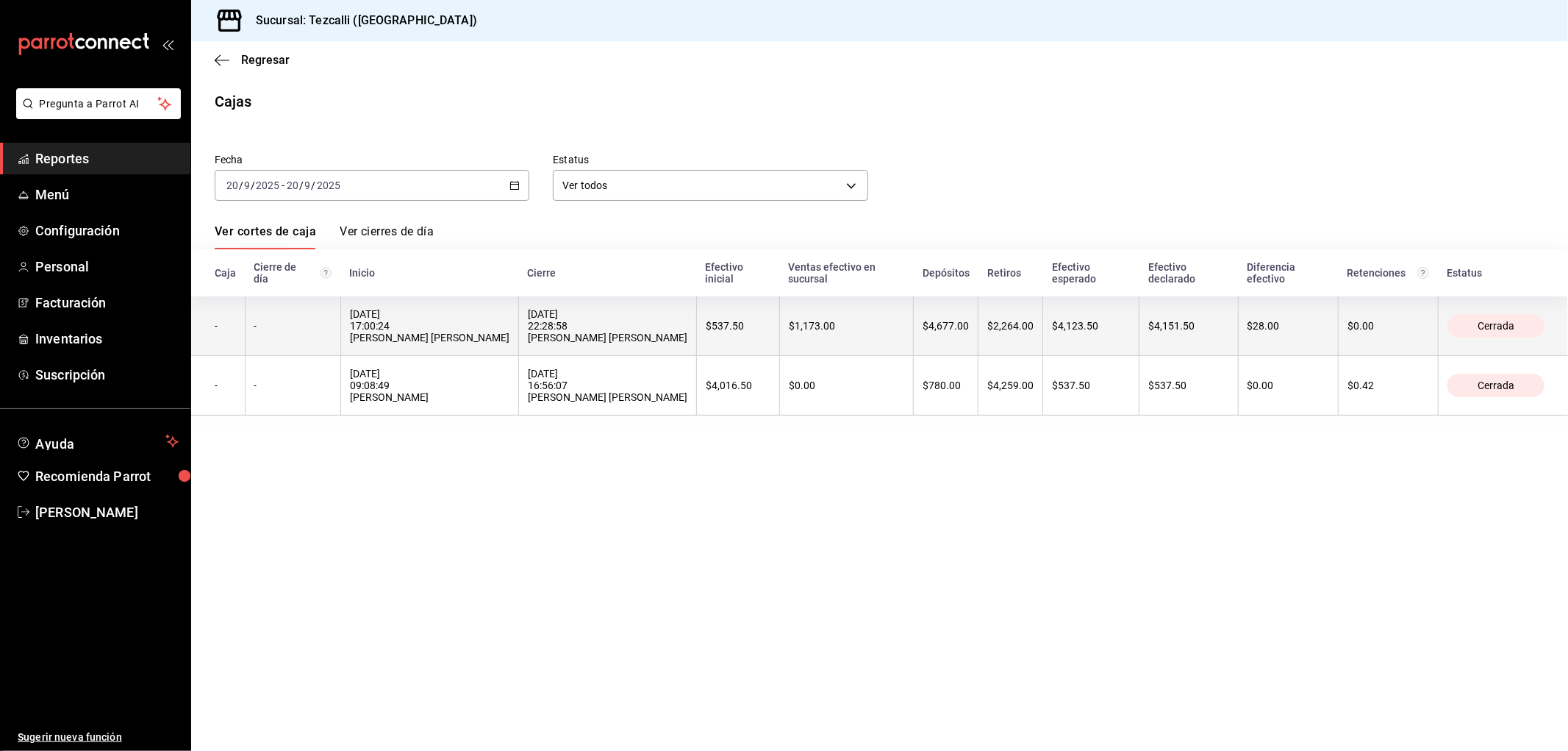
click at [408, 320] on div "[DATE] 17:00:24 [PERSON_NAME] [PERSON_NAME]" at bounding box center [430, 326] width 159 height 35
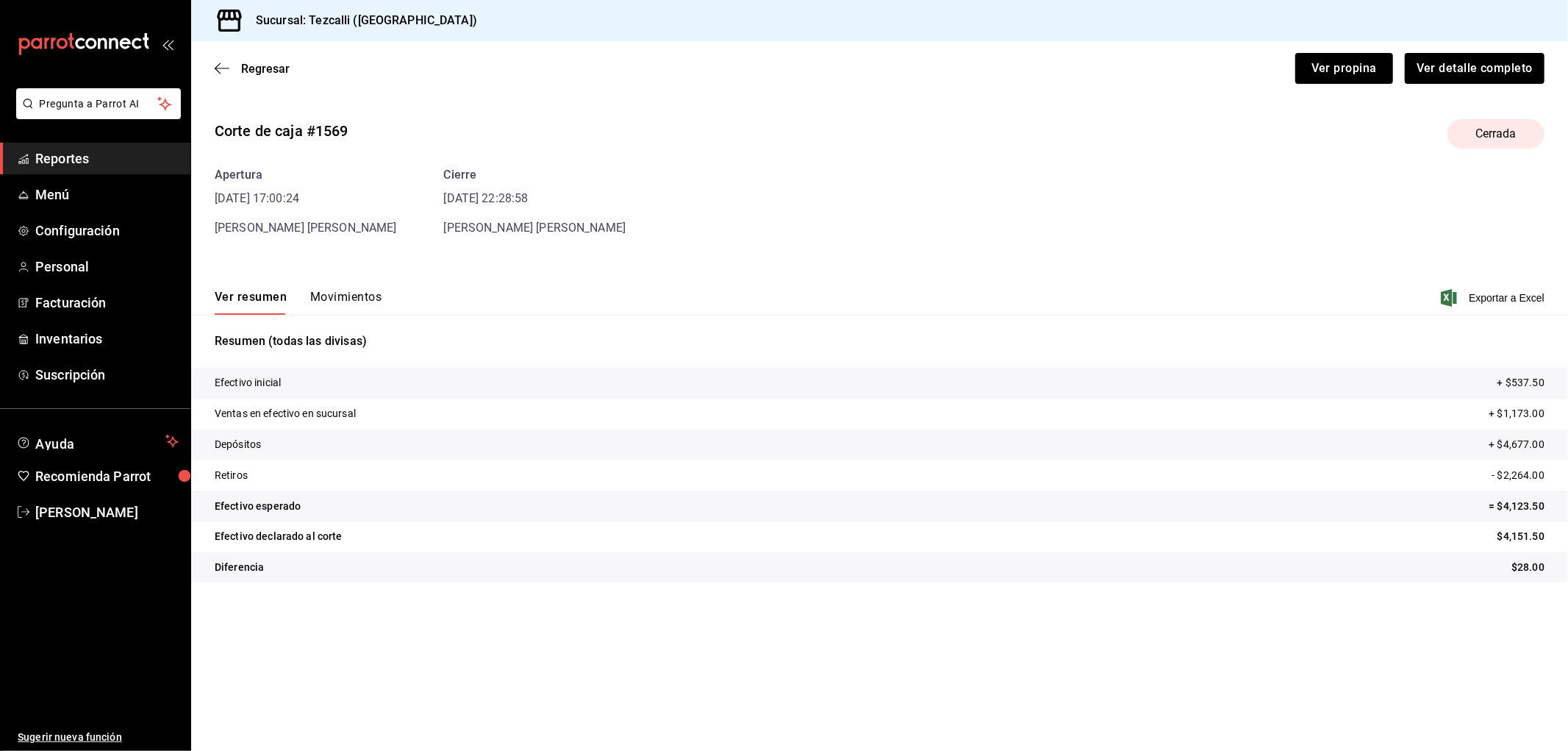
click at [342, 299] on button "Movimientos" at bounding box center [346, 302] width 71 height 25
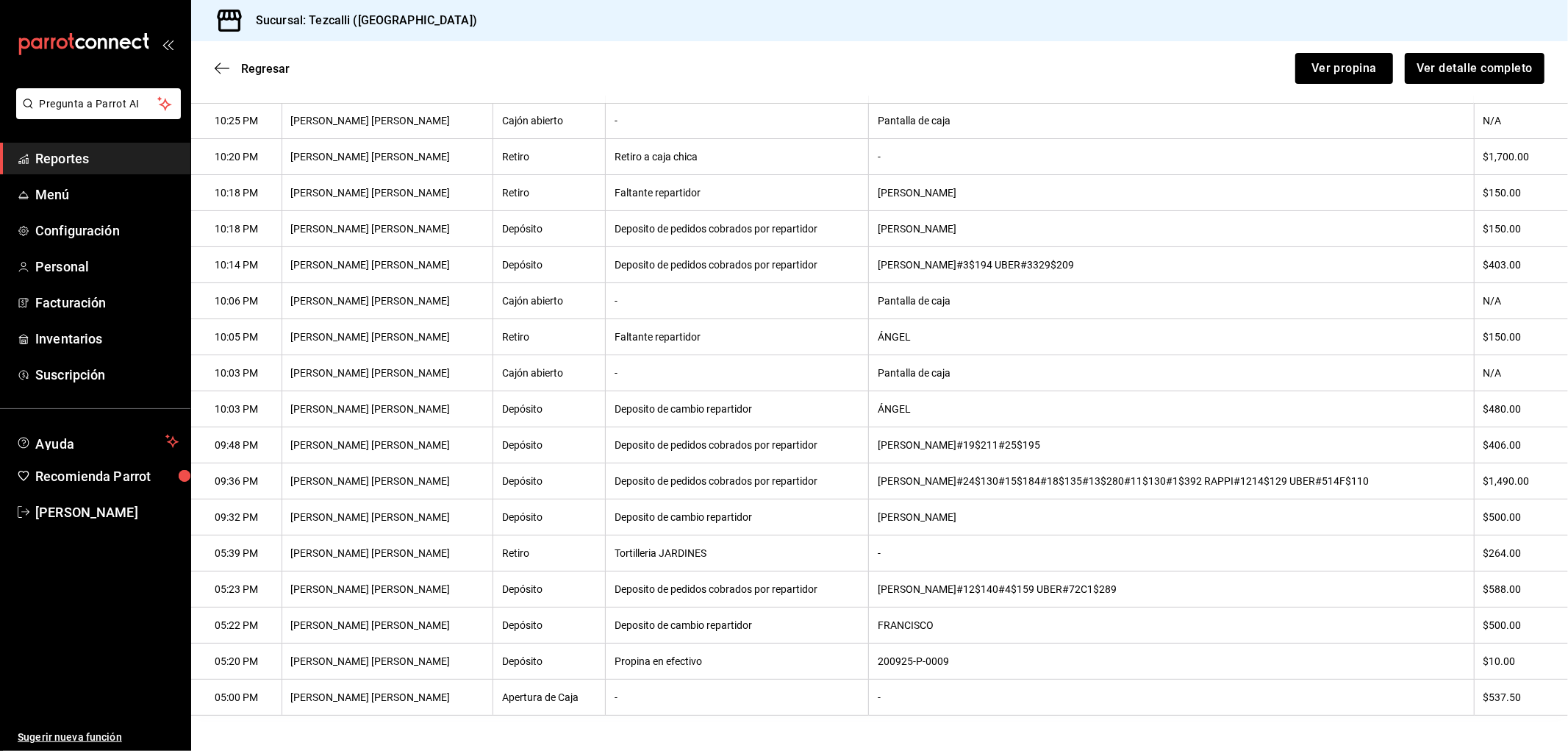
scroll to position [66, 0]
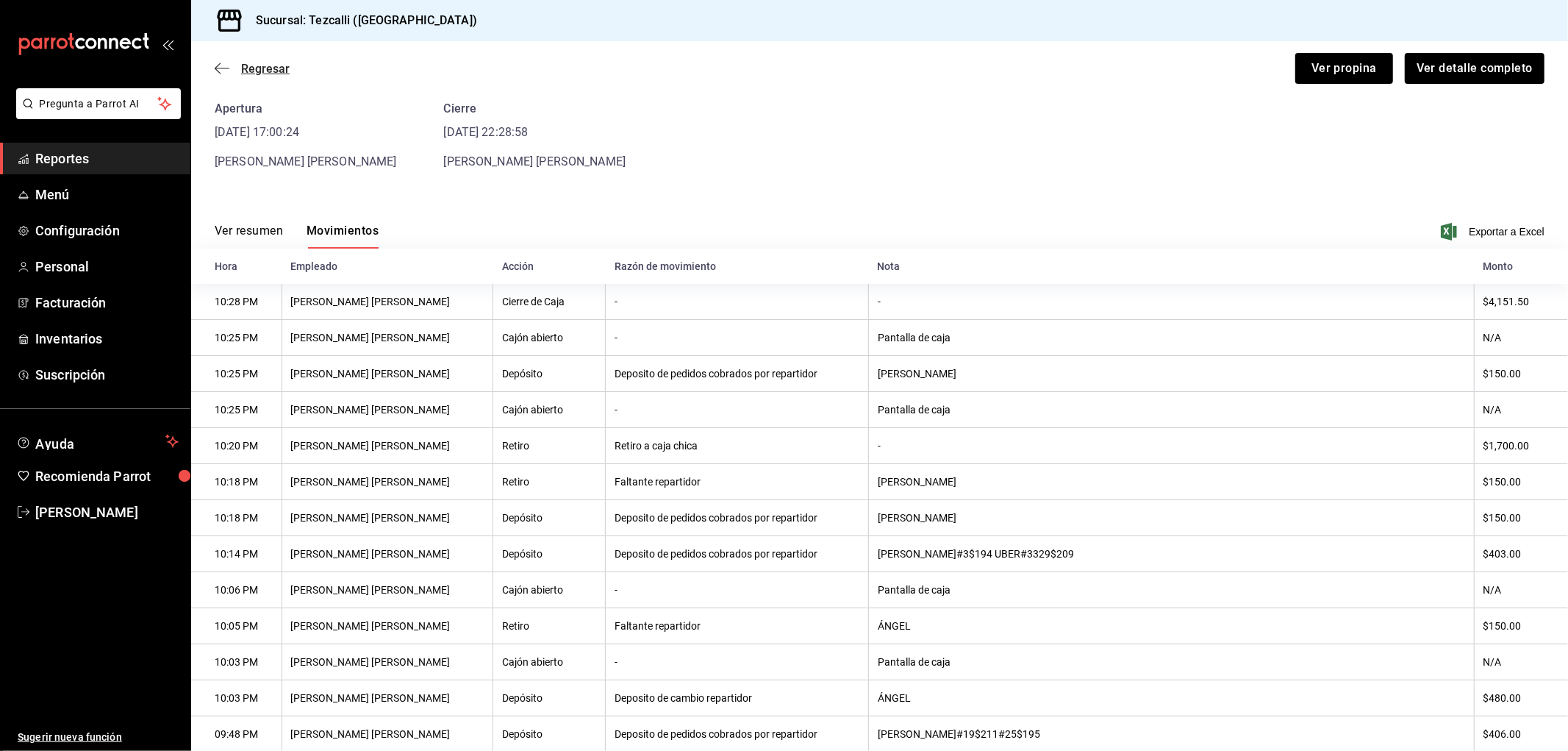
click at [282, 64] on span "Regresar" at bounding box center [266, 69] width 49 height 14
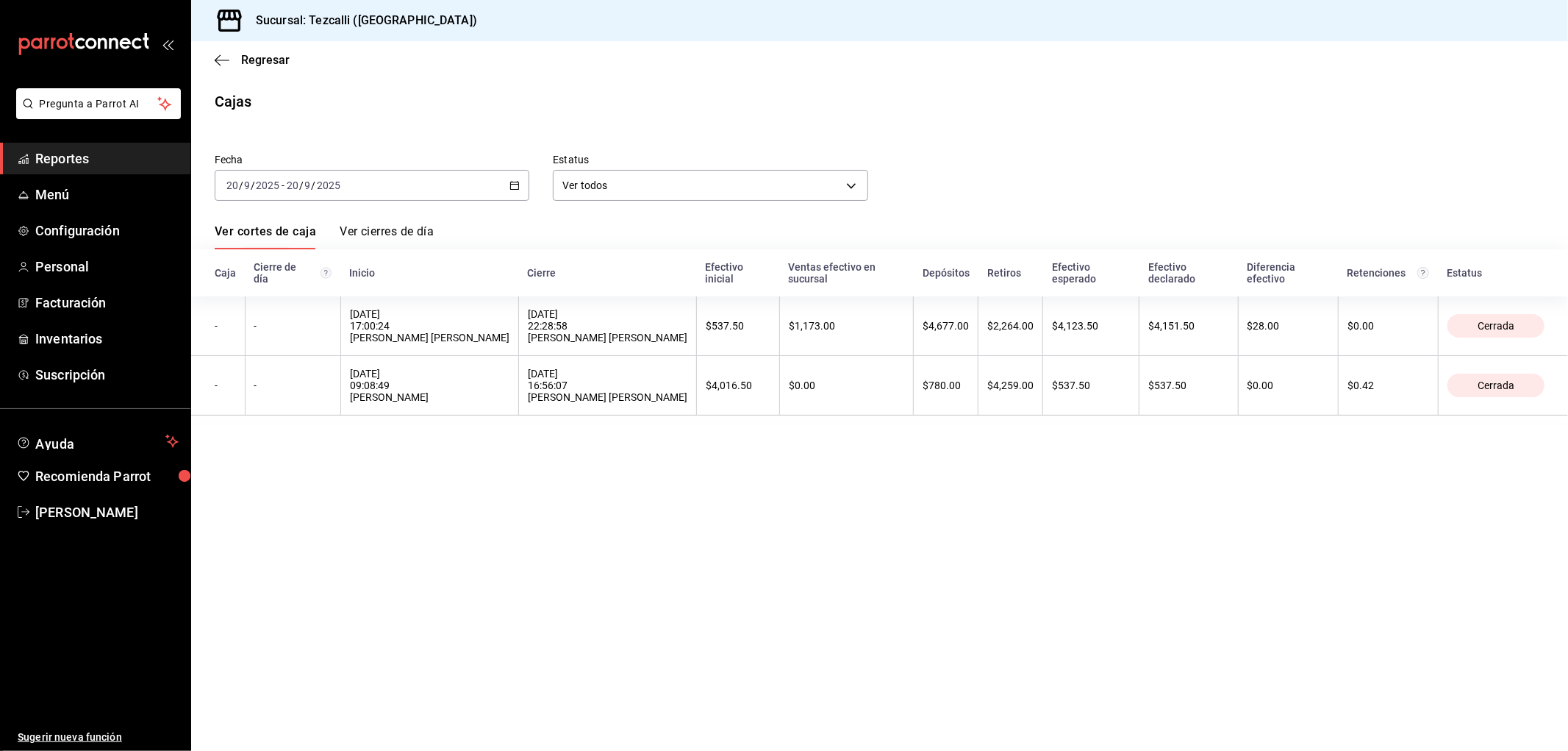
click at [334, 199] on div "[DATE] [DATE] - [DATE] [DATE]" at bounding box center [372, 185] width 314 height 31
click at [290, 395] on span "Rango de fechas" at bounding box center [284, 395] width 114 height 15
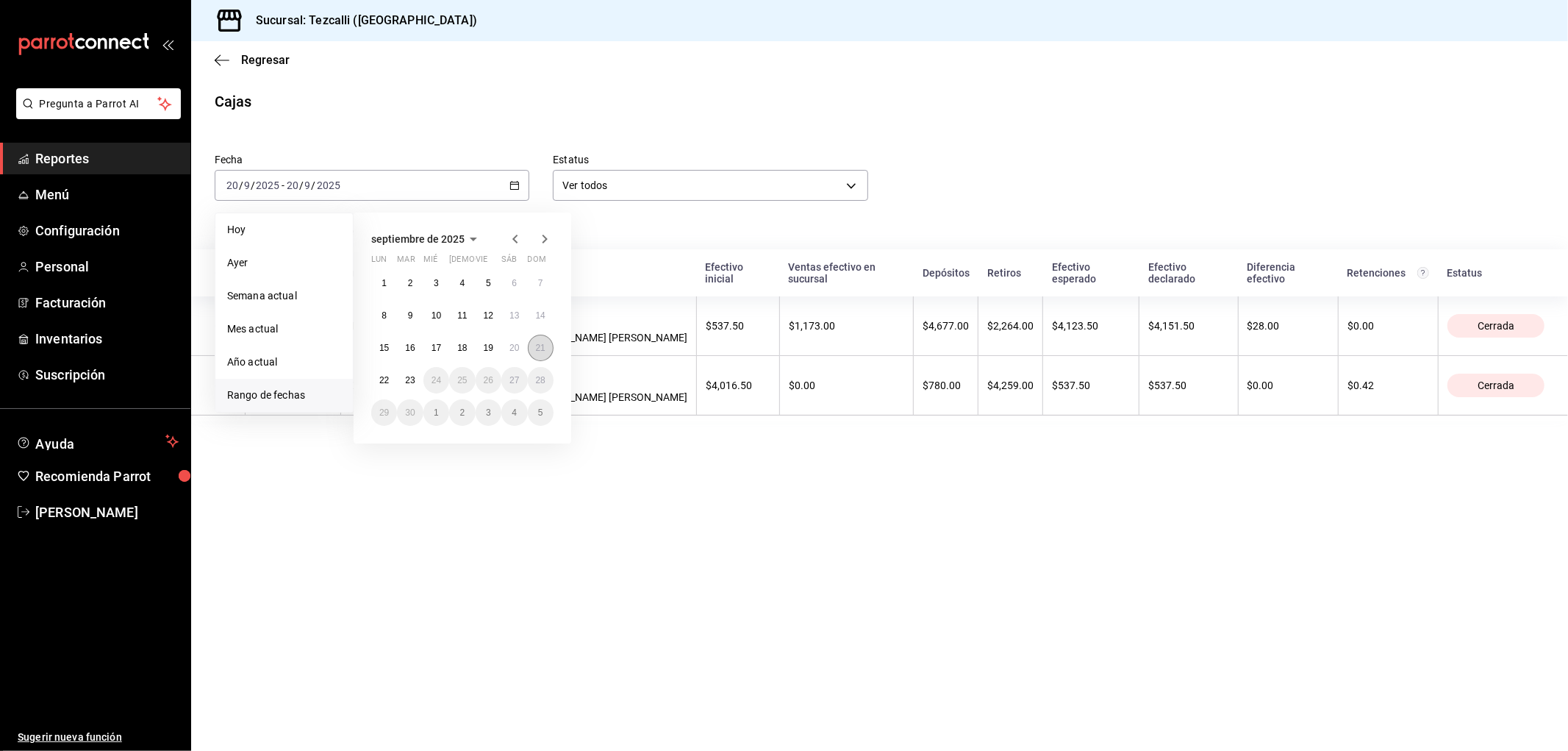
click at [539, 348] on abbr "21" at bounding box center [540, 347] width 10 height 10
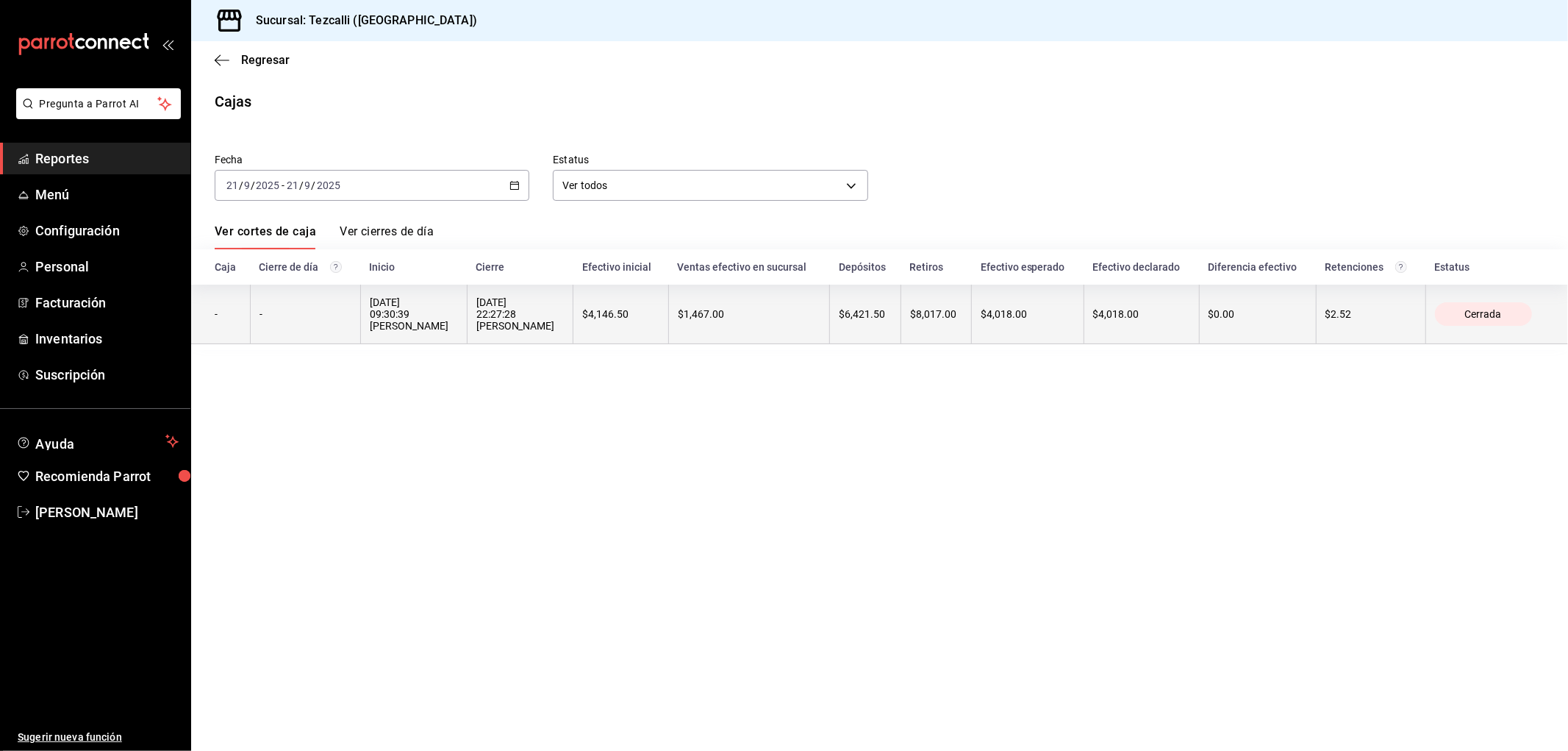
click at [419, 311] on div "[DATE] 09:30:39 [PERSON_NAME]" at bounding box center [414, 314] width 89 height 35
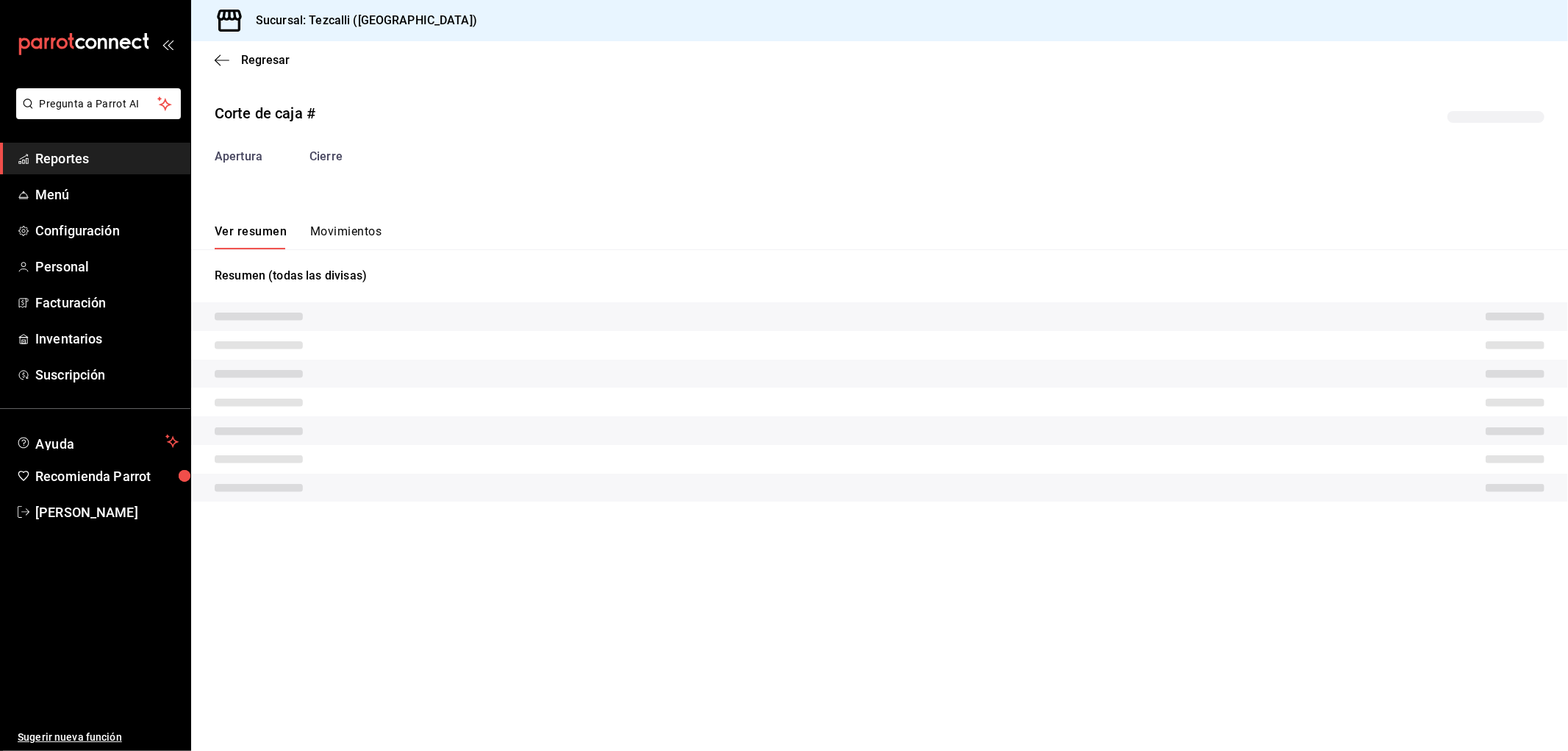
click at [350, 244] on button "Movimientos" at bounding box center [346, 237] width 71 height 25
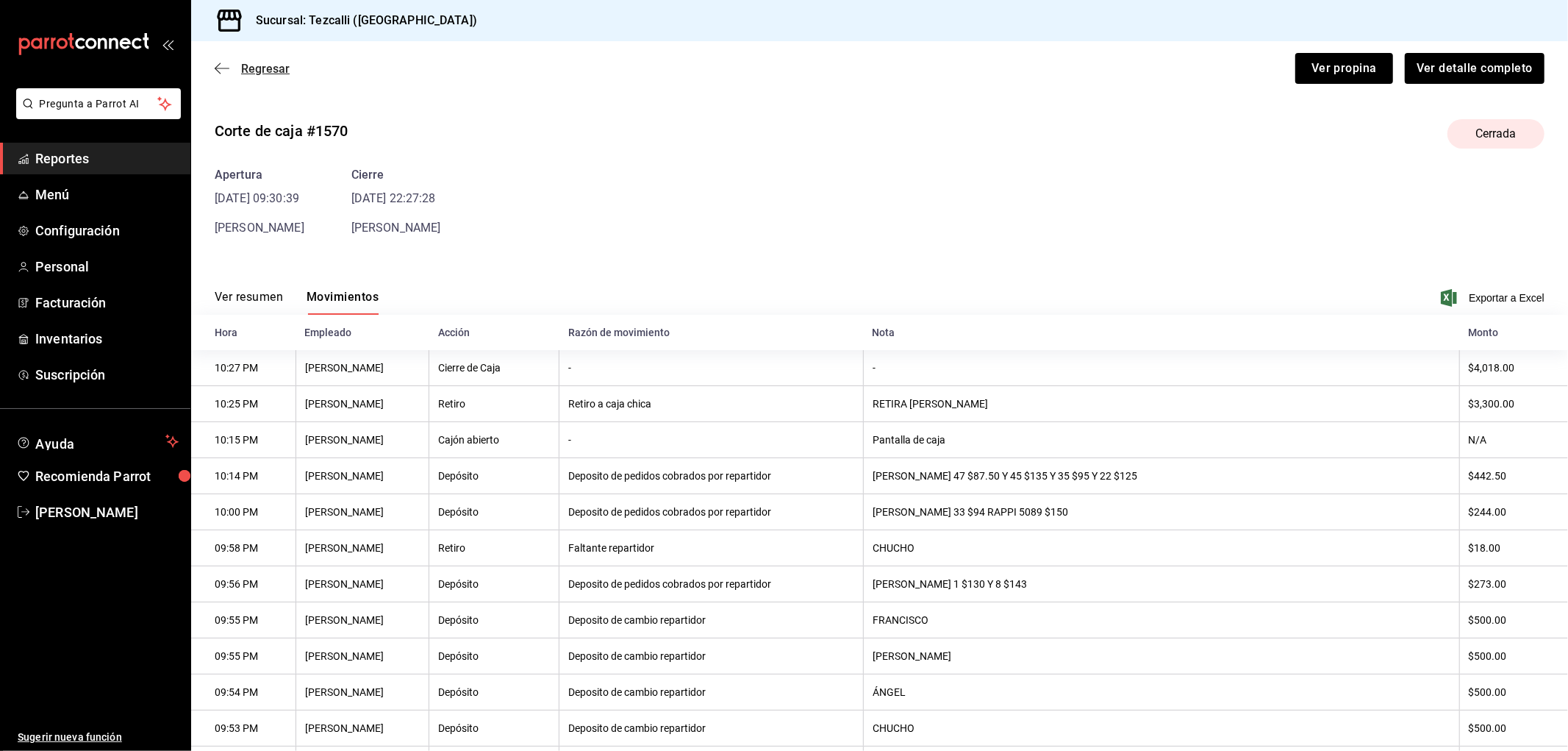
click at [287, 75] on span "Regresar" at bounding box center [266, 69] width 49 height 14
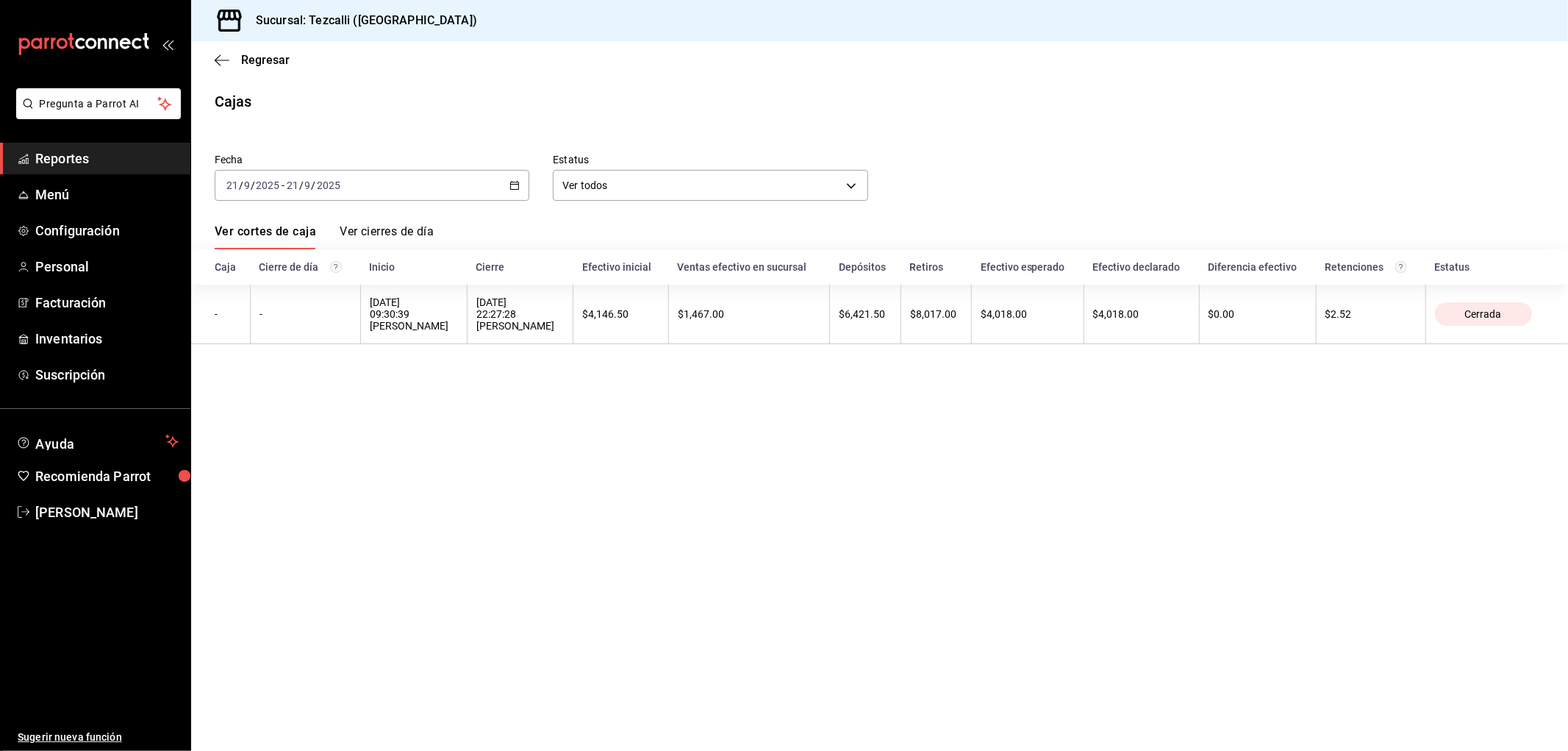
click at [87, 150] on span "Reportes" at bounding box center [107, 159] width 143 height 20
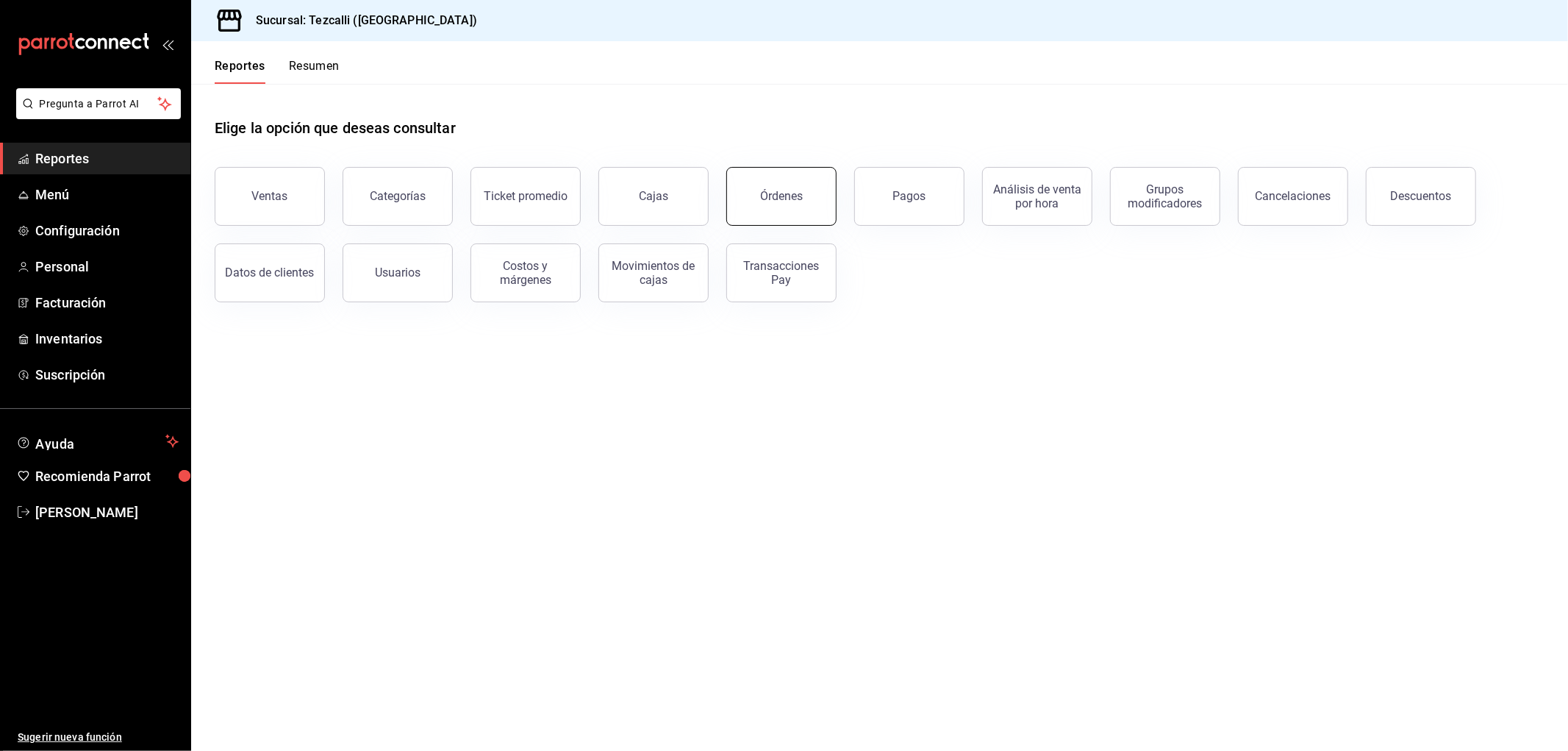
click at [733, 206] on button "Órdenes" at bounding box center [781, 196] width 111 height 59
